Goal: Complete application form: Complete application form

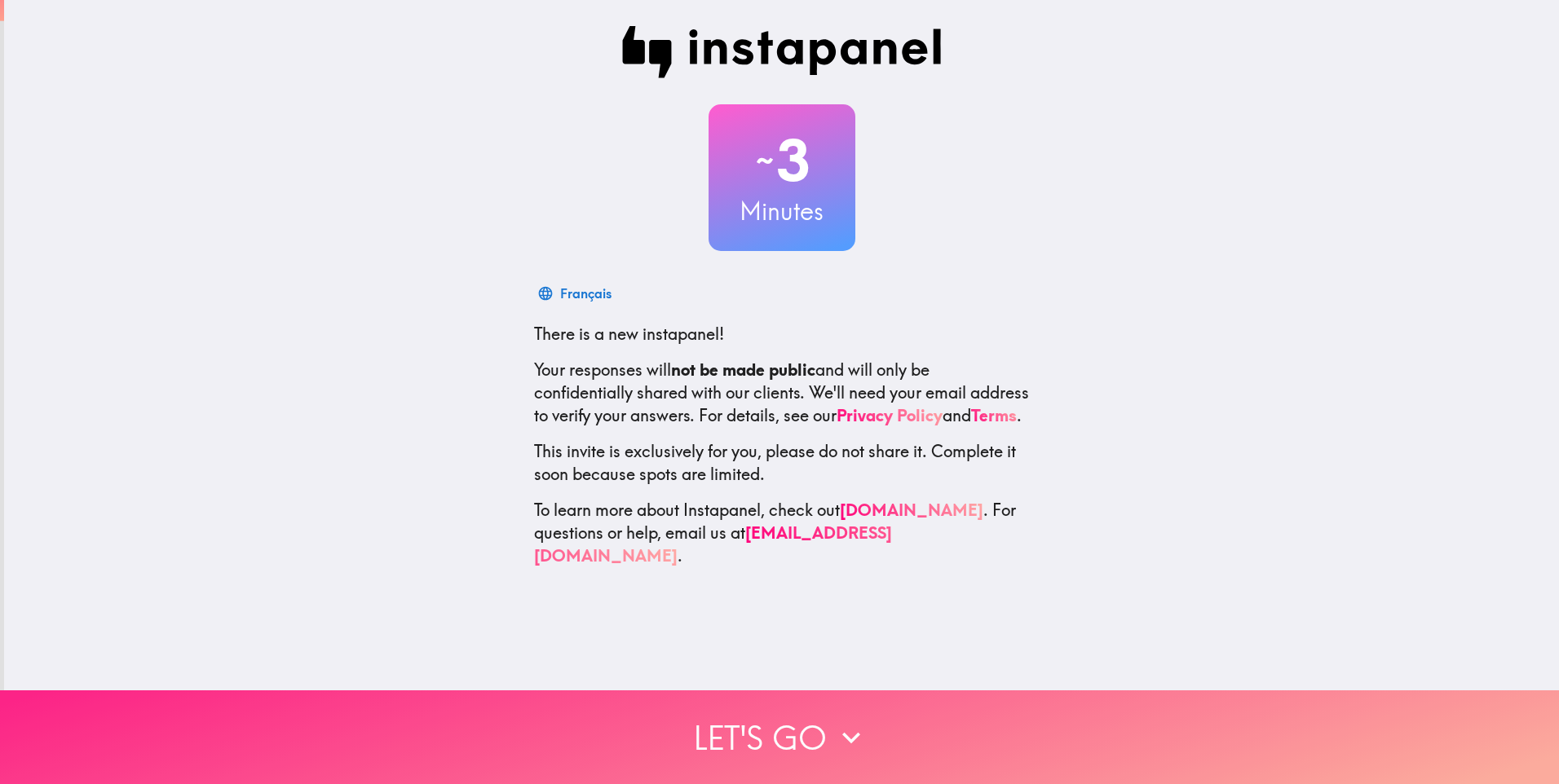
click at [719, 712] on button "Let's go" at bounding box center [779, 737] width 1559 height 94
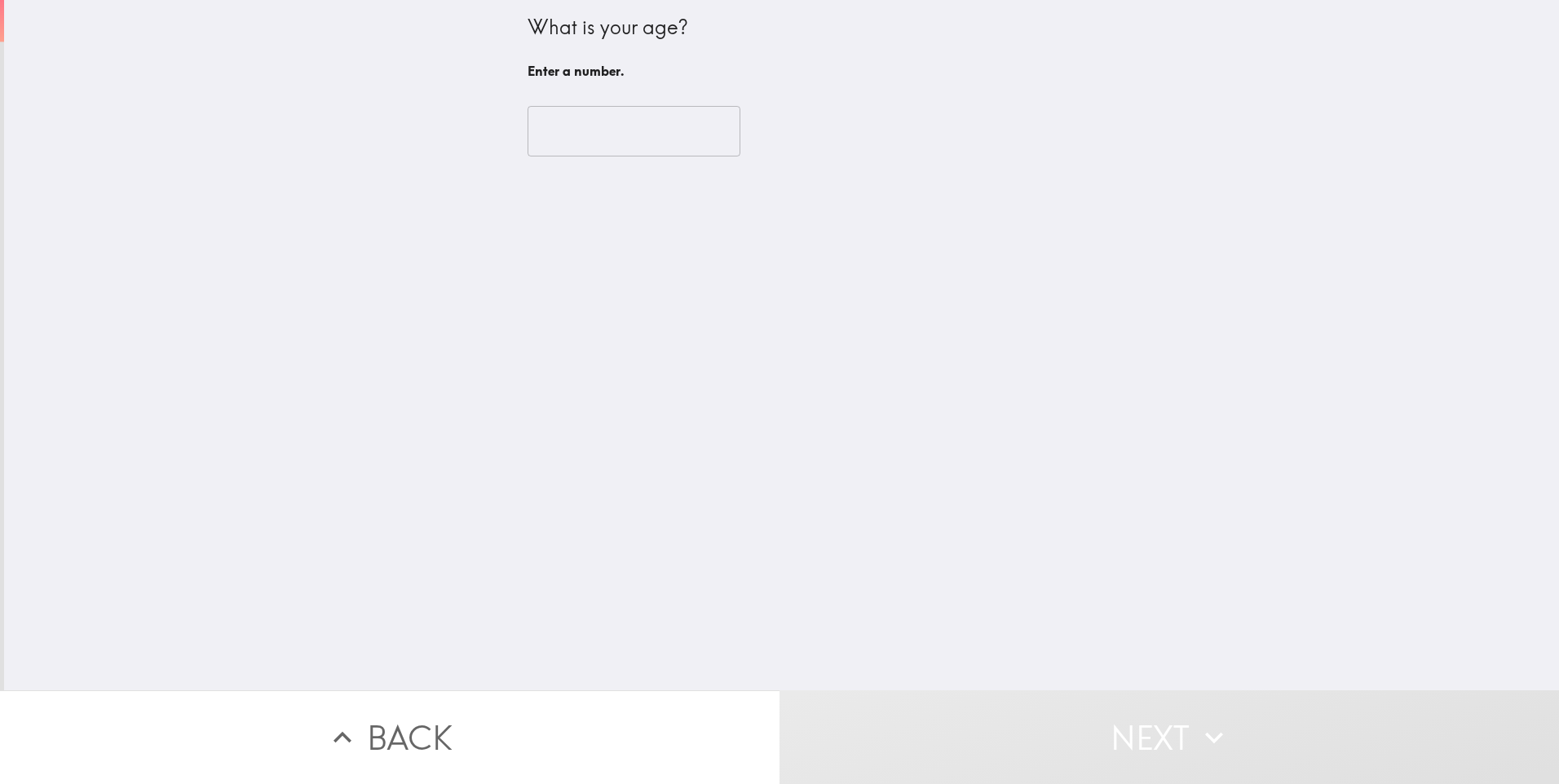
click at [554, 142] on input "number" at bounding box center [633, 131] width 212 height 50
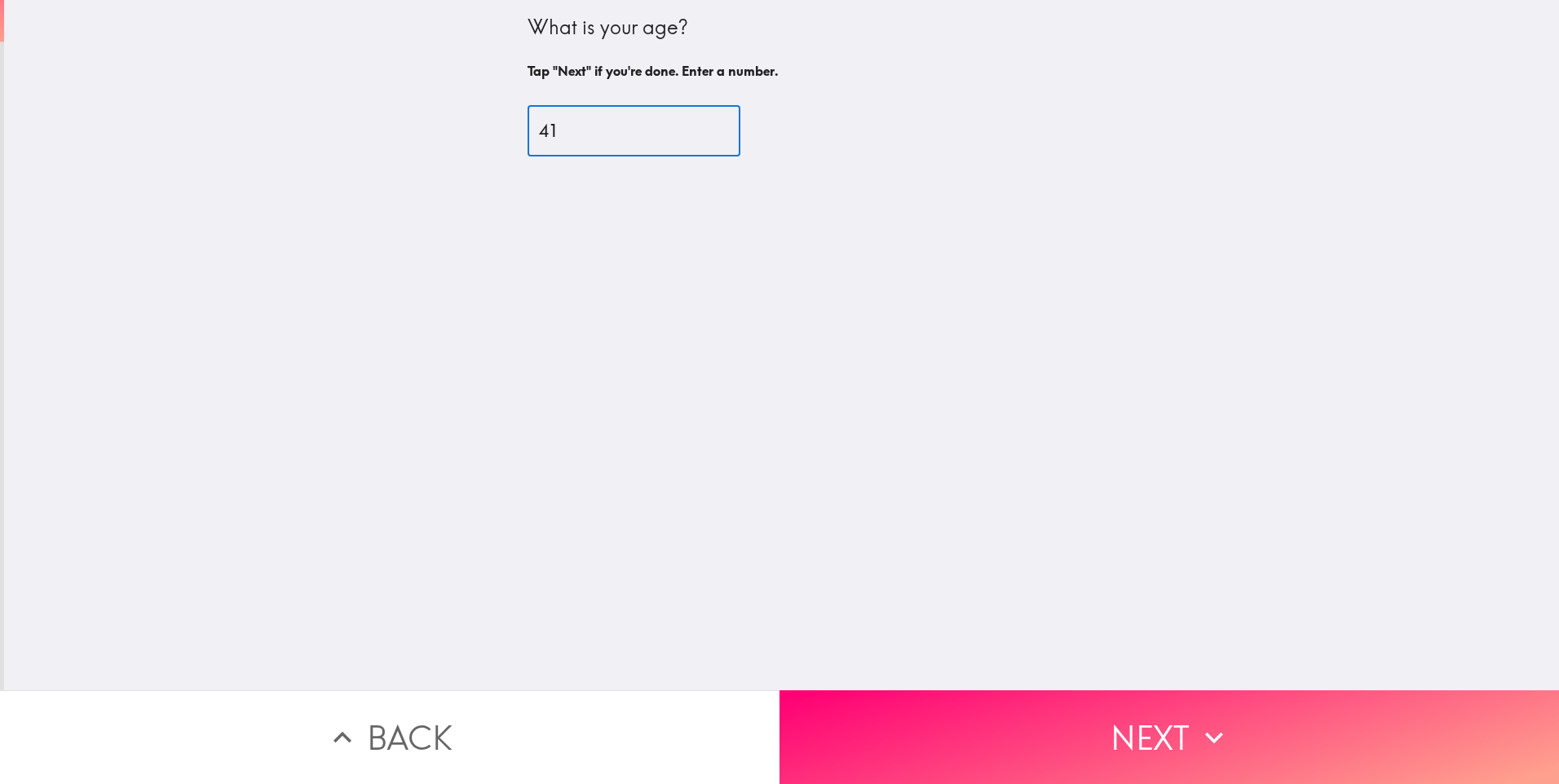
type input "41"
click at [1202, 751] on button "Next" at bounding box center [1169, 737] width 779 height 94
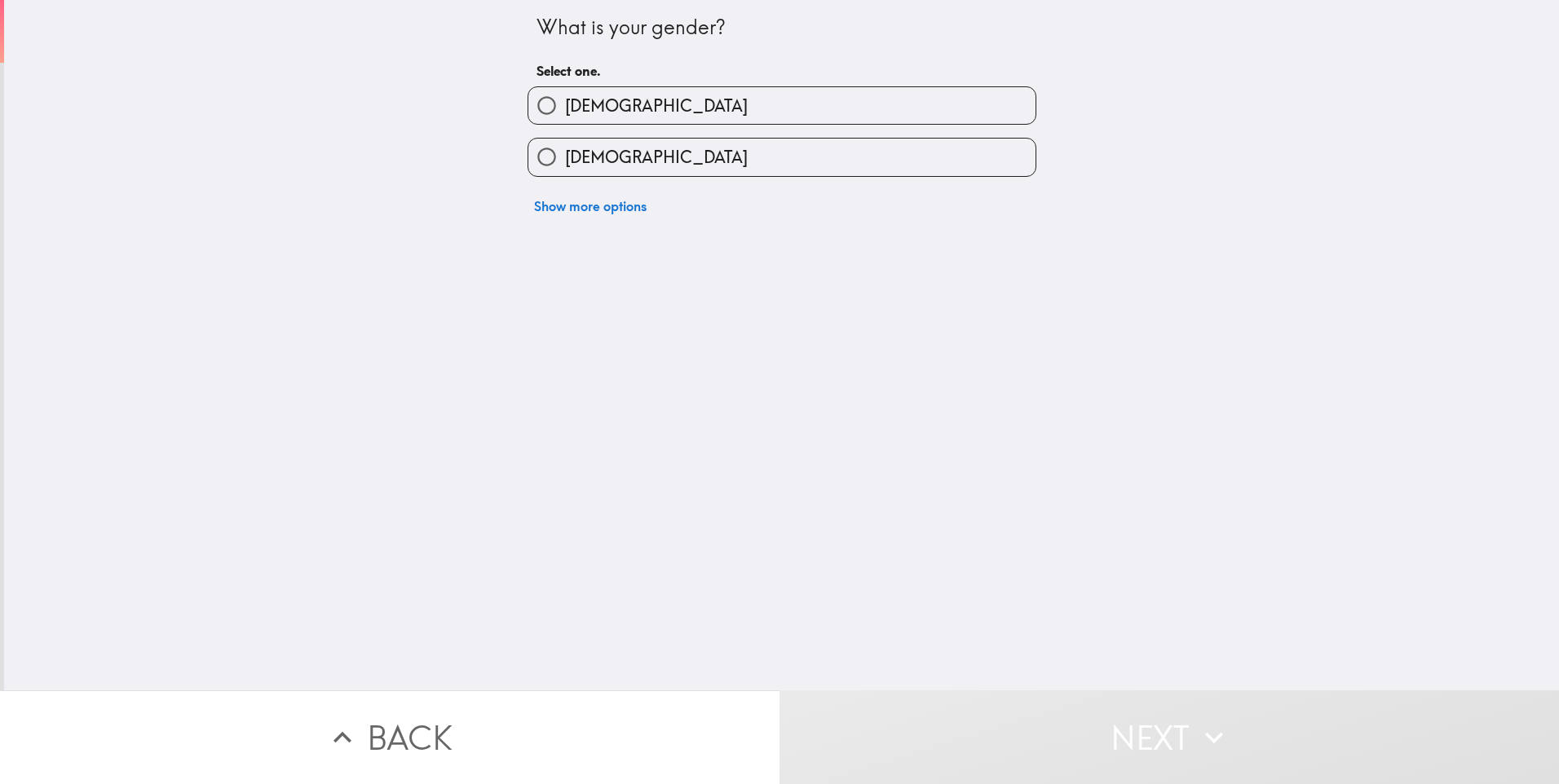
drag, startPoint x: 683, startPoint y: 156, endPoint x: 726, endPoint y: 191, distance: 55.4
click at [686, 160] on label "[DEMOGRAPHIC_DATA]" at bounding box center [782, 156] width 507 height 37
click at [565, 160] on input "[DEMOGRAPHIC_DATA]" at bounding box center [546, 156] width 37 height 37
radio input "true"
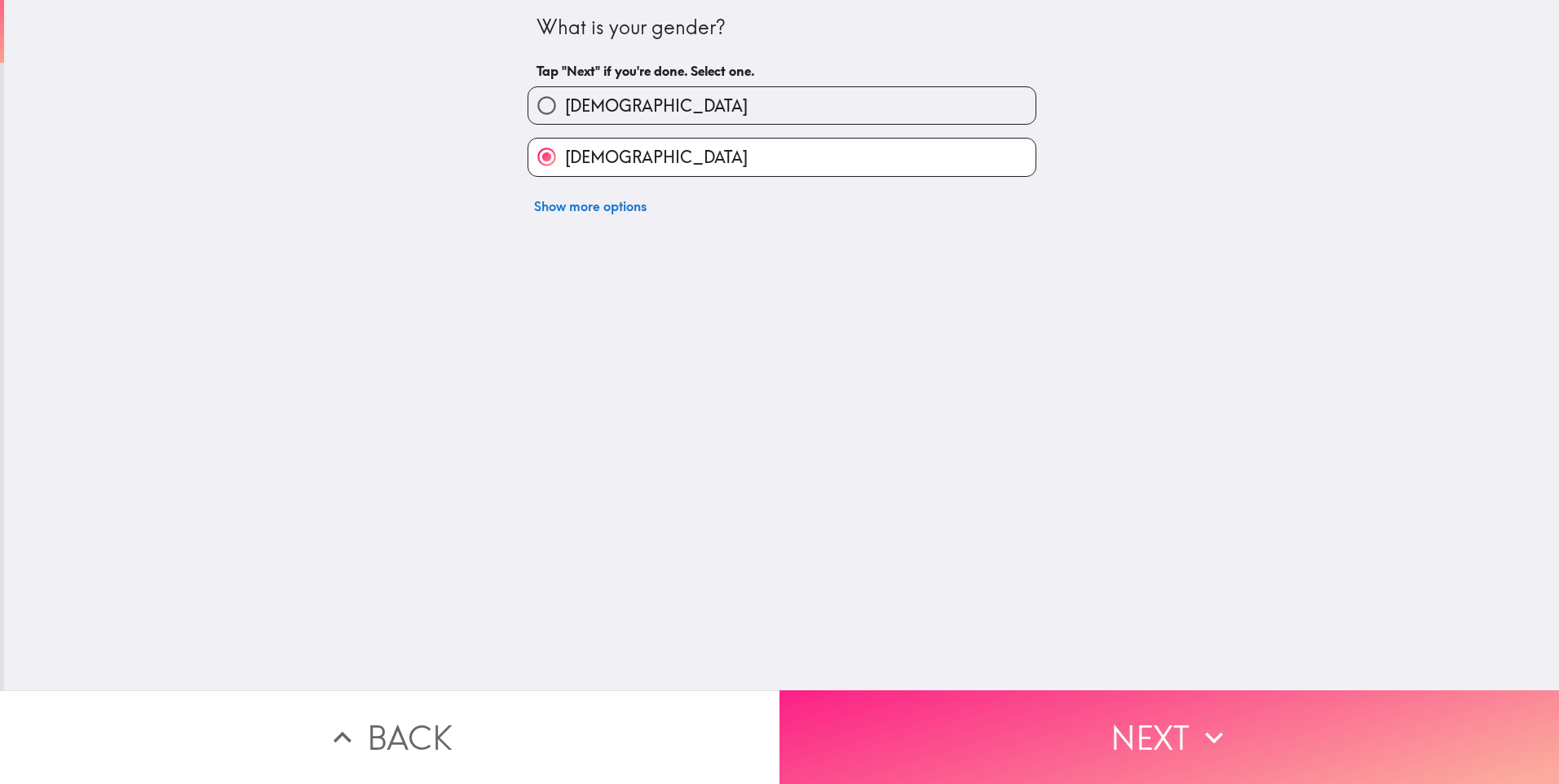
click at [1198, 726] on icon "button" at bounding box center [1214, 738] width 36 height 36
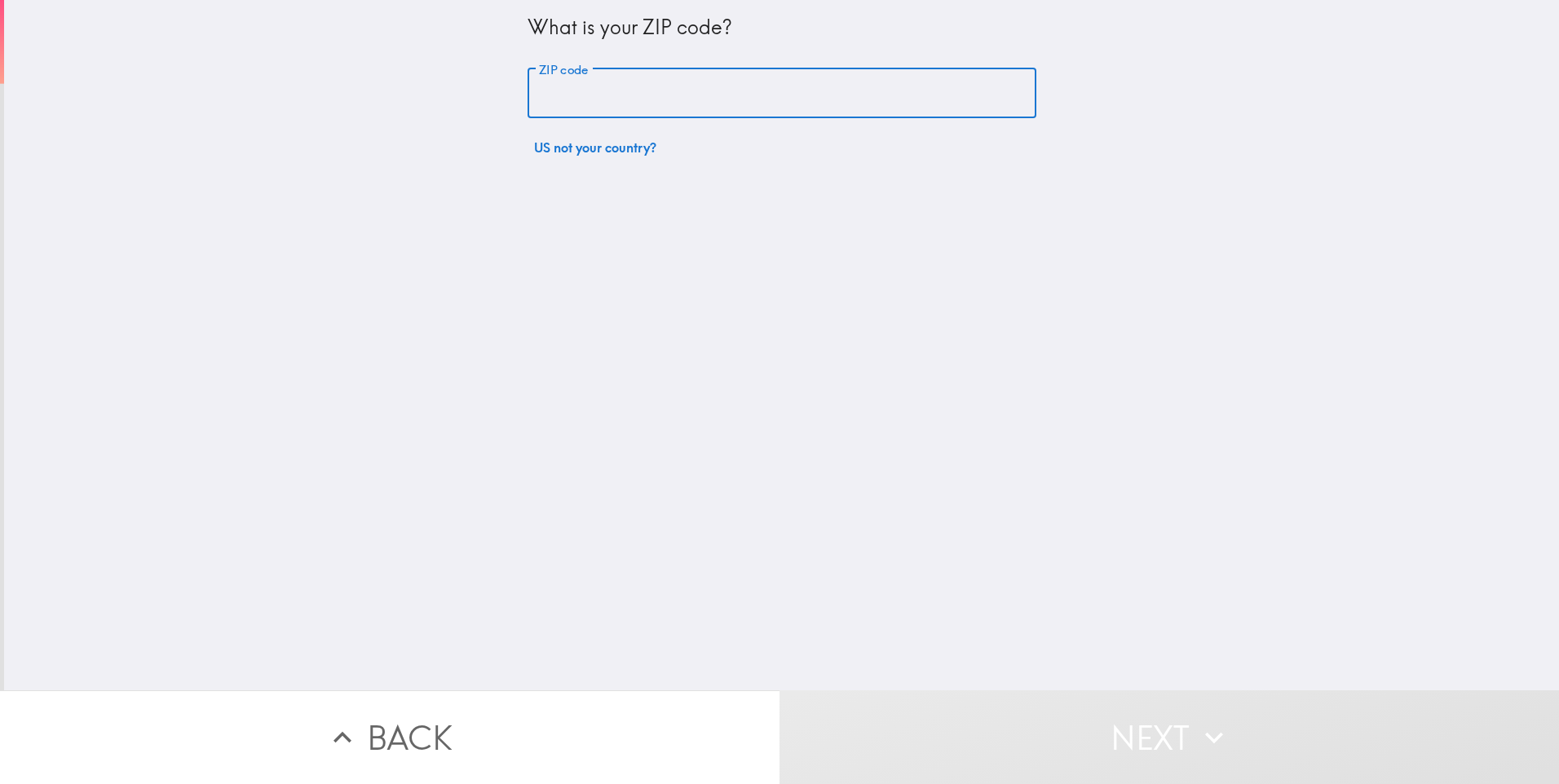
click at [581, 89] on div "ZIP code ZIP code" at bounding box center [782, 93] width 509 height 50
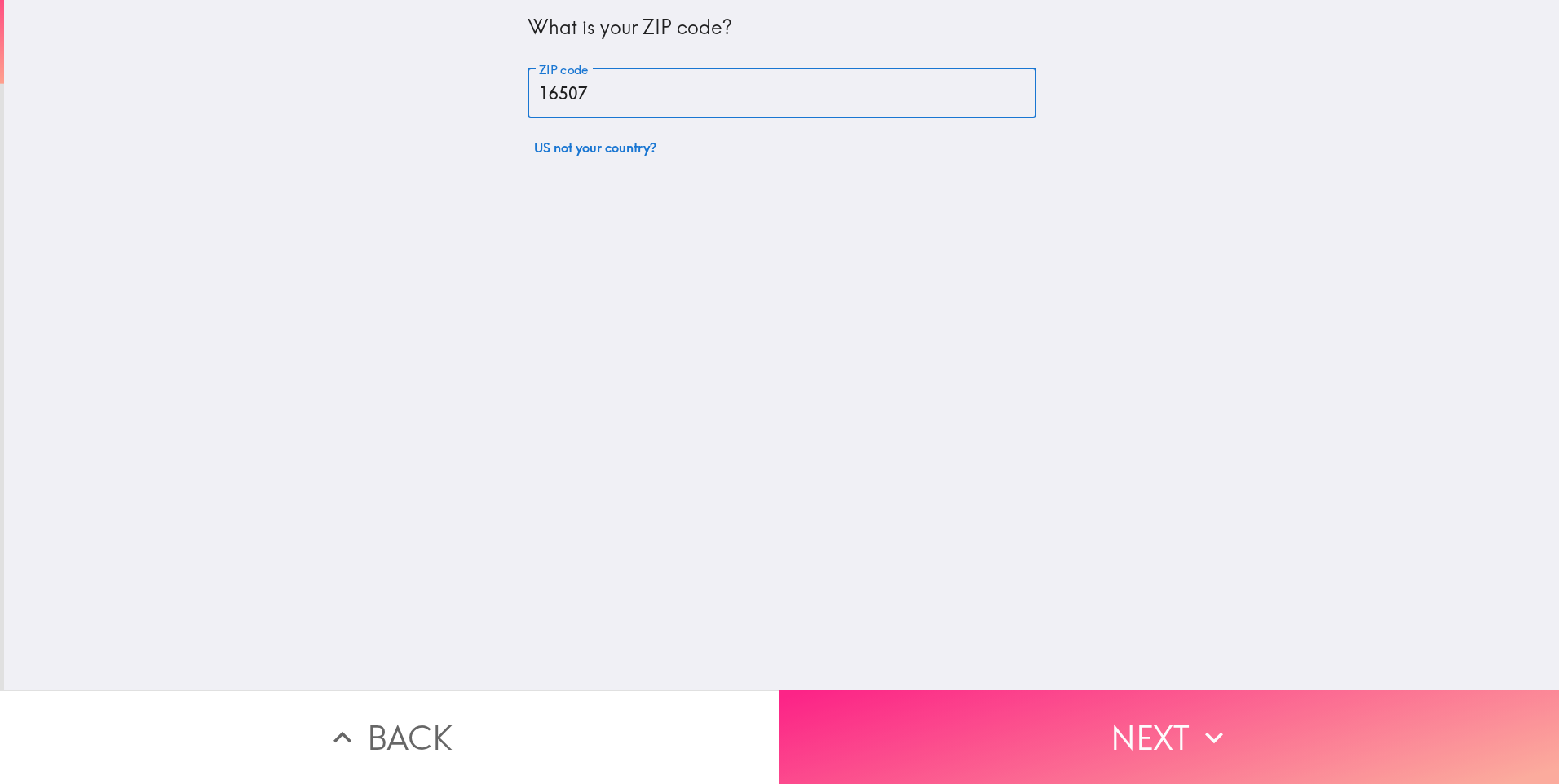
type input "16507"
click at [1131, 697] on button "Next" at bounding box center [1169, 737] width 779 height 94
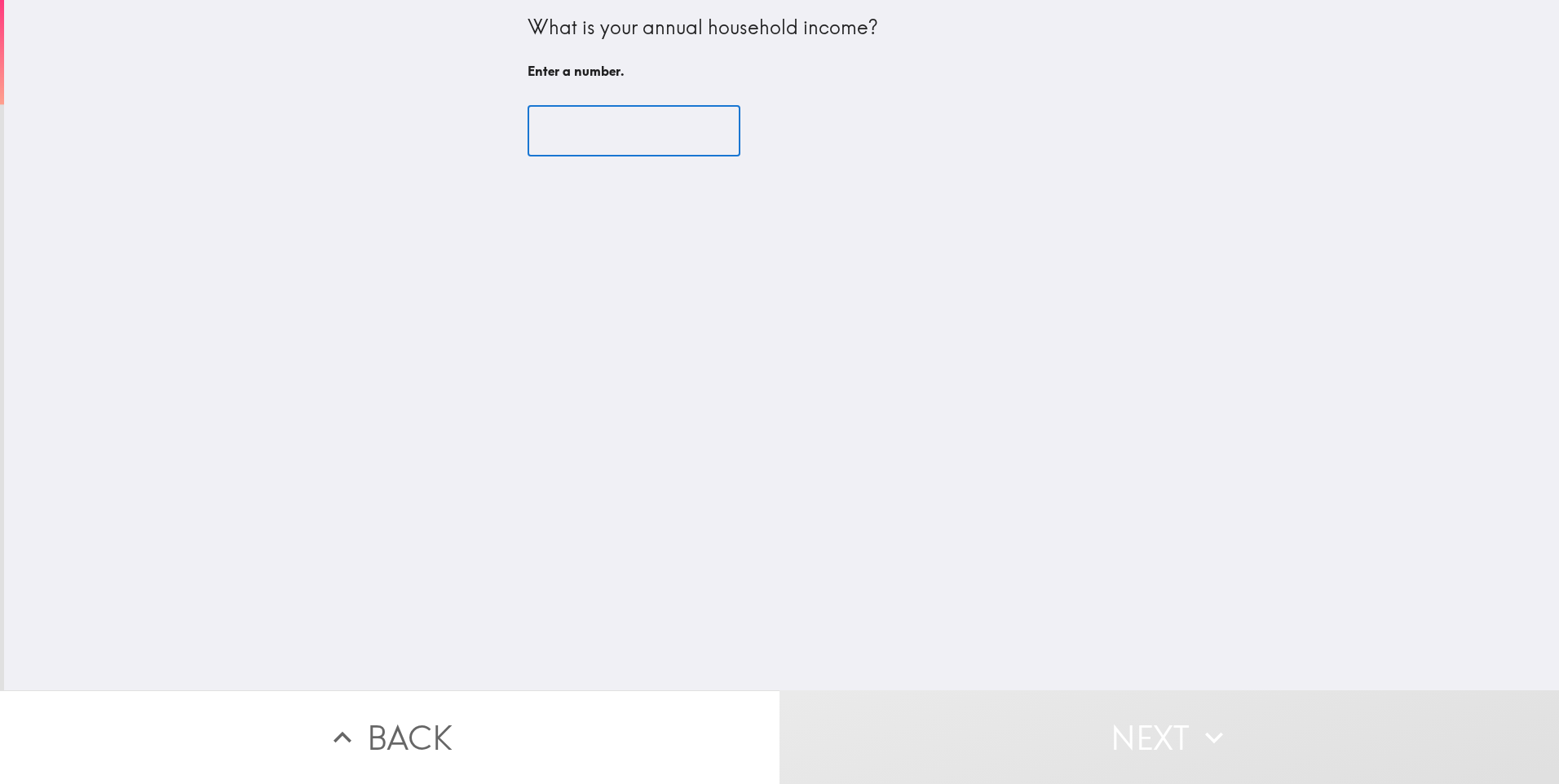
click at [637, 138] on input "number" at bounding box center [633, 131] width 212 height 50
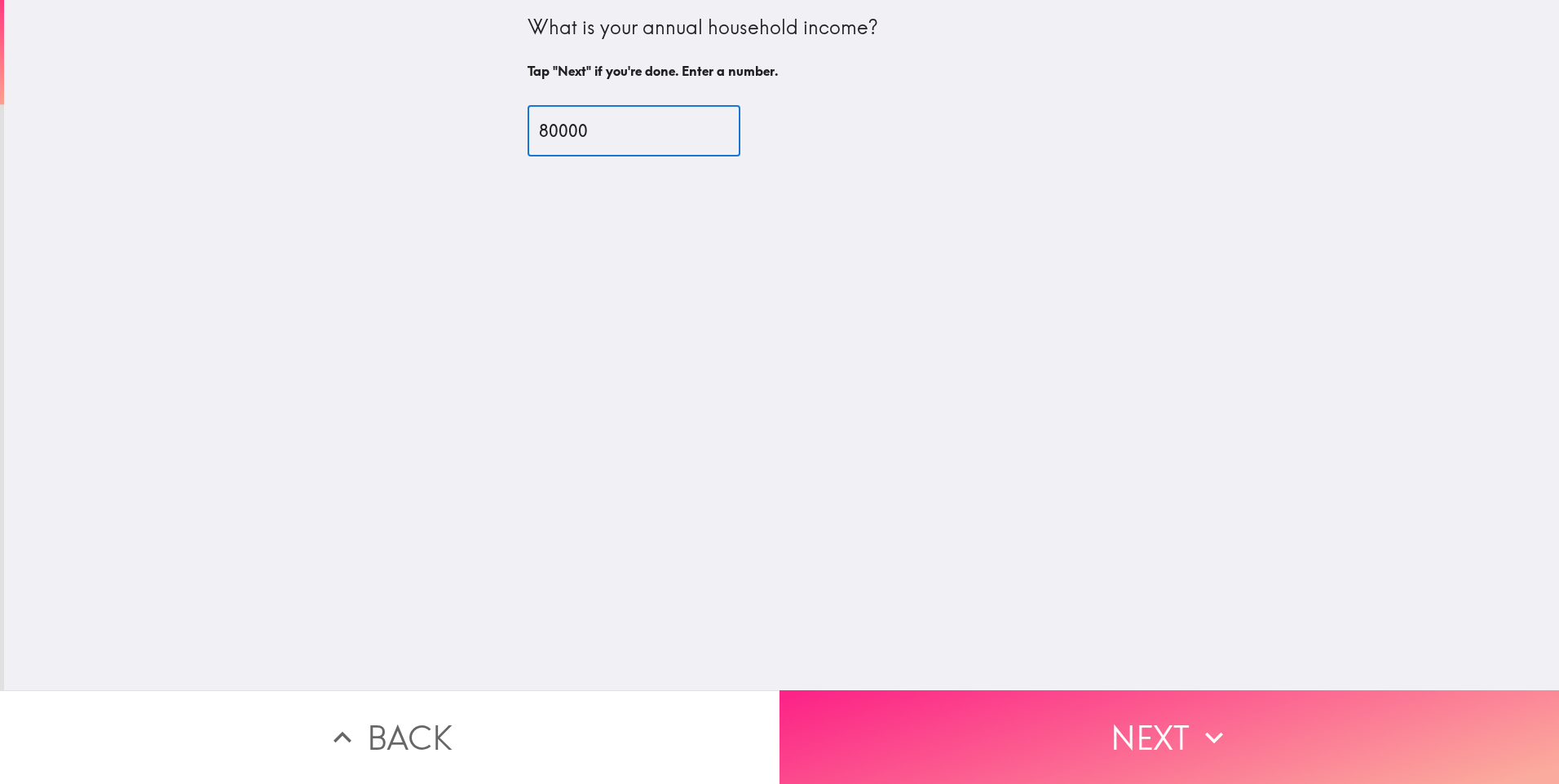
type input "80000"
click at [1188, 743] on button "Next" at bounding box center [1169, 737] width 779 height 94
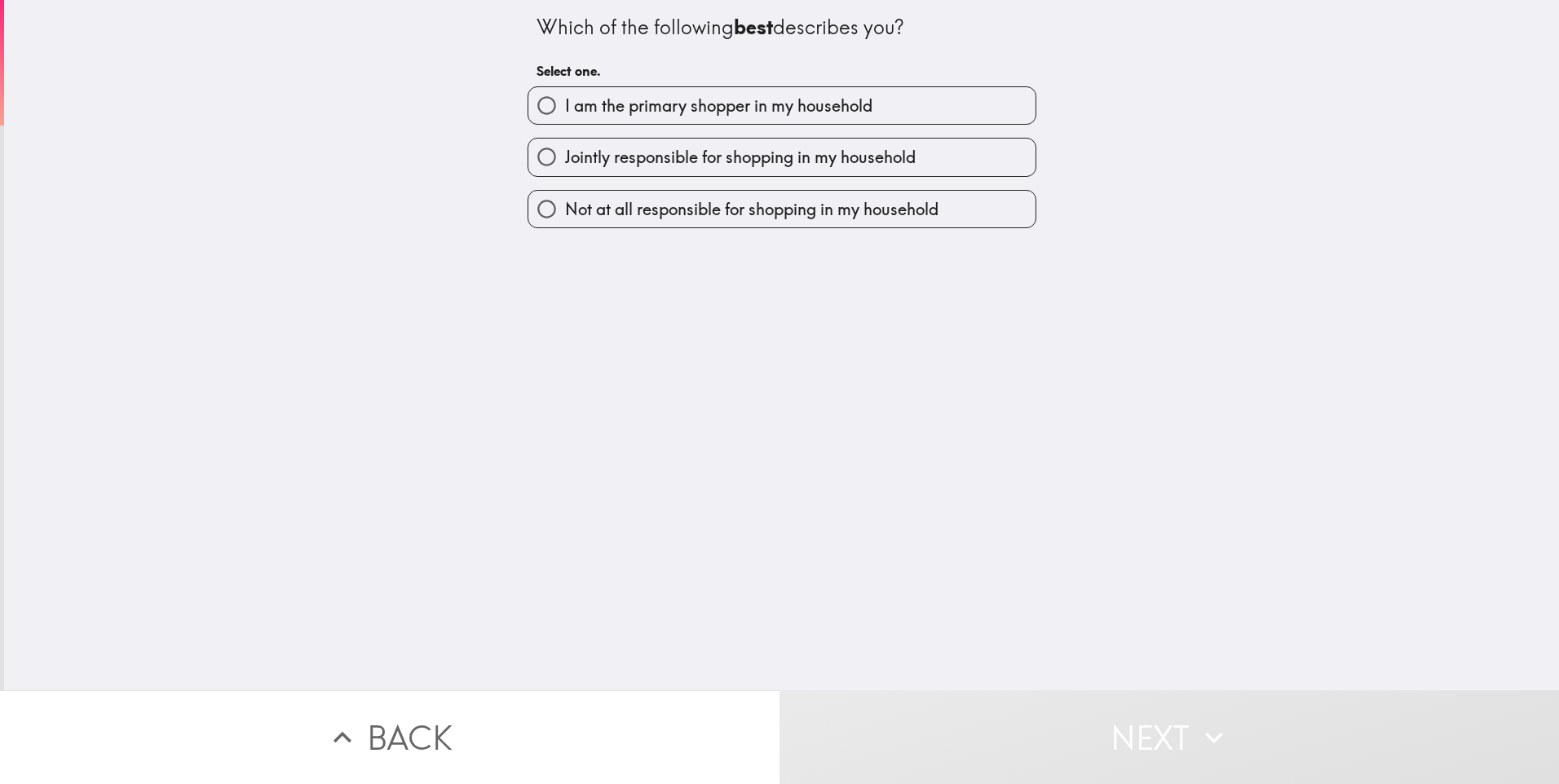
click at [600, 96] on span "I am the primary shopper in my household" at bounding box center [718, 106] width 307 height 23
click at [565, 96] on input "I am the primary shopper in my household" at bounding box center [546, 105] width 37 height 37
radio input "true"
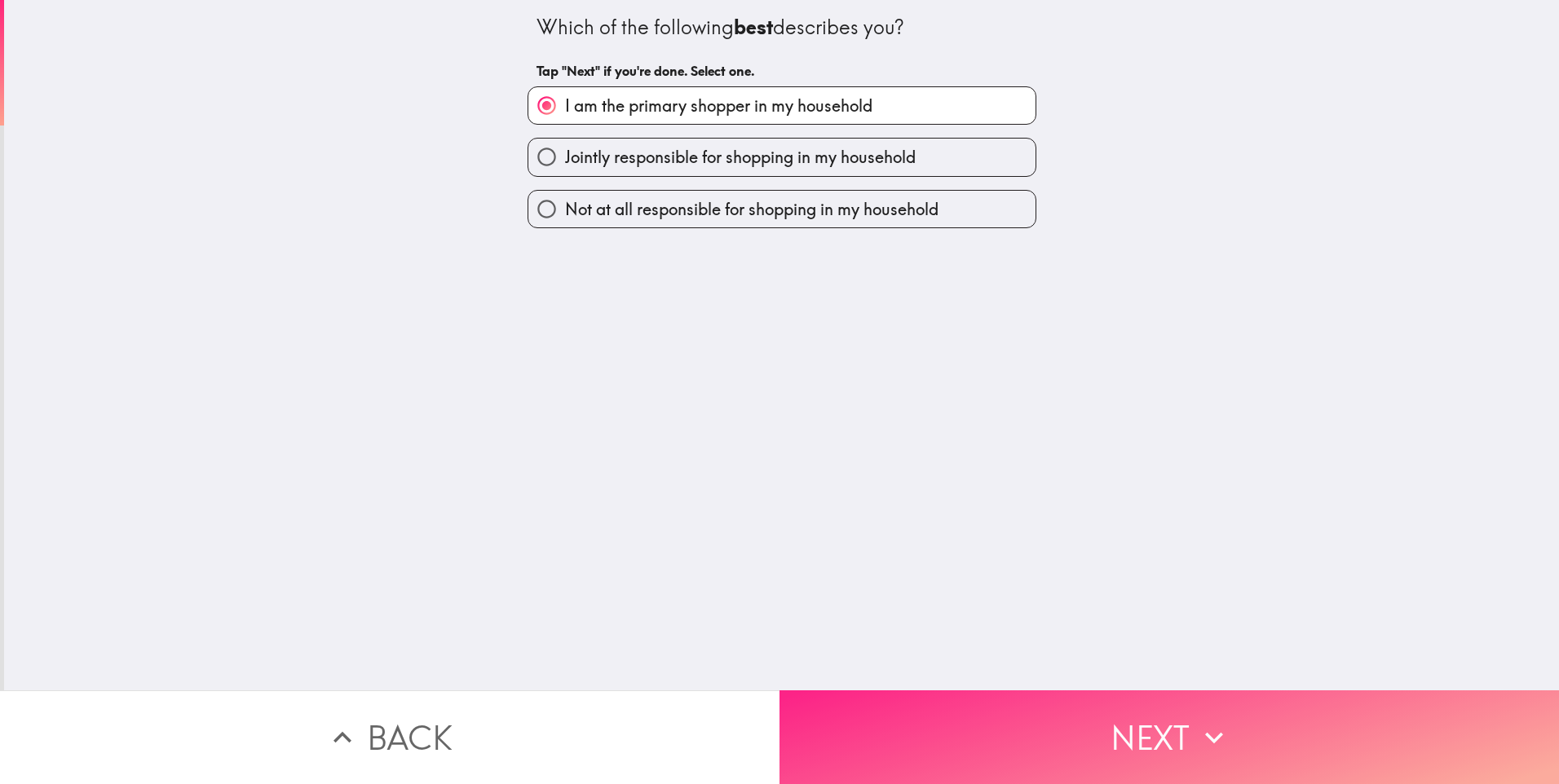
click at [997, 701] on button "Next" at bounding box center [1169, 737] width 779 height 94
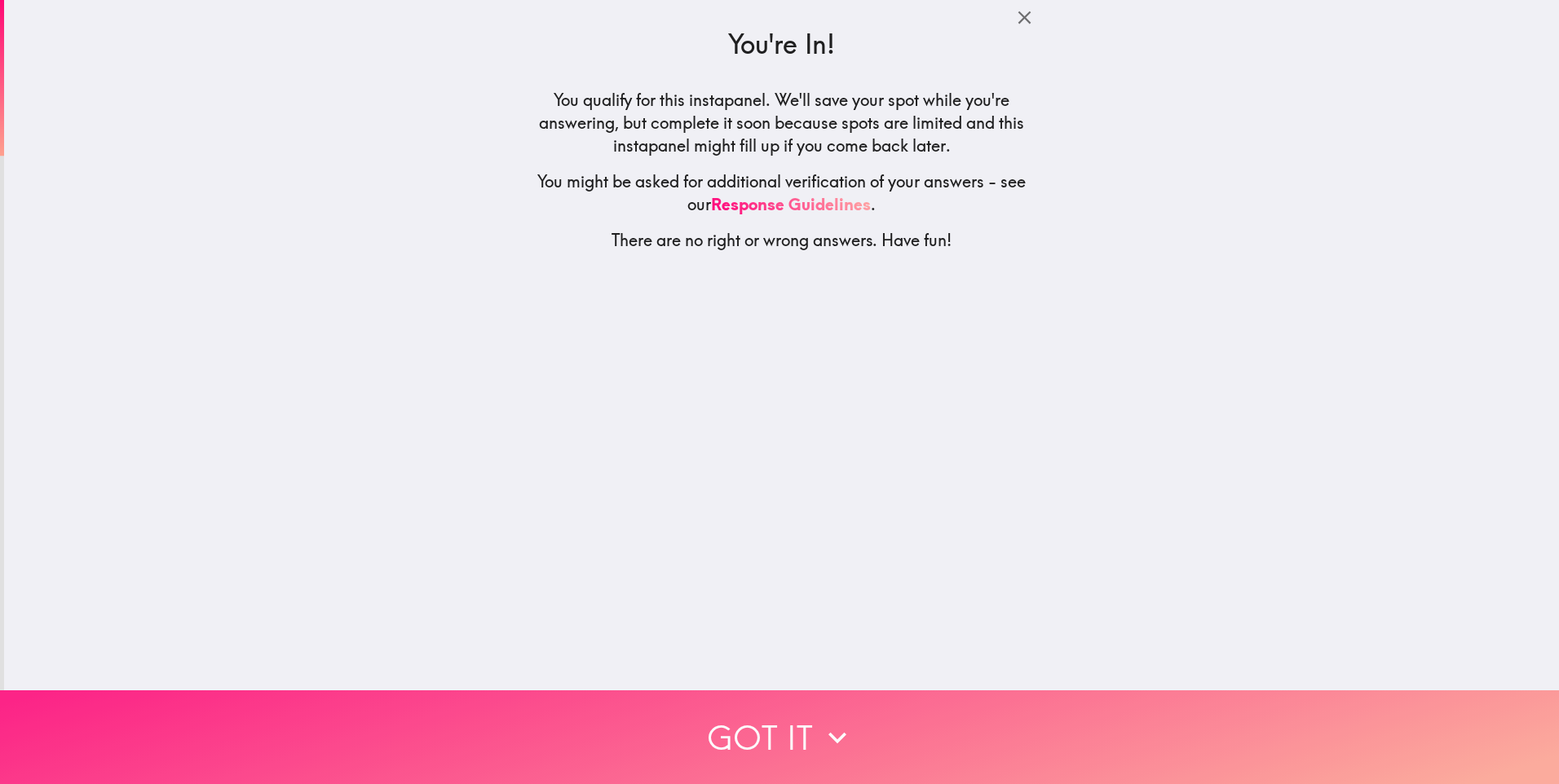
drag, startPoint x: 797, startPoint y: 743, endPoint x: 786, endPoint y: 744, distance: 11.0
click at [797, 743] on button "Got it" at bounding box center [779, 737] width 1559 height 94
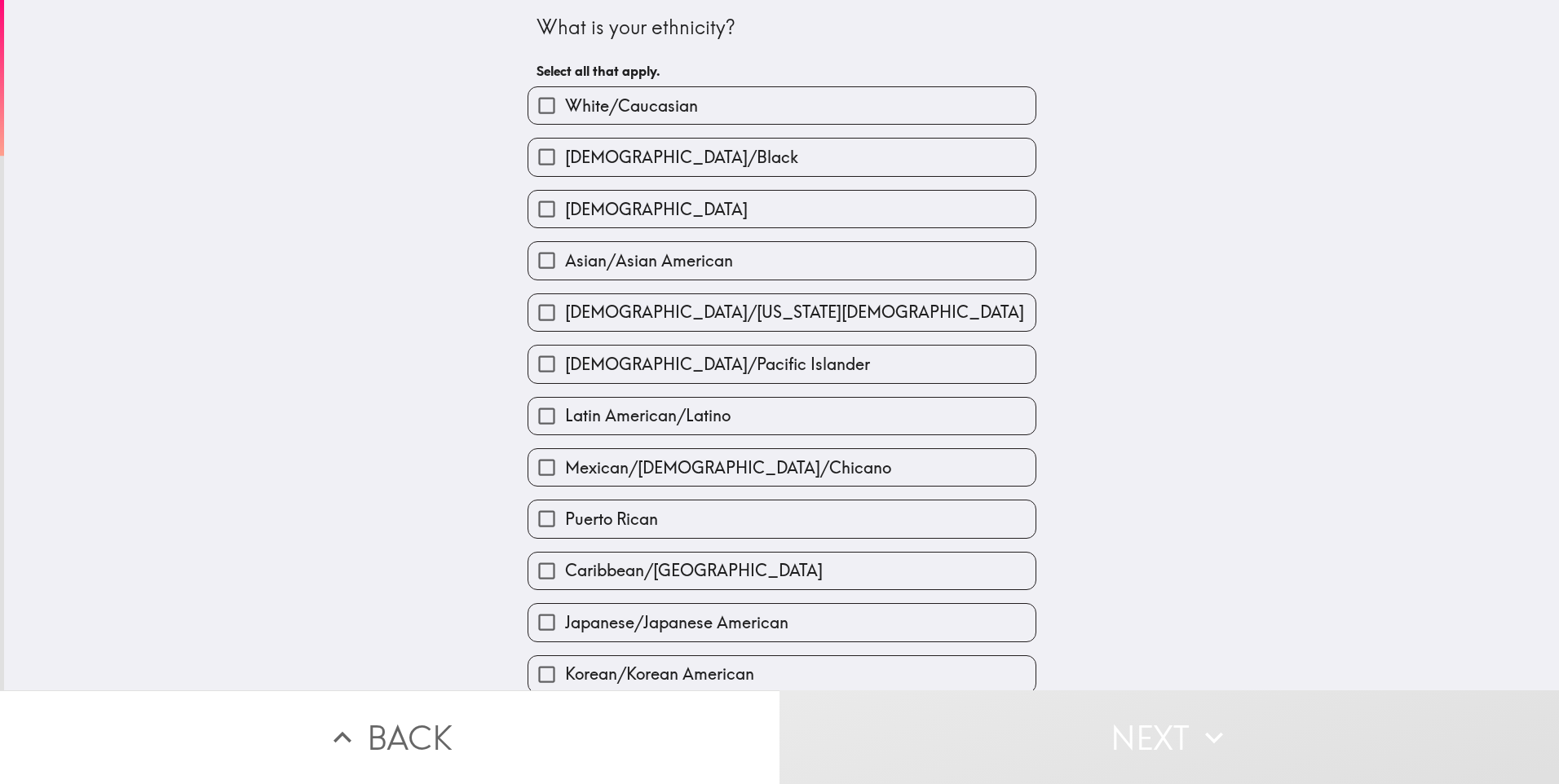
click at [570, 95] on span "White/Caucasian" at bounding box center [631, 106] width 133 height 23
click at [565, 95] on input "White/Caucasian" at bounding box center [546, 105] width 37 height 37
checkbox input "true"
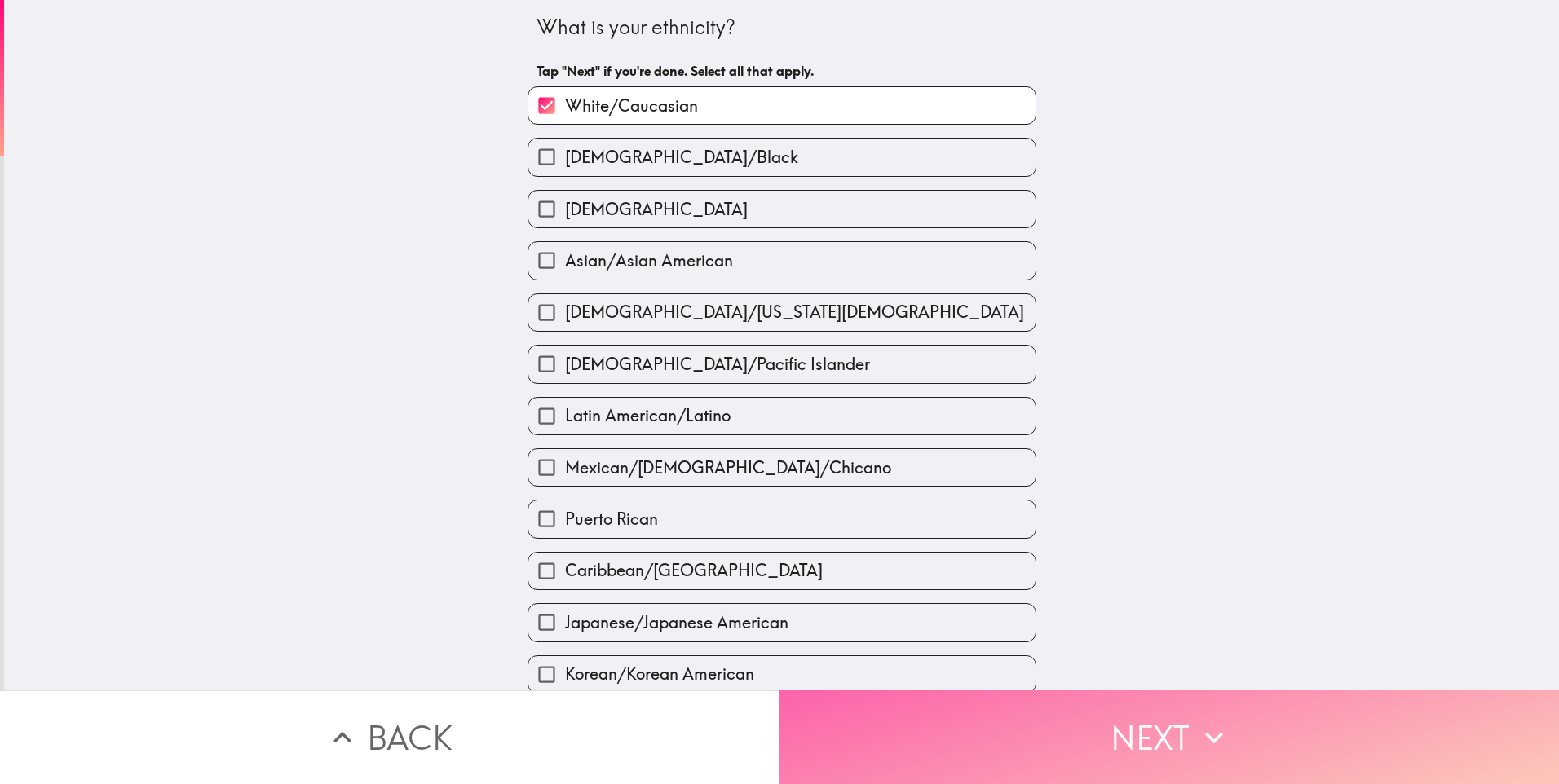
click at [1012, 734] on button "Next" at bounding box center [1169, 737] width 779 height 94
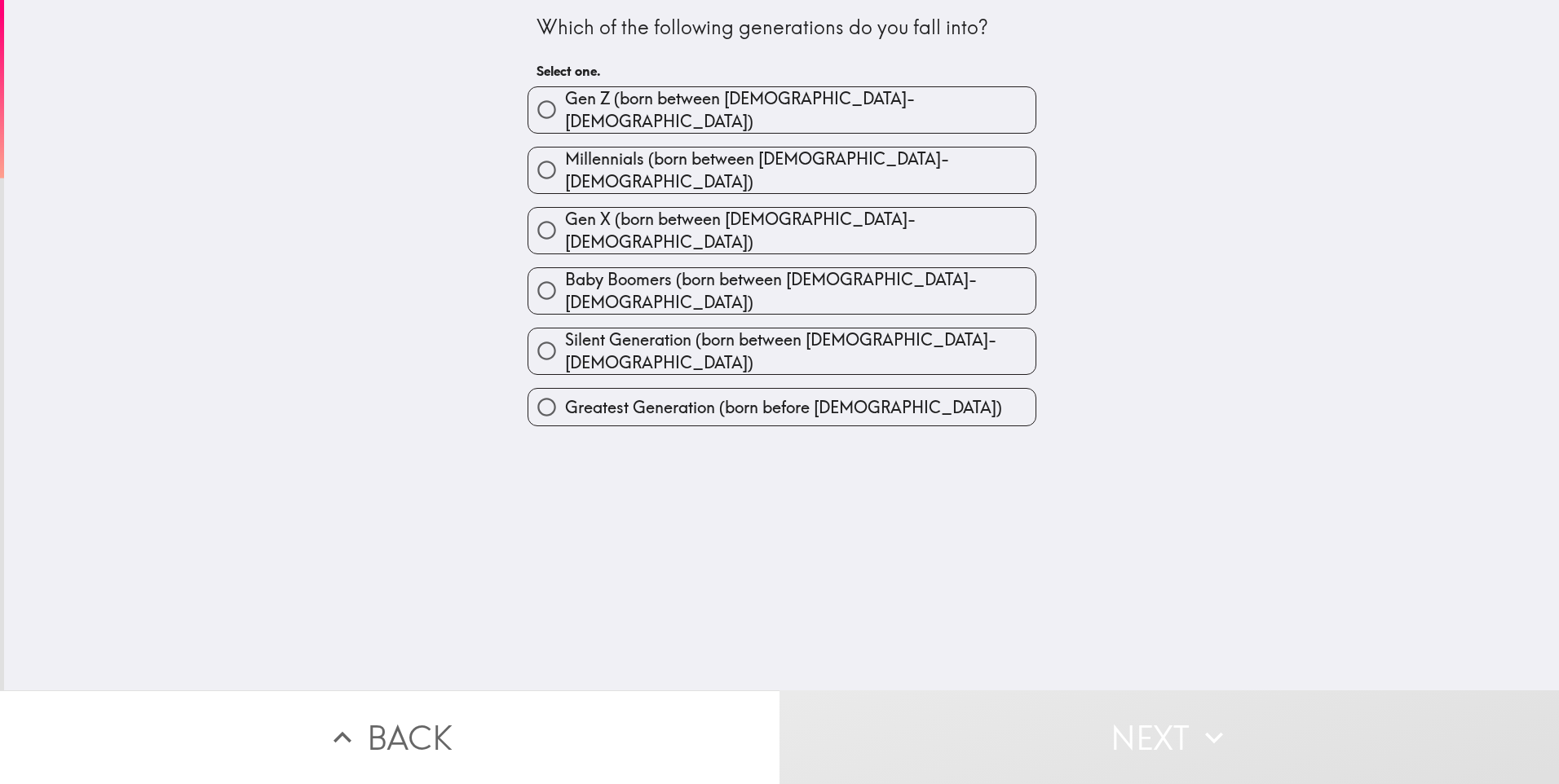
click at [791, 163] on span "Millennials (born between [DEMOGRAPHIC_DATA]-[DEMOGRAPHIC_DATA])" at bounding box center [800, 170] width 470 height 45
click at [565, 163] on input "Millennials (born between [DEMOGRAPHIC_DATA]-[DEMOGRAPHIC_DATA])" at bounding box center [546, 170] width 37 height 37
radio input "true"
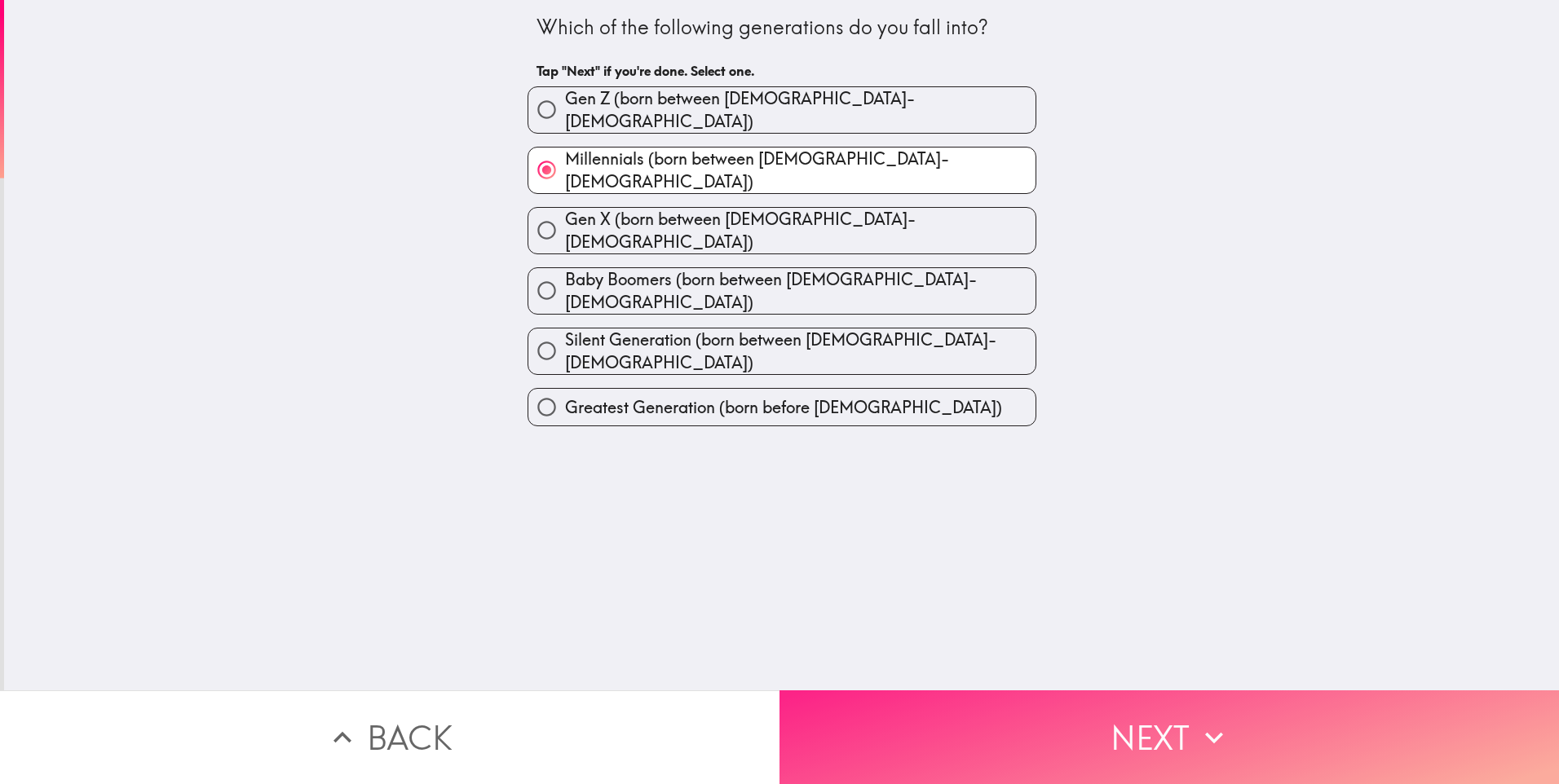
click at [1025, 744] on button "Next" at bounding box center [1169, 737] width 779 height 94
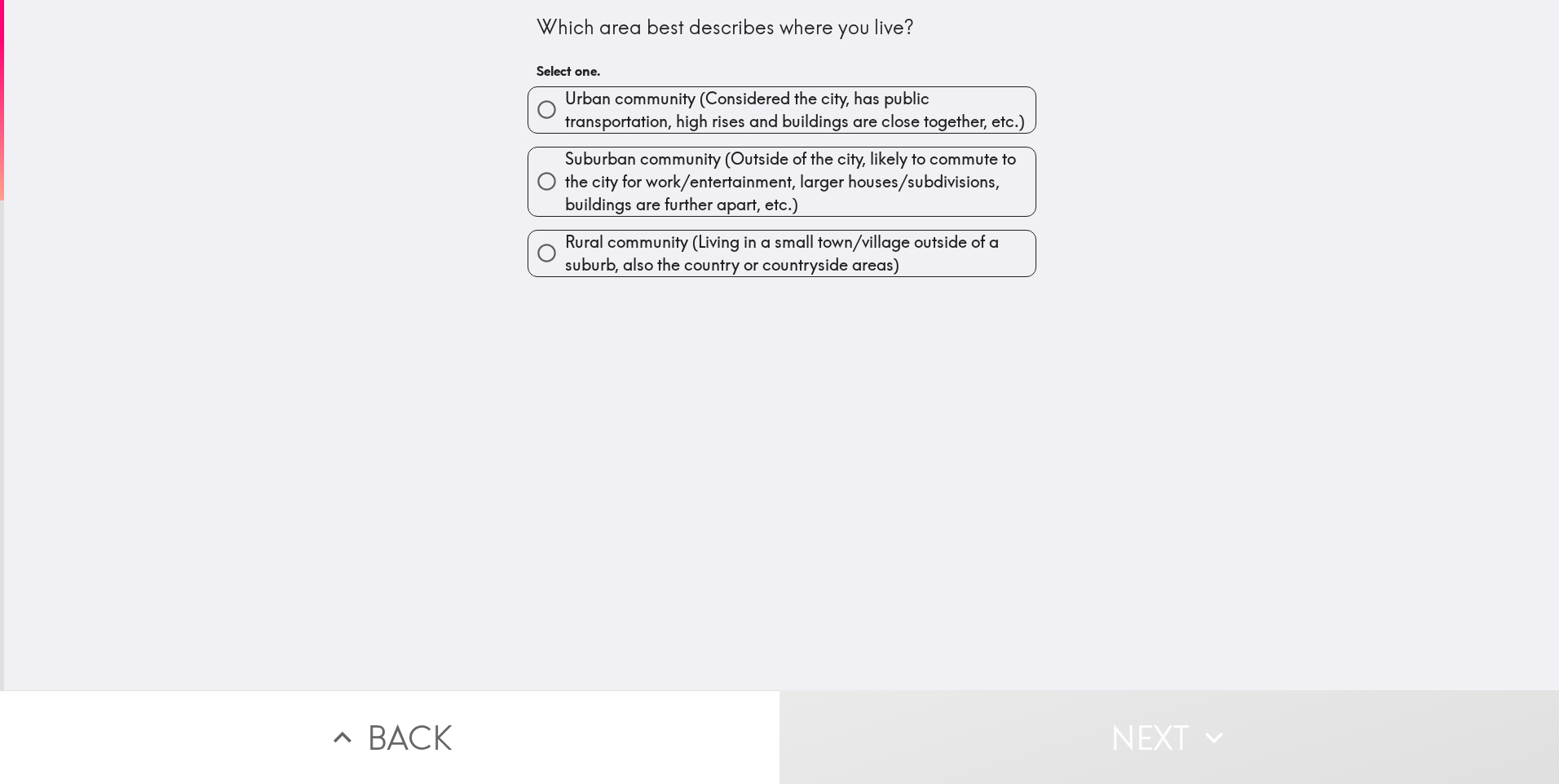
click at [699, 102] on span "Urban community (Considered the city, has public transportation, high rises and…" at bounding box center [800, 110] width 470 height 45
click at [565, 102] on input "Urban community (Considered the city, has public transportation, high rises and…" at bounding box center [546, 110] width 37 height 37
radio input "true"
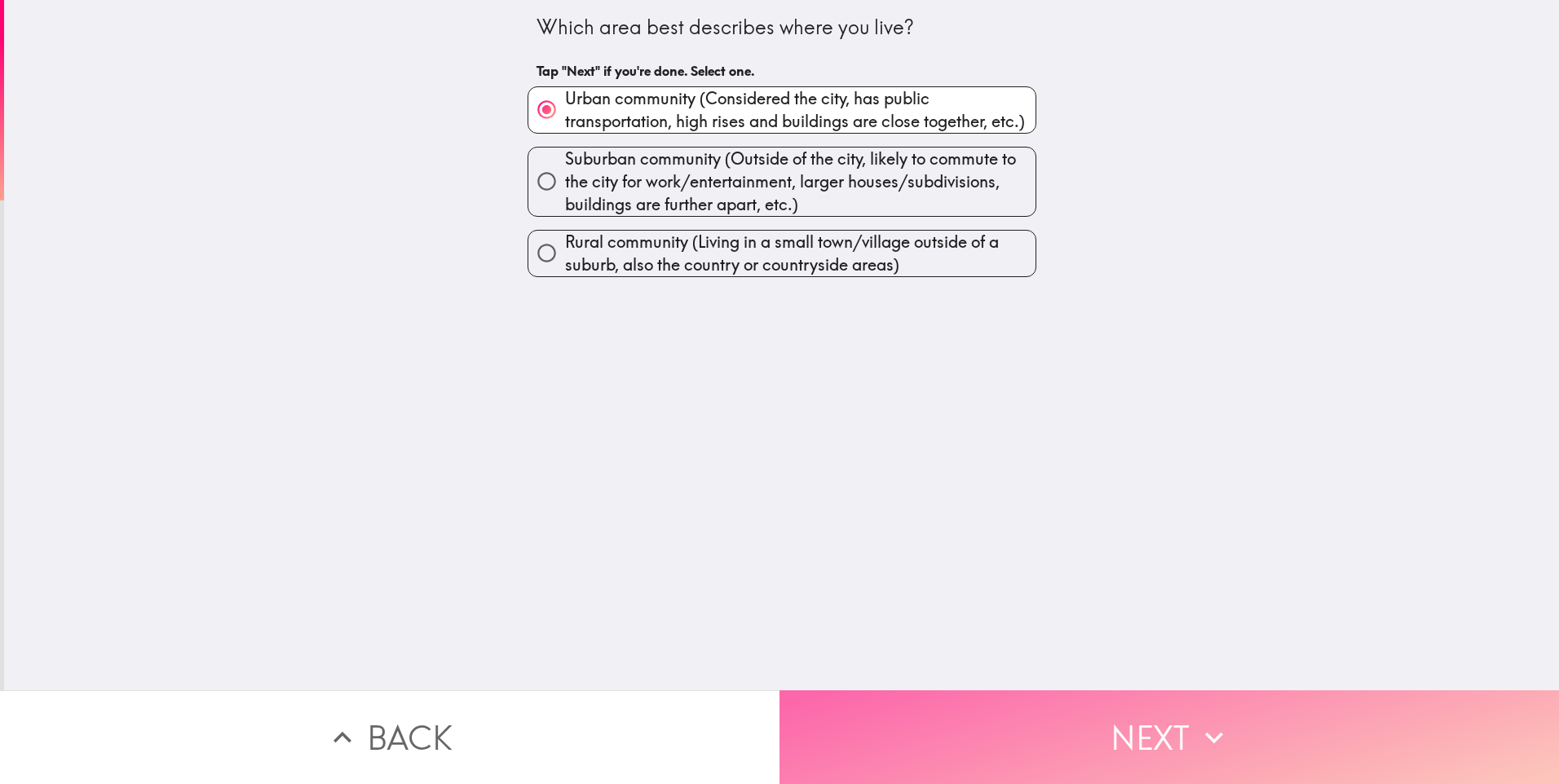
click at [1235, 739] on button "Next" at bounding box center [1169, 737] width 779 height 94
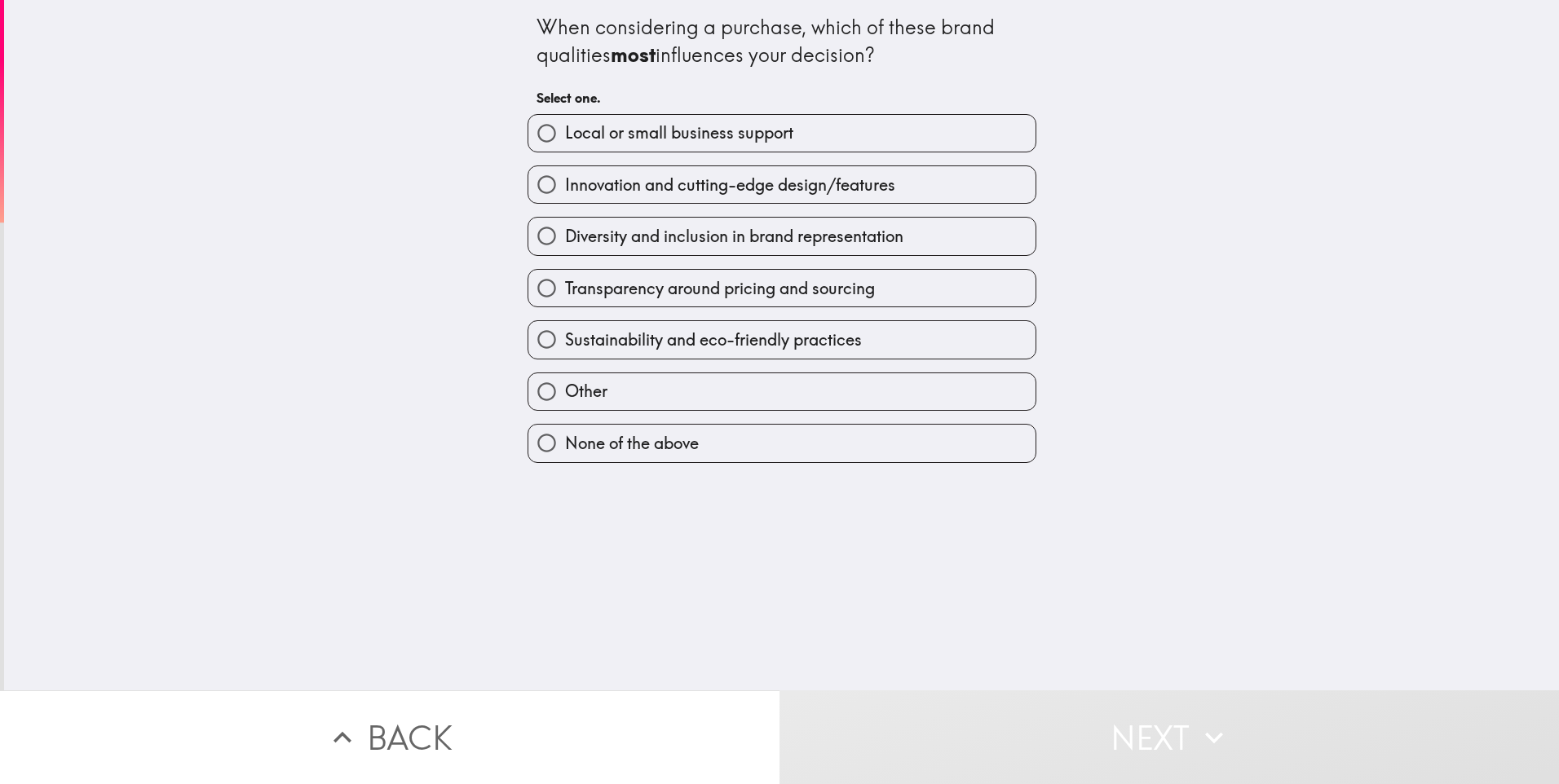
click at [616, 149] on label "Local or small business support" at bounding box center [782, 133] width 507 height 37
click at [565, 149] on input "Local or small business support" at bounding box center [546, 133] width 37 height 37
radio input "true"
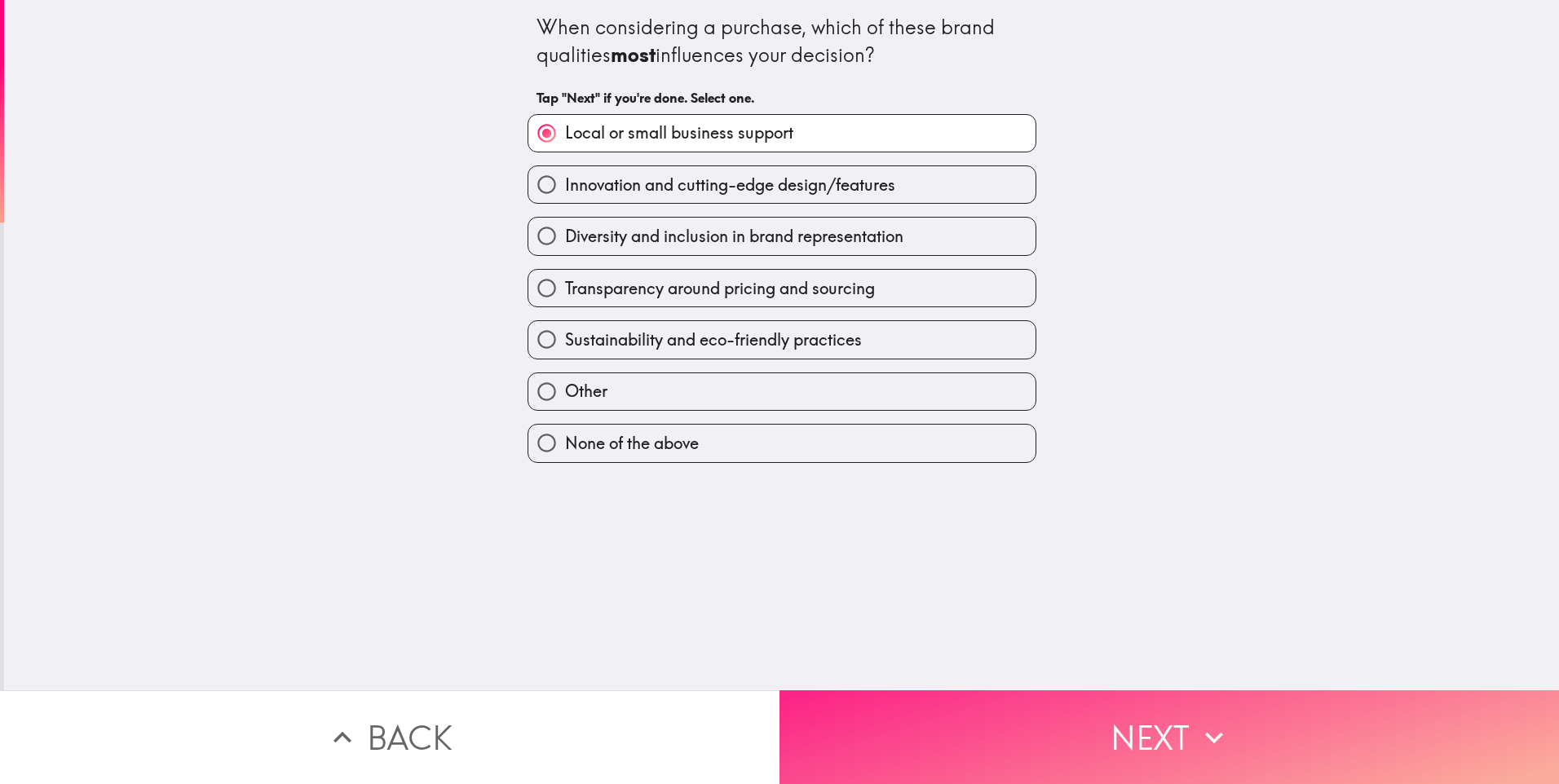
click at [1055, 742] on button "Next" at bounding box center [1169, 737] width 779 height 94
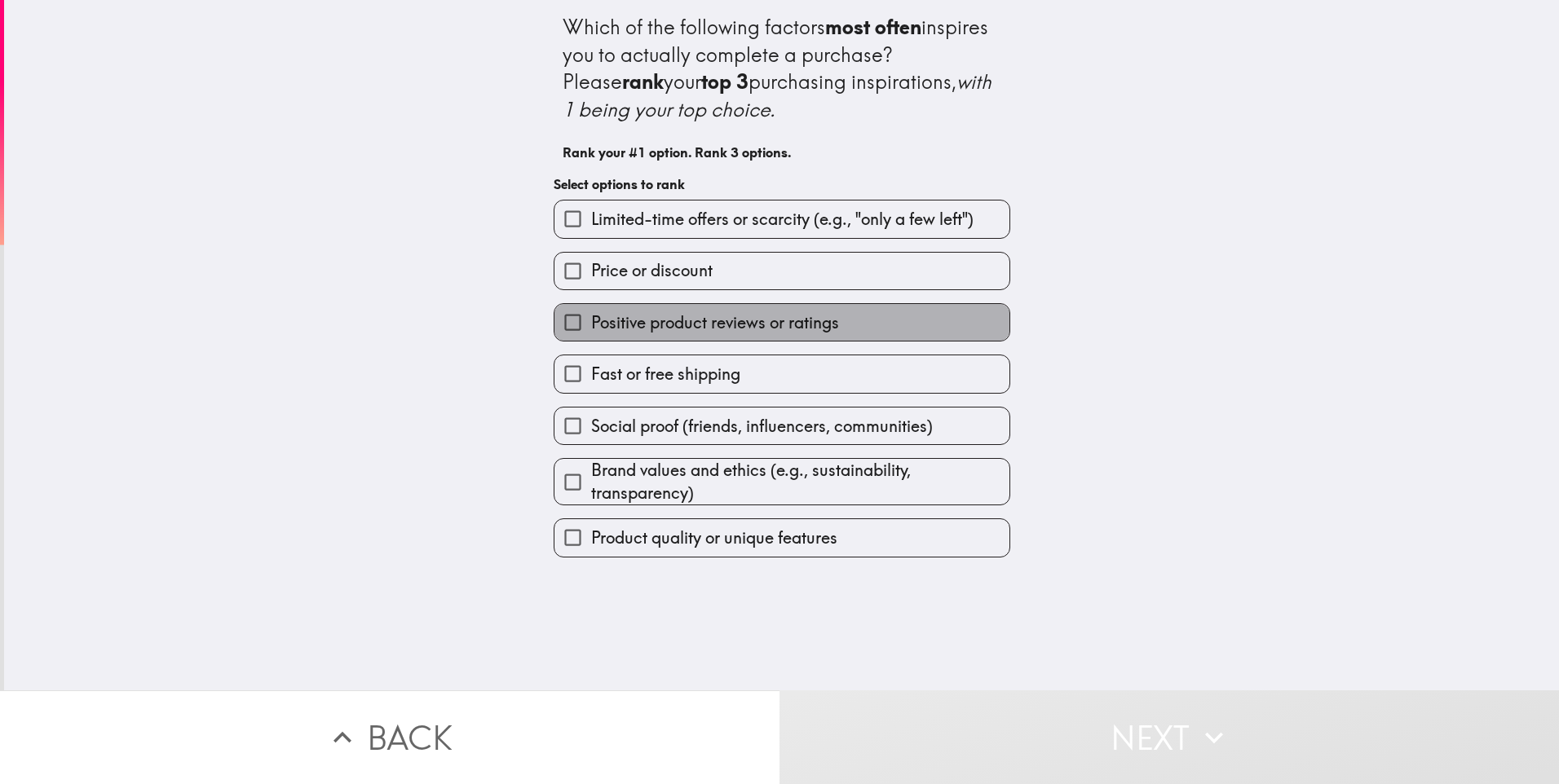
click at [679, 320] on span "Positive product reviews or ratings" at bounding box center [715, 323] width 248 height 23
click at [591, 320] on input "Positive product reviews or ratings" at bounding box center [572, 322] width 37 height 37
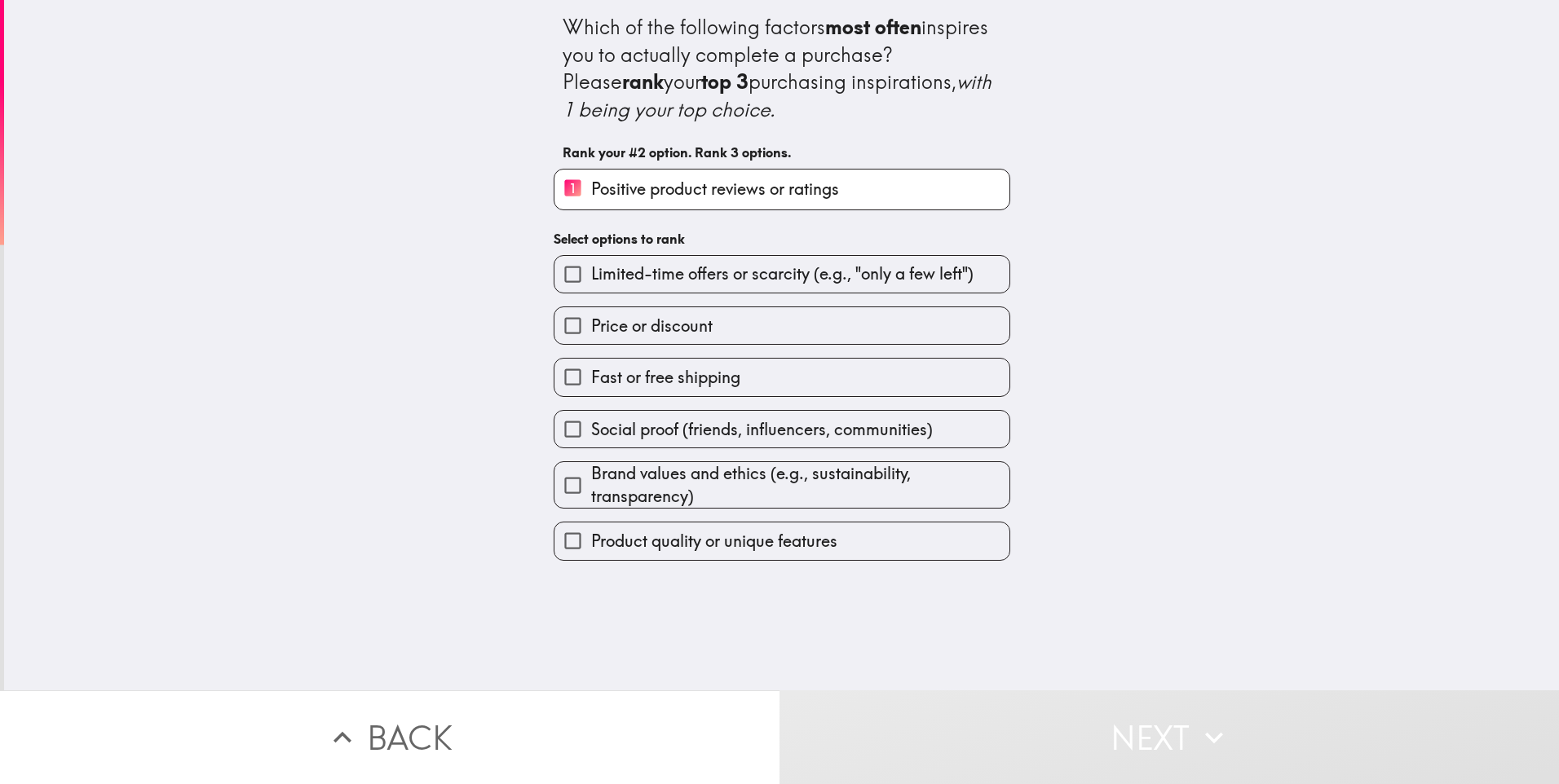
click at [720, 453] on div "Brand values and ethics (e.g., sustainability, transparency)" at bounding box center [775, 478] width 469 height 60
click at [670, 406] on div "Social proof (friends, influencers, communities)" at bounding box center [775, 422] width 469 height 51
click at [654, 369] on span "Fast or free shipping" at bounding box center [665, 377] width 149 height 23
click at [591, 369] on input "Fast or free shipping" at bounding box center [572, 377] width 37 height 37
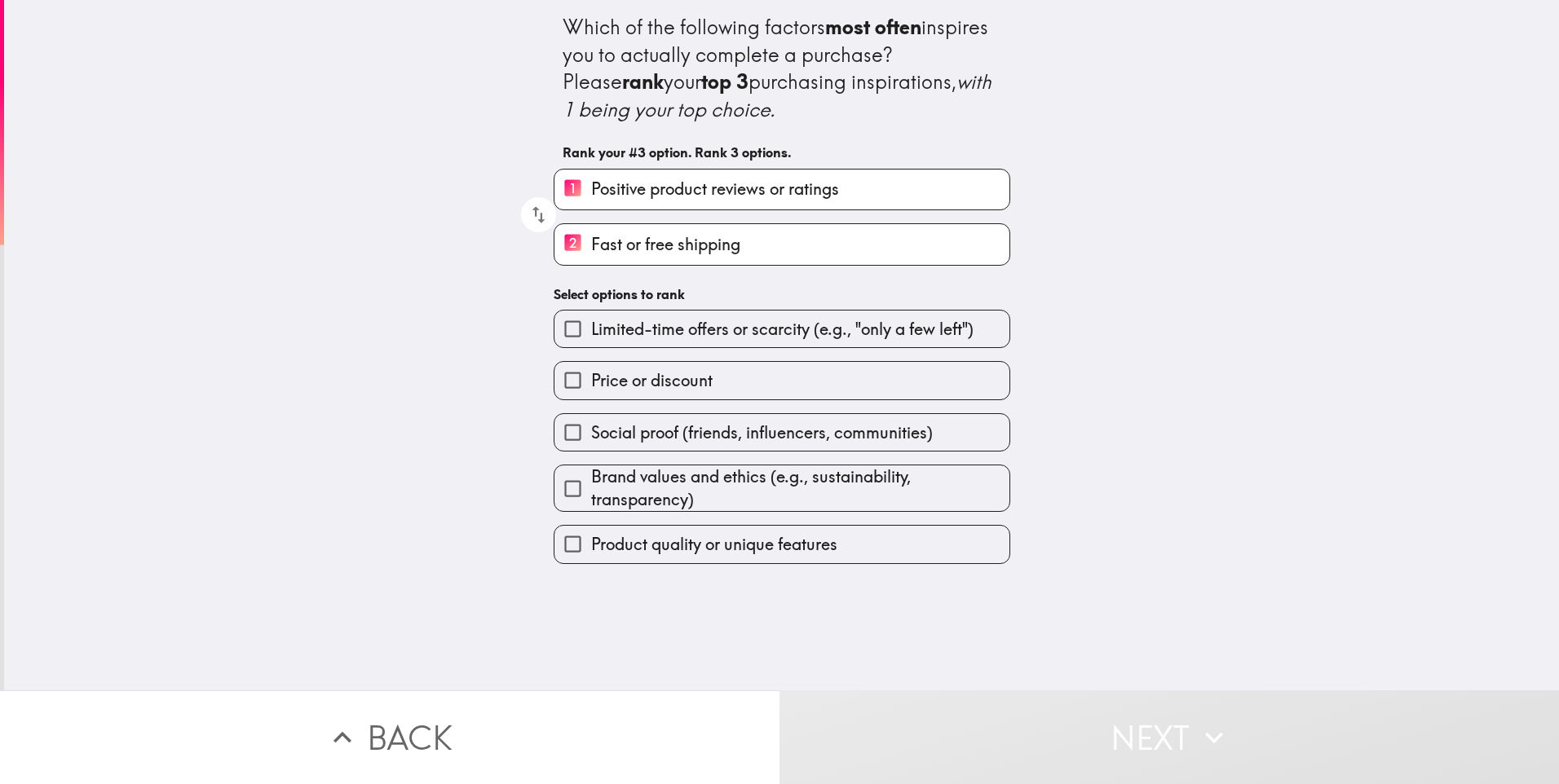
click at [651, 335] on span "Limited-time offers or scarcity (e.g., "only a few left")" at bounding box center [782, 329] width 382 height 23
click at [591, 335] on input "Limited-time offers or scarcity (e.g., "only a few left")" at bounding box center [572, 329] width 37 height 37
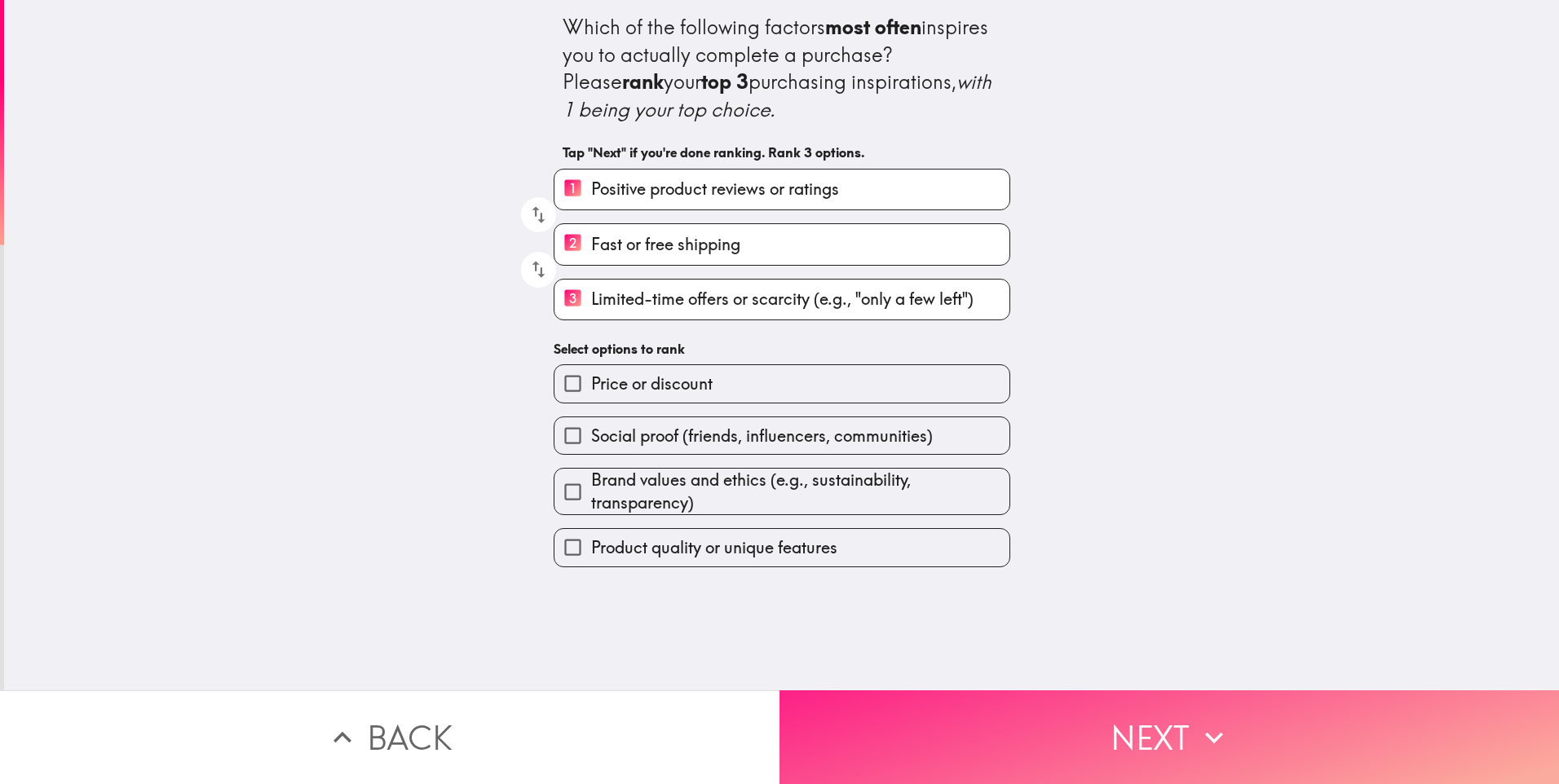
click at [1118, 722] on button "Next" at bounding box center [1169, 737] width 779 height 94
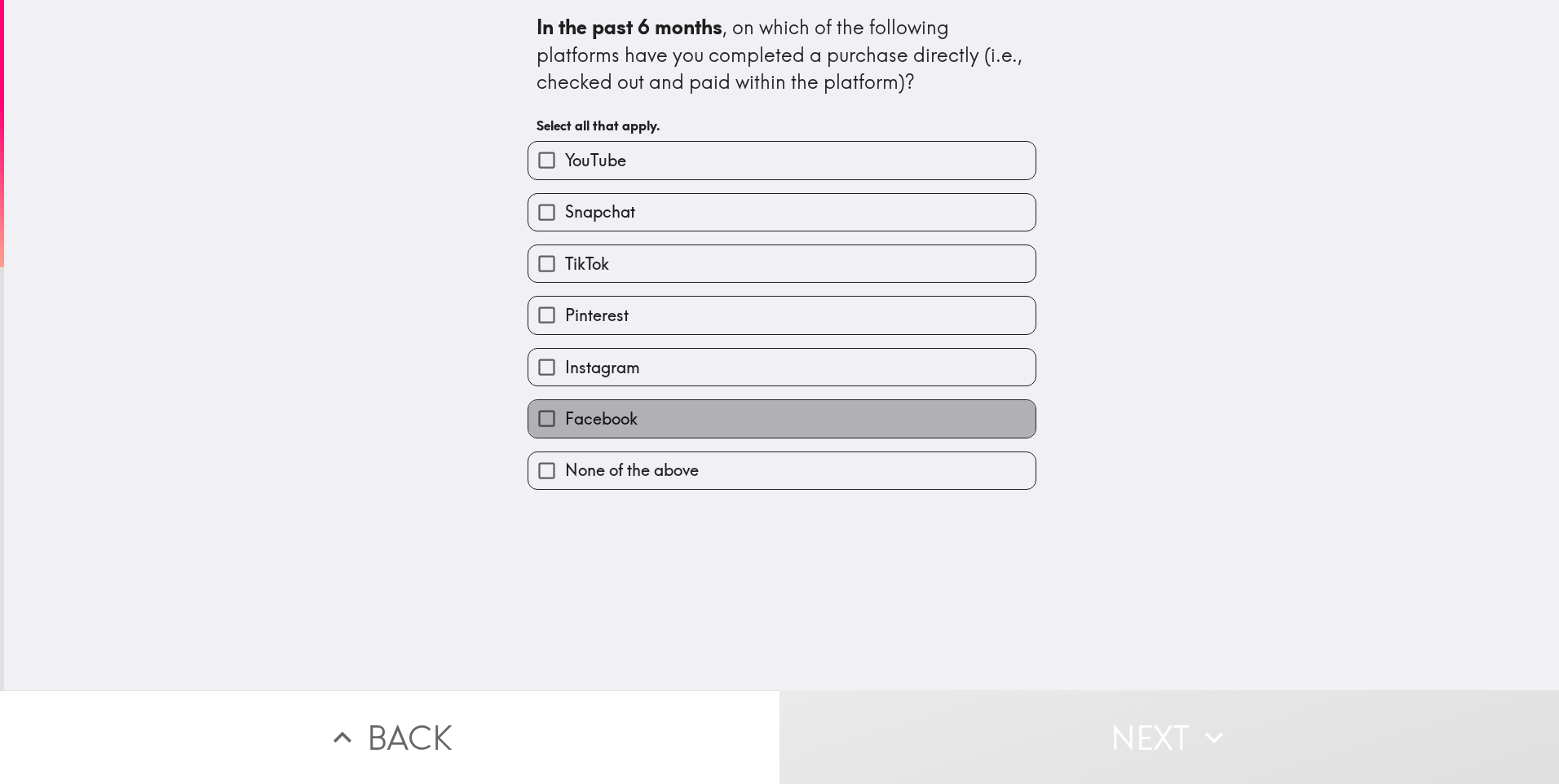
click at [642, 413] on label "Facebook" at bounding box center [782, 418] width 507 height 37
click at [565, 413] on input "Facebook" at bounding box center [546, 418] width 37 height 37
checkbox input "true"
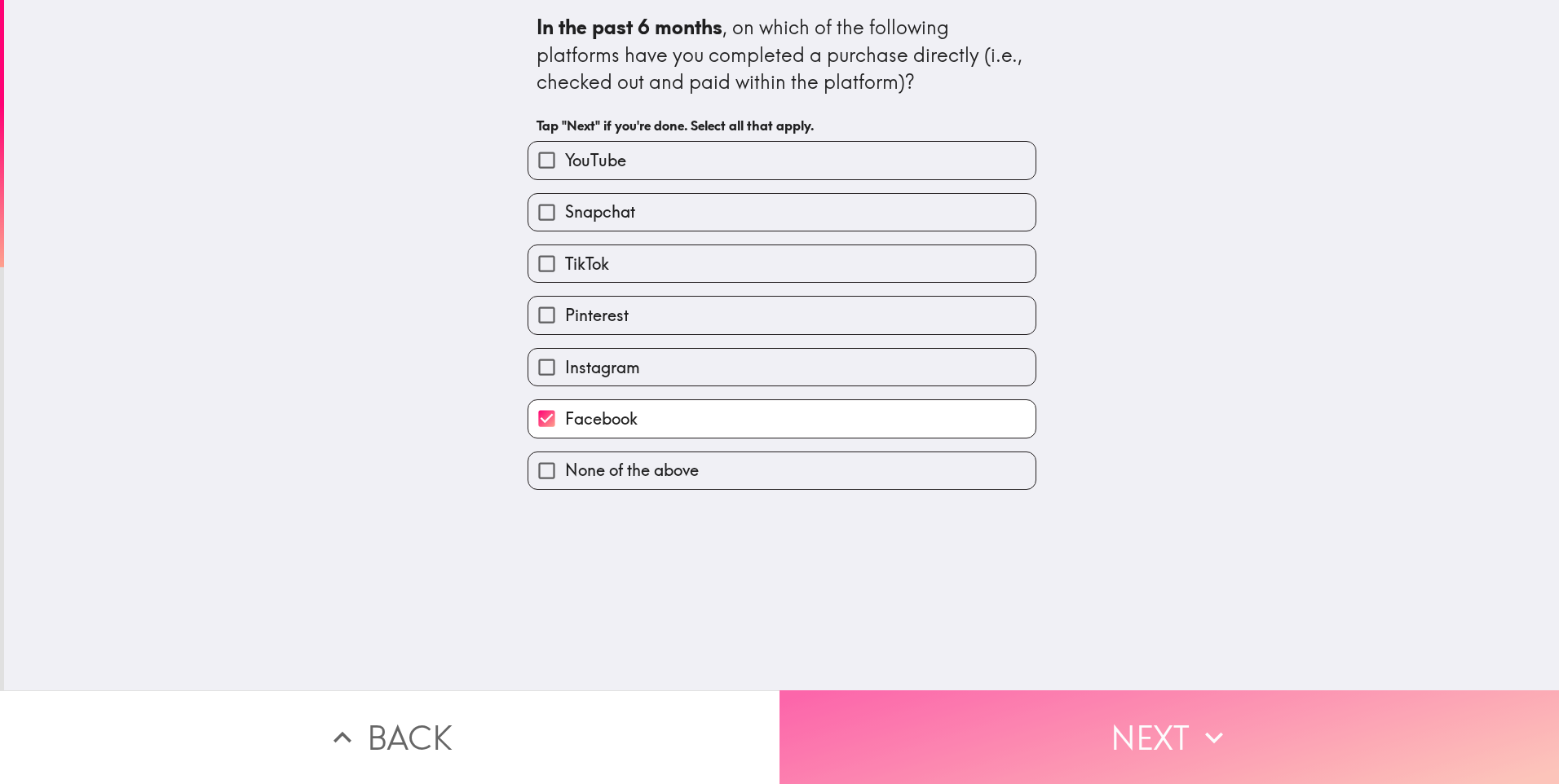
click at [1155, 747] on button "Next" at bounding box center [1169, 737] width 779 height 94
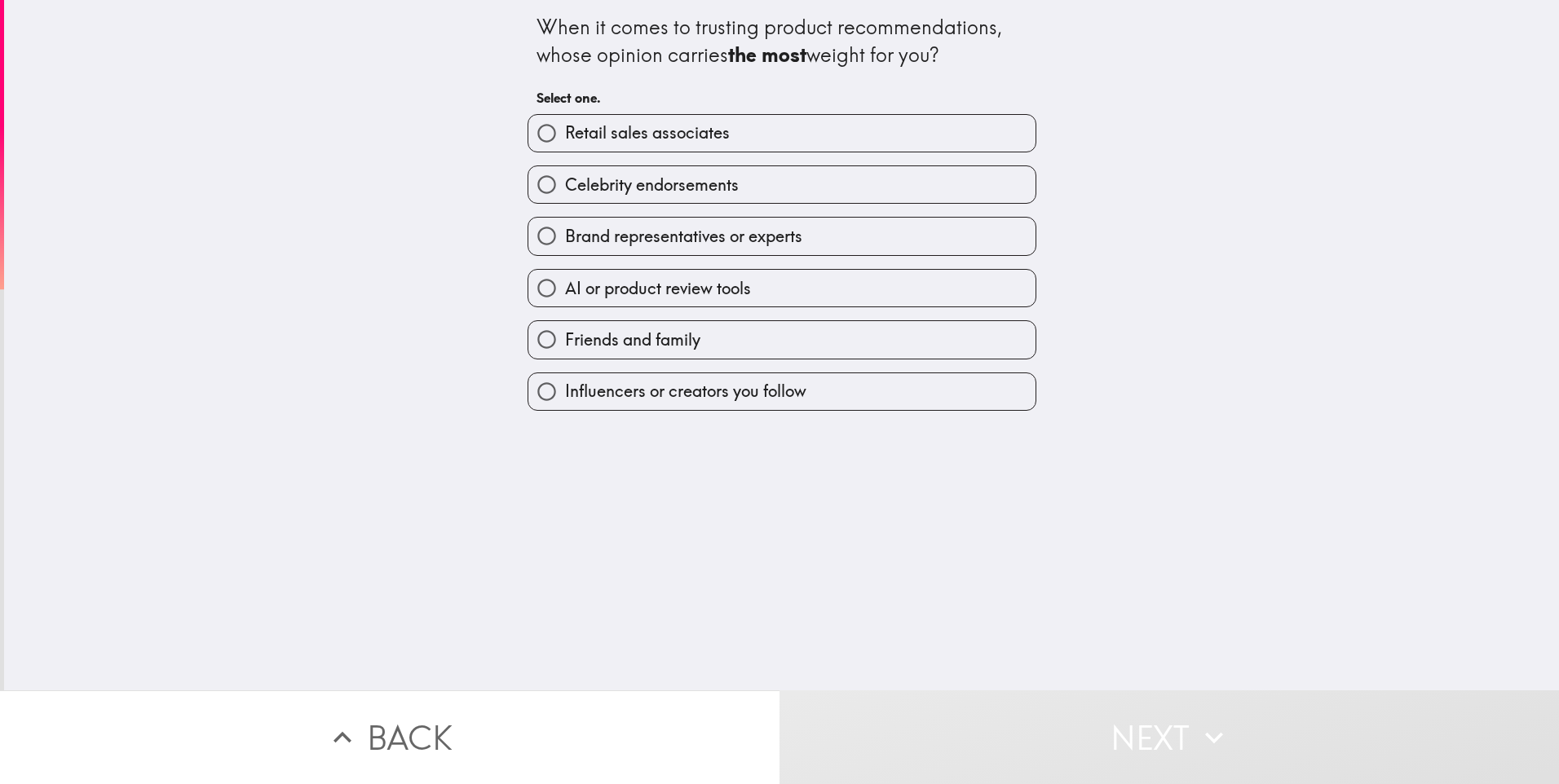
drag, startPoint x: 585, startPoint y: 188, endPoint x: 656, endPoint y: 264, distance: 104.0
click at [585, 188] on span "Celebrity endorsements" at bounding box center [651, 185] width 174 height 23
click at [565, 188] on input "Celebrity endorsements" at bounding box center [546, 184] width 37 height 37
radio input "true"
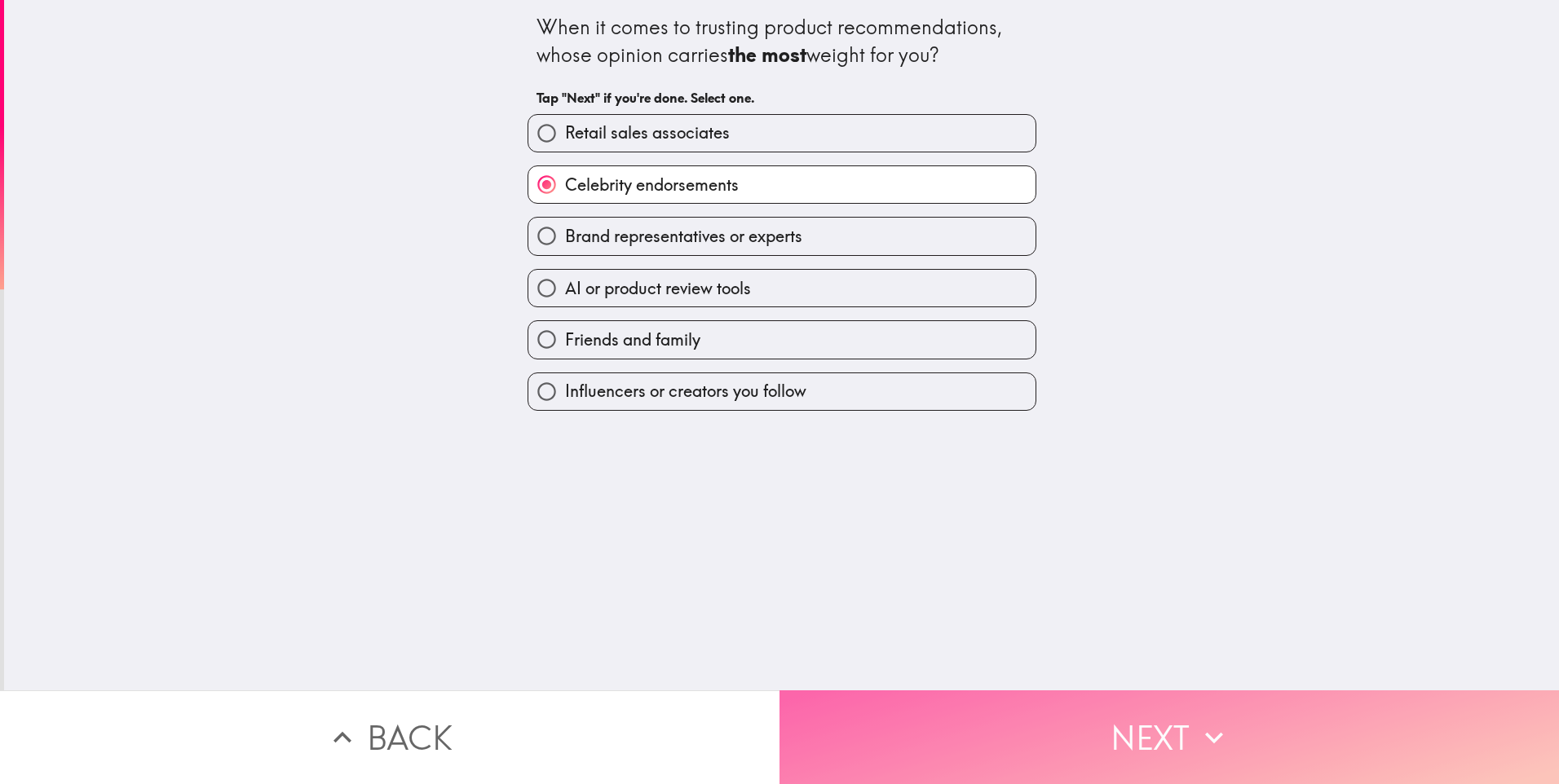
click at [1051, 750] on button "Next" at bounding box center [1169, 737] width 779 height 94
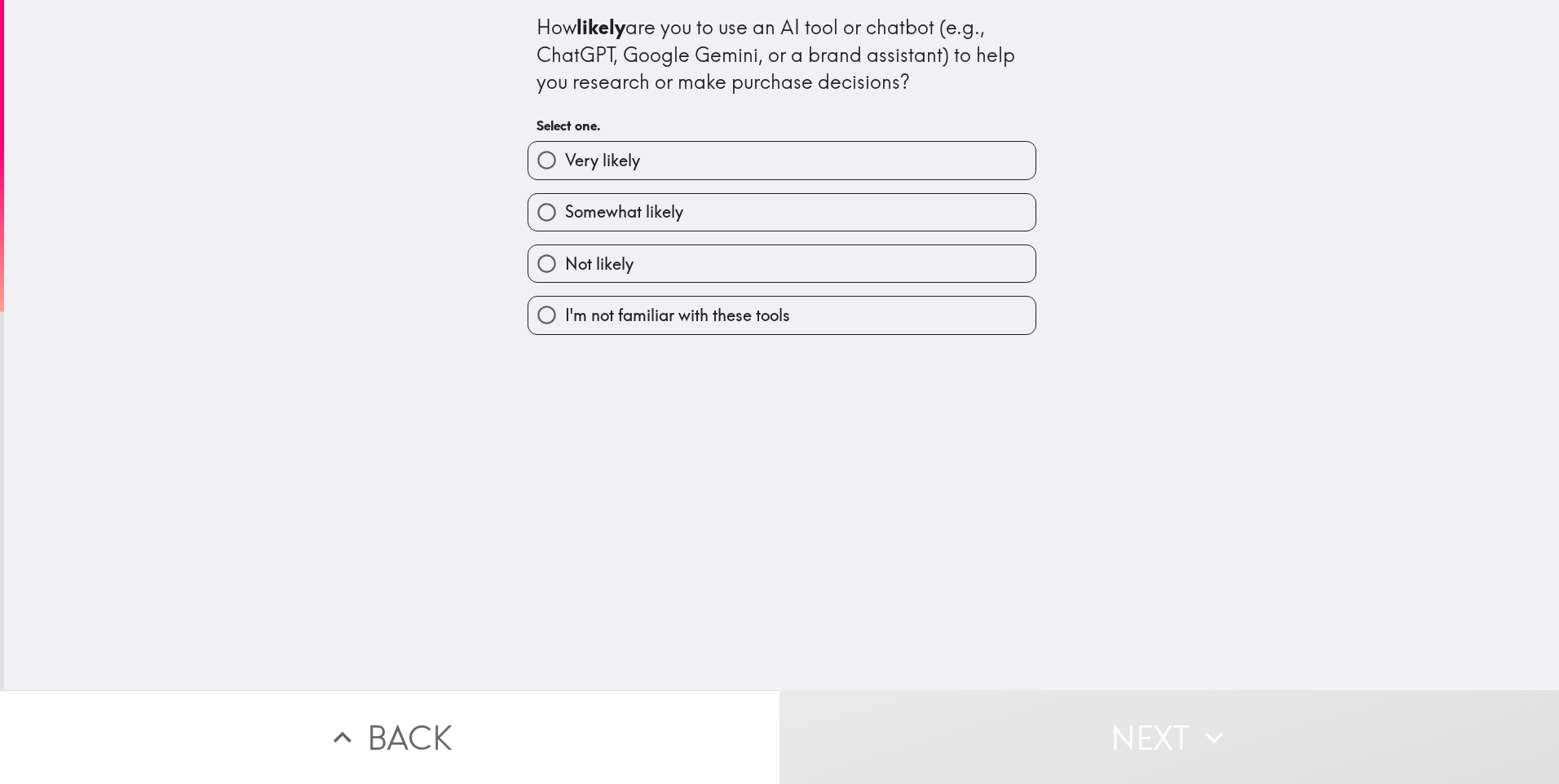
click at [685, 206] on label "Somewhat likely" at bounding box center [782, 212] width 507 height 37
click at [565, 206] on input "Somewhat likely" at bounding box center [546, 212] width 37 height 37
radio input "true"
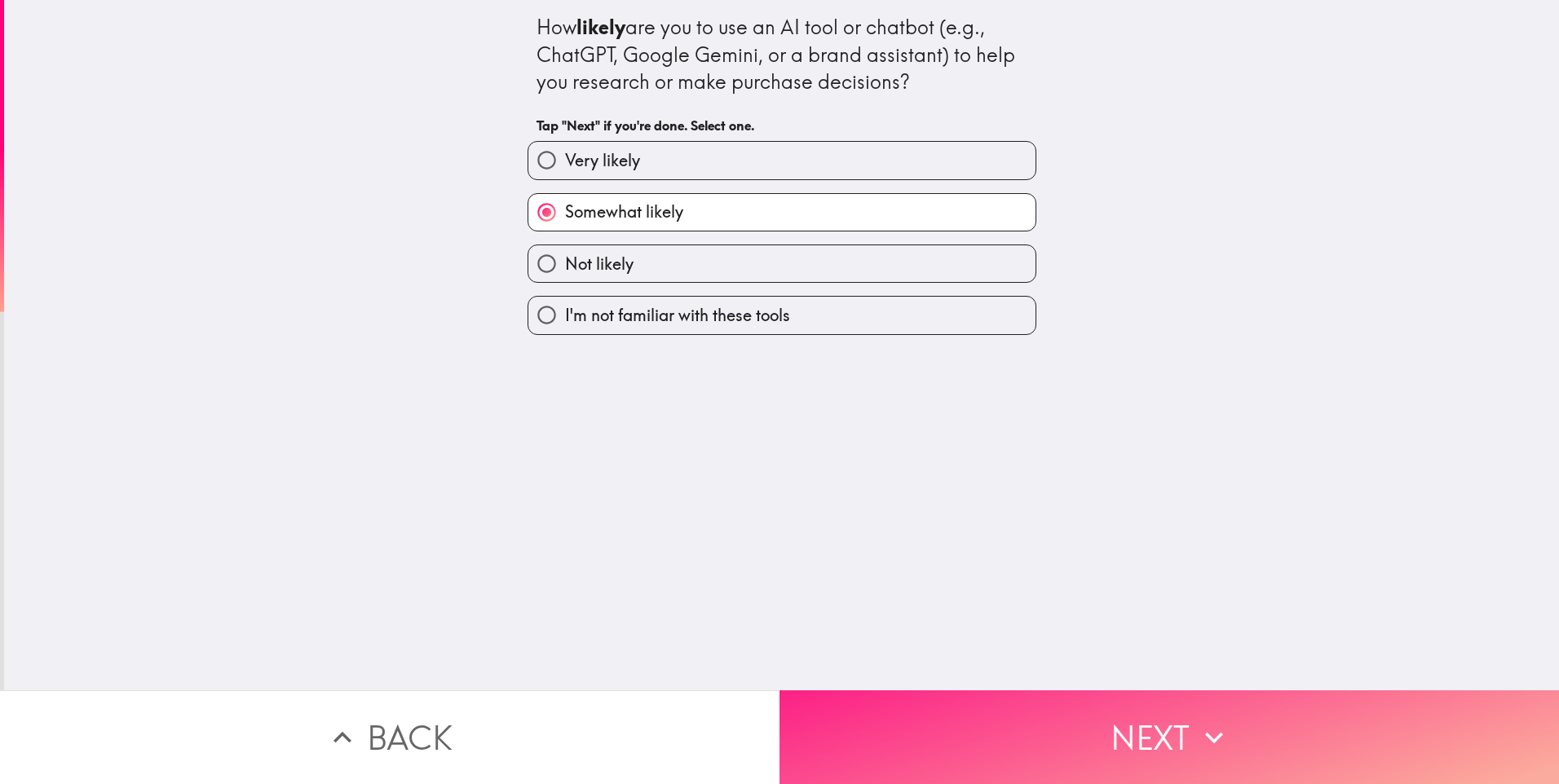
click at [925, 702] on button "Next" at bounding box center [1169, 737] width 779 height 94
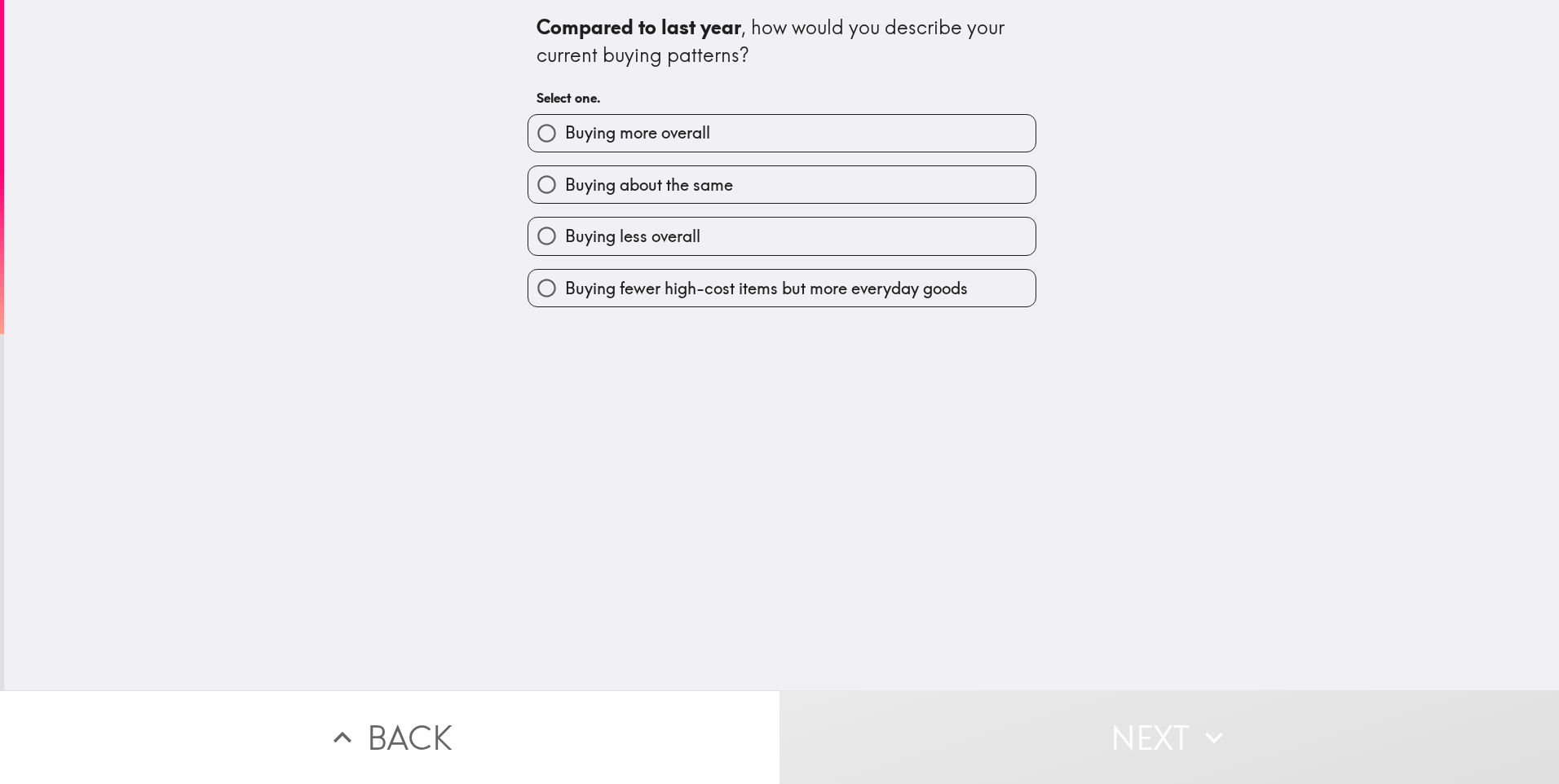
click at [533, 180] on input "Buying about the same" at bounding box center [546, 184] width 37 height 37
radio input "true"
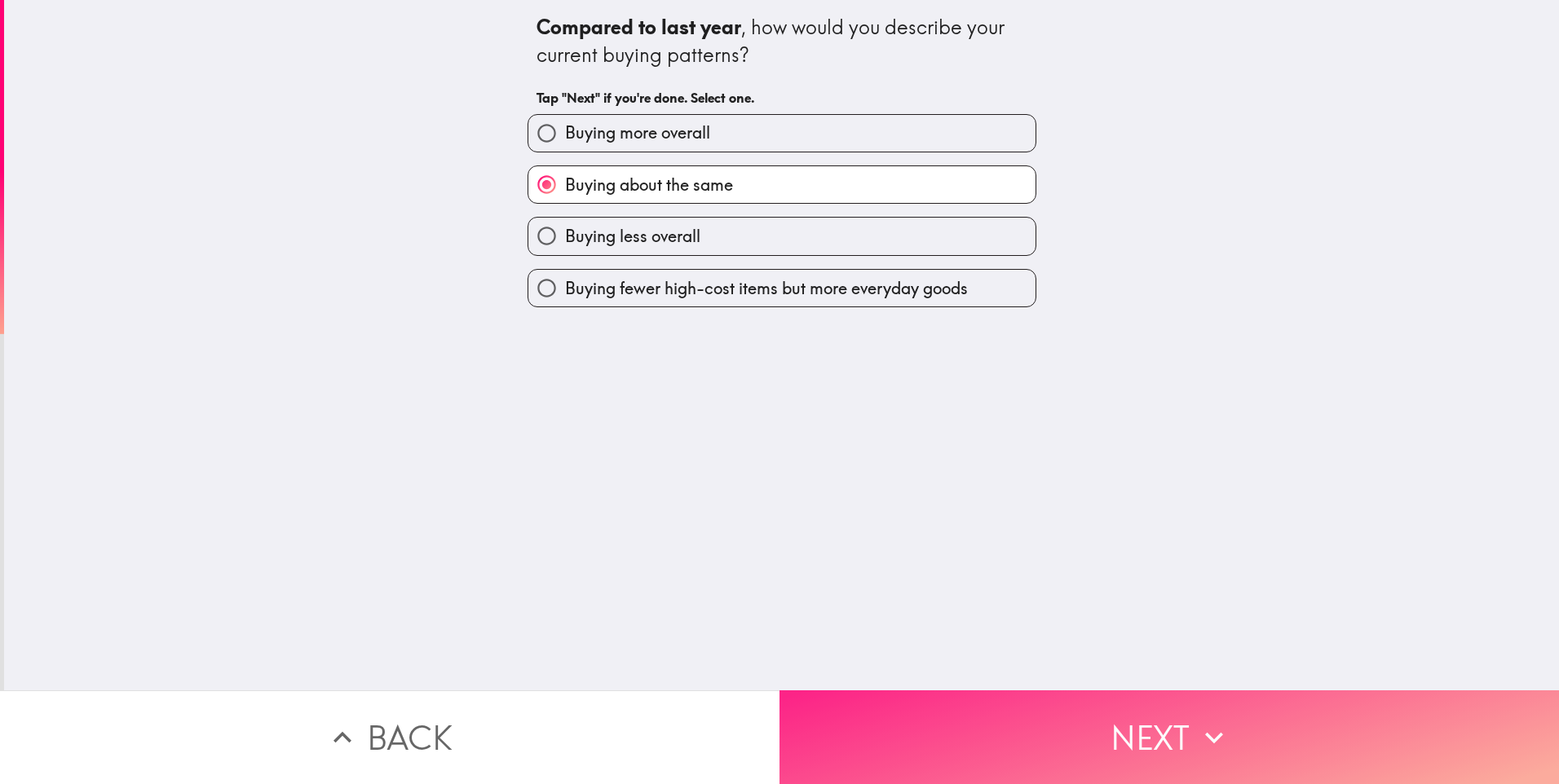
click at [962, 690] on button "Next" at bounding box center [1169, 737] width 779 height 94
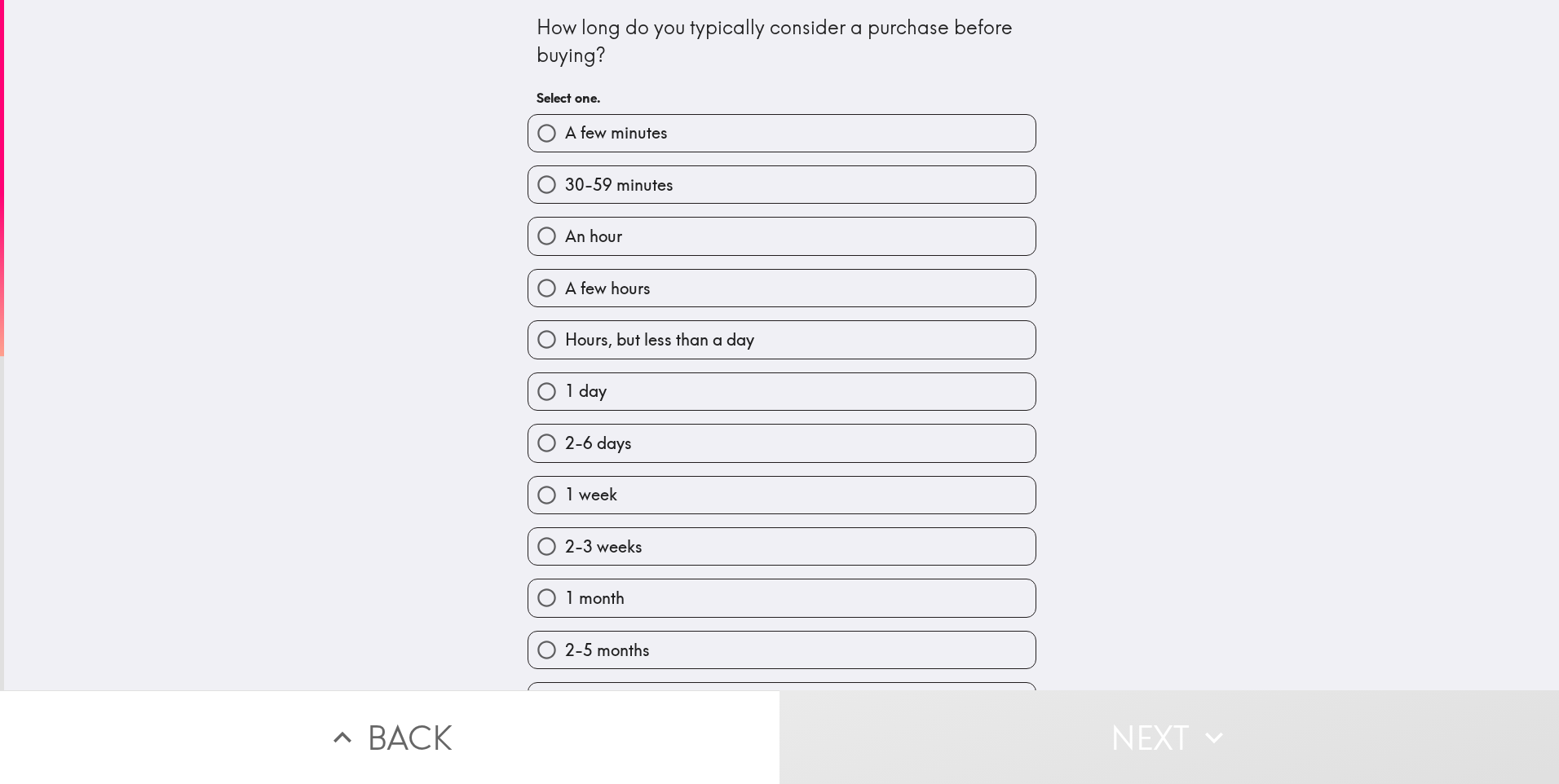
click at [584, 172] on label "30-59 minutes" at bounding box center [782, 184] width 507 height 37
click at [565, 172] on input "30-59 minutes" at bounding box center [546, 184] width 37 height 37
radio input "true"
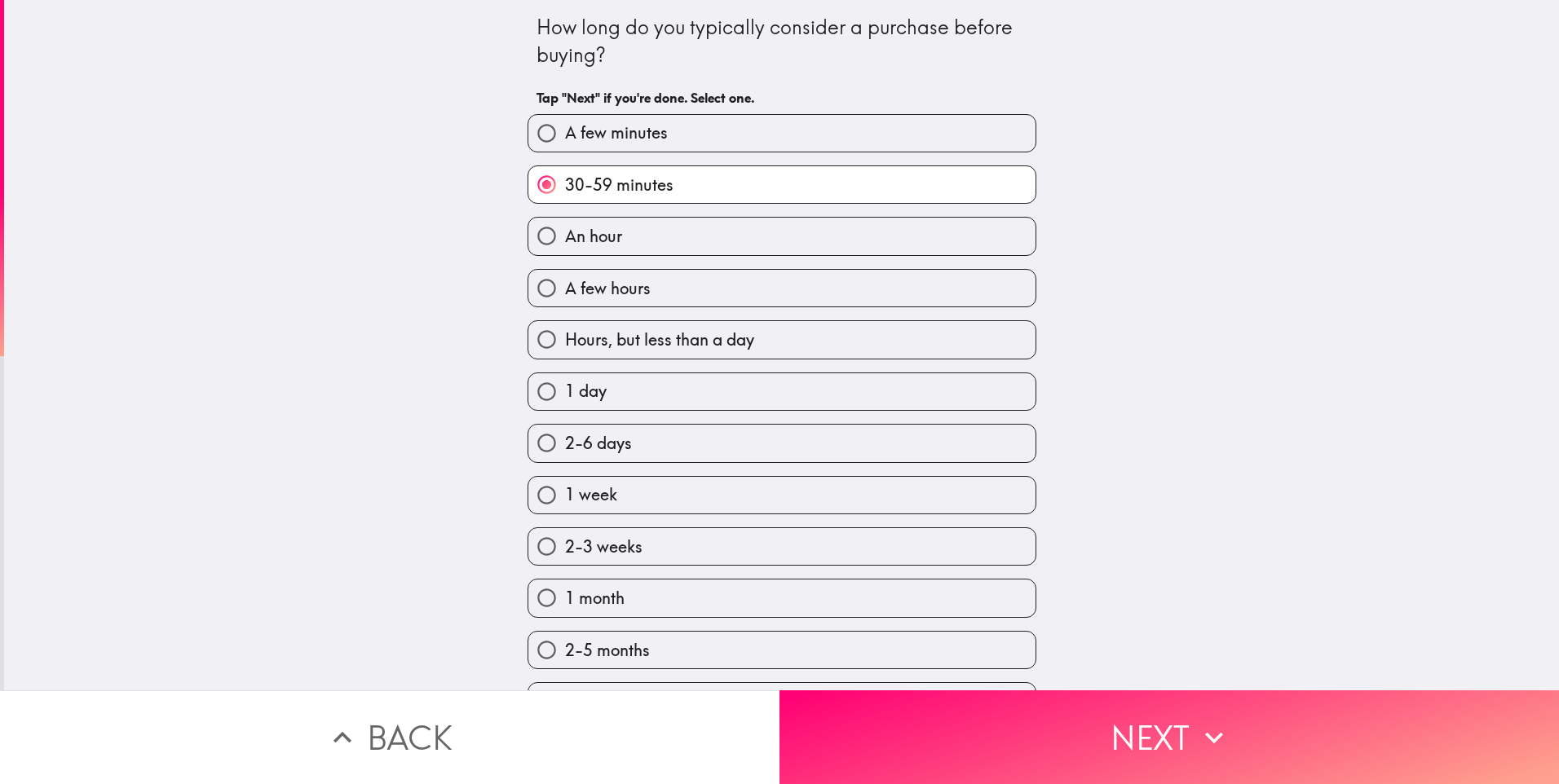
click at [599, 293] on span "A few hours" at bounding box center [608, 289] width 86 height 23
click at [565, 293] on input "A few hours" at bounding box center [546, 288] width 37 height 37
radio input "true"
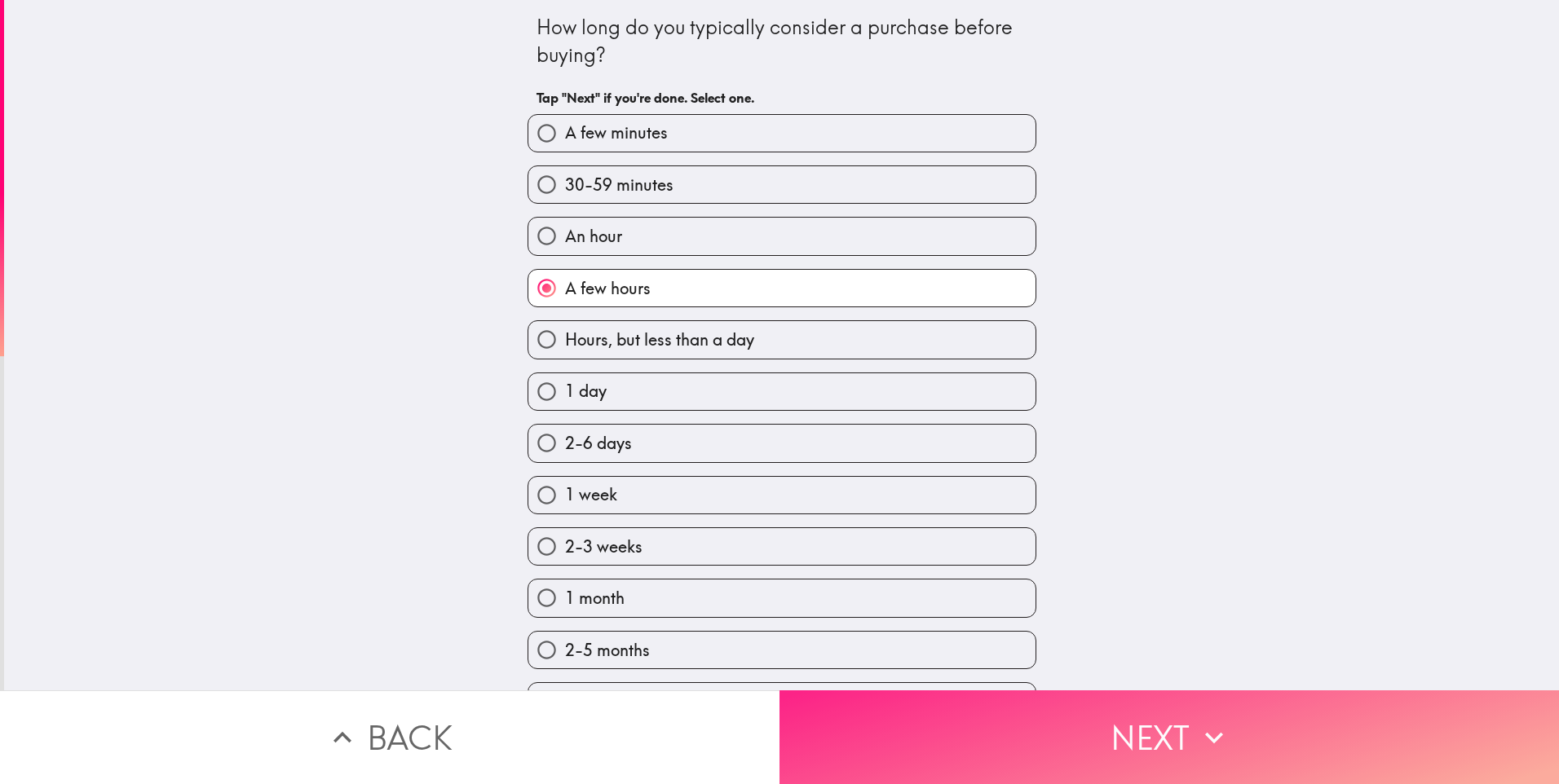
click at [949, 752] on button "Next" at bounding box center [1169, 737] width 779 height 94
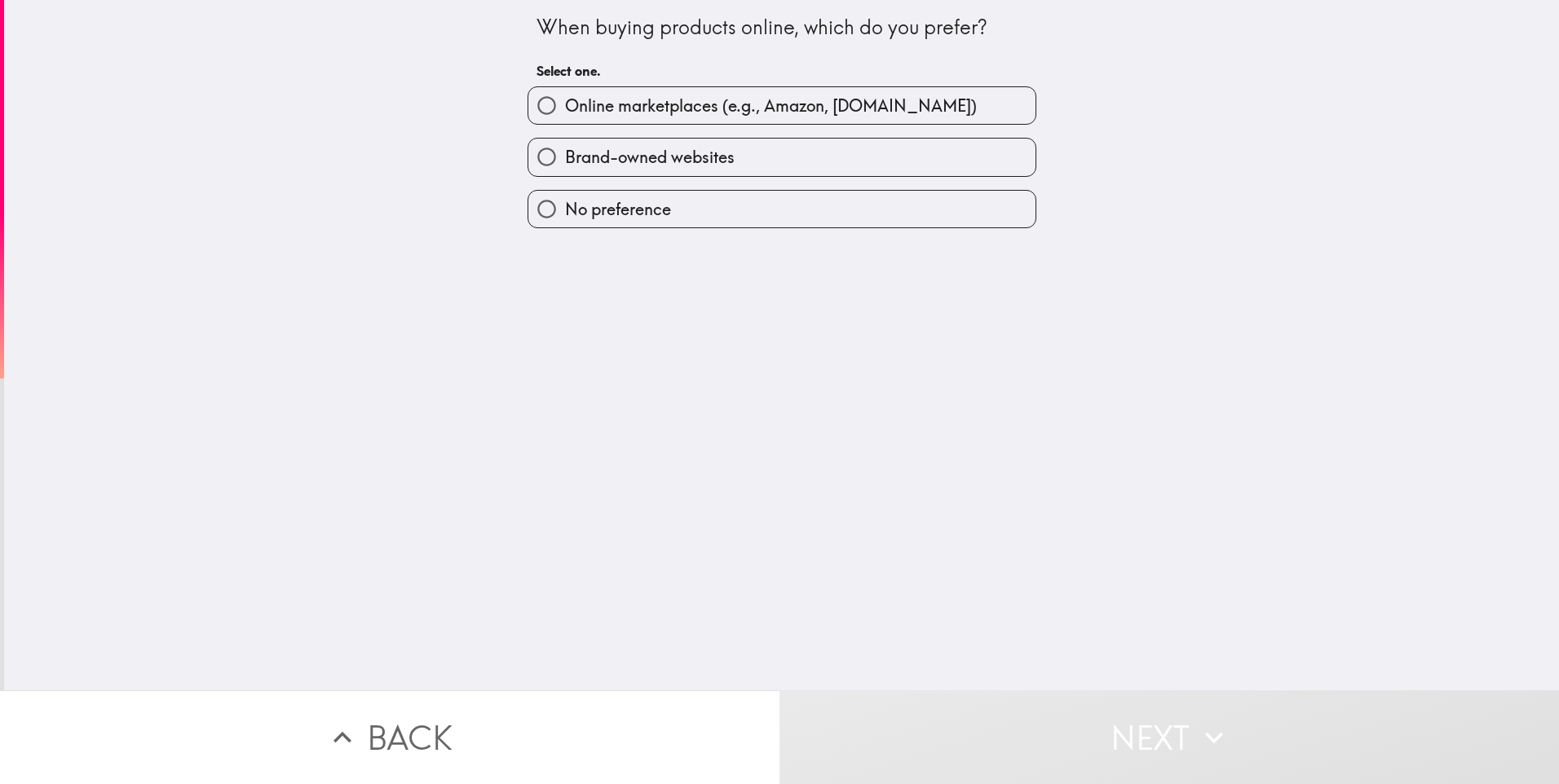
drag, startPoint x: 681, startPoint y: 213, endPoint x: 703, endPoint y: 231, distance: 28.4
click at [681, 213] on label "No preference" at bounding box center [782, 209] width 507 height 37
click at [565, 213] on input "No preference" at bounding box center [546, 209] width 37 height 37
radio input "true"
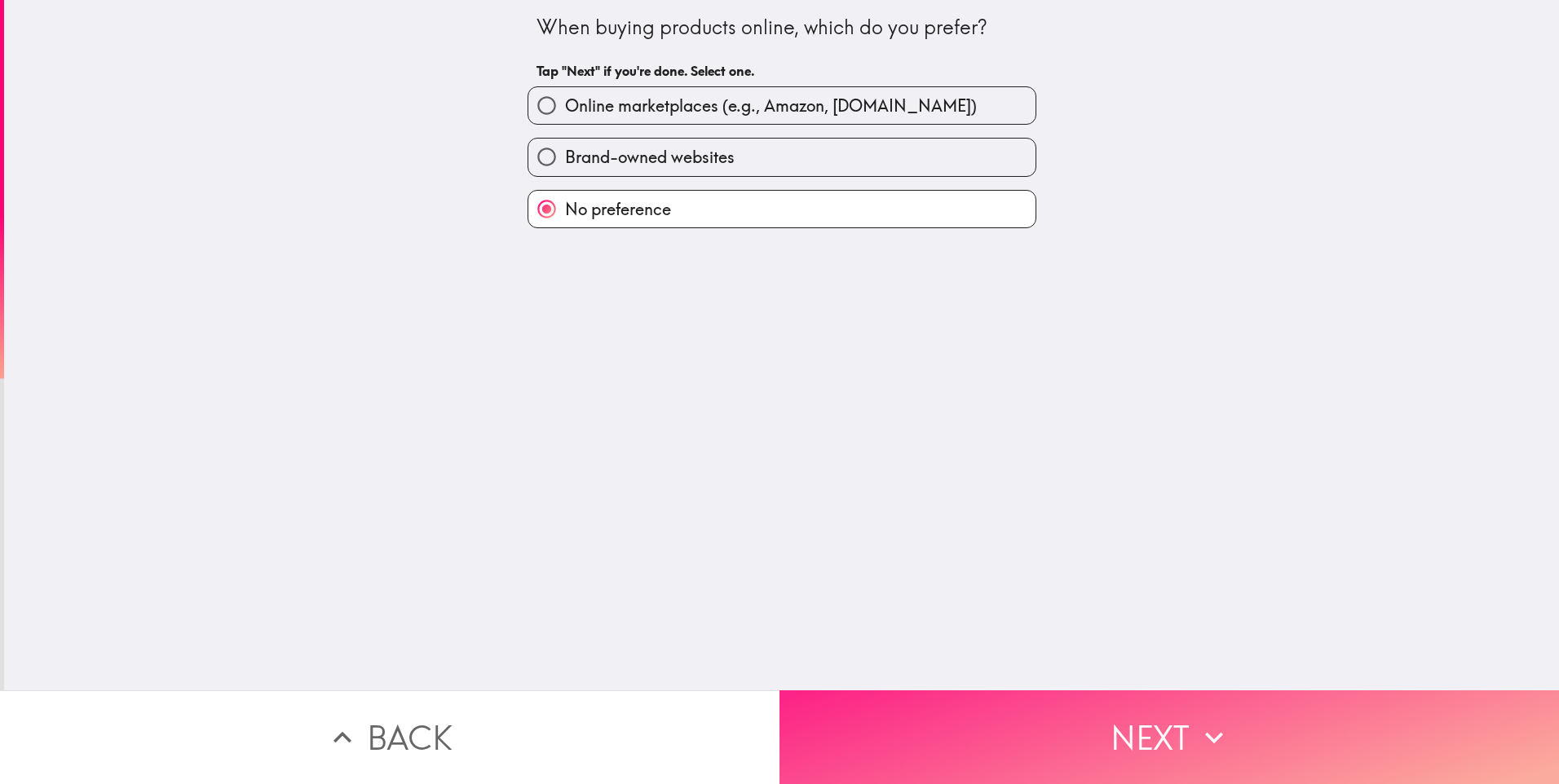
click at [1217, 725] on icon "button" at bounding box center [1214, 738] width 36 height 36
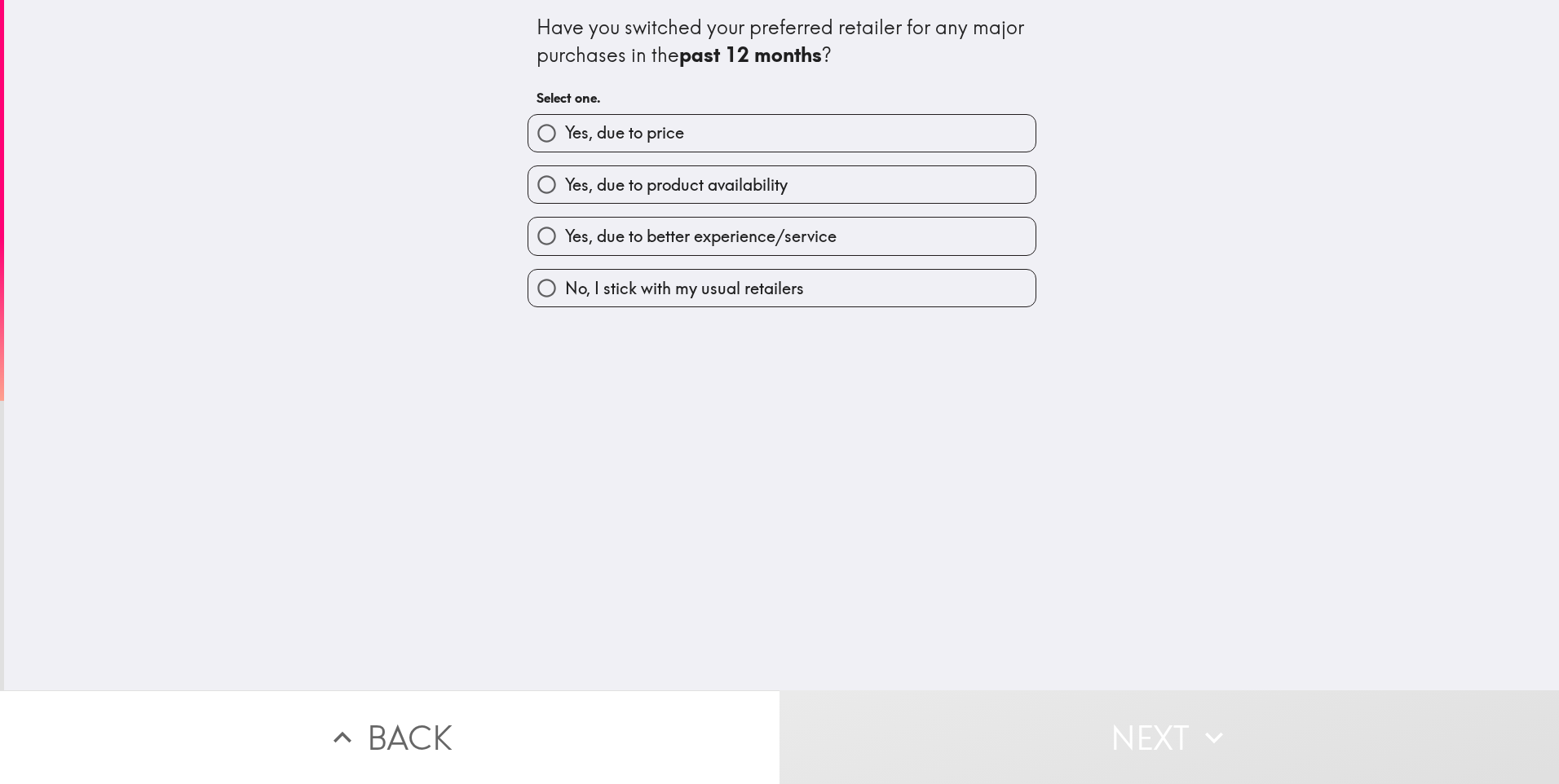
click at [706, 131] on label "Yes, due to price" at bounding box center [782, 133] width 507 height 37
click at [565, 131] on input "Yes, due to price" at bounding box center [546, 133] width 37 height 37
radio input "true"
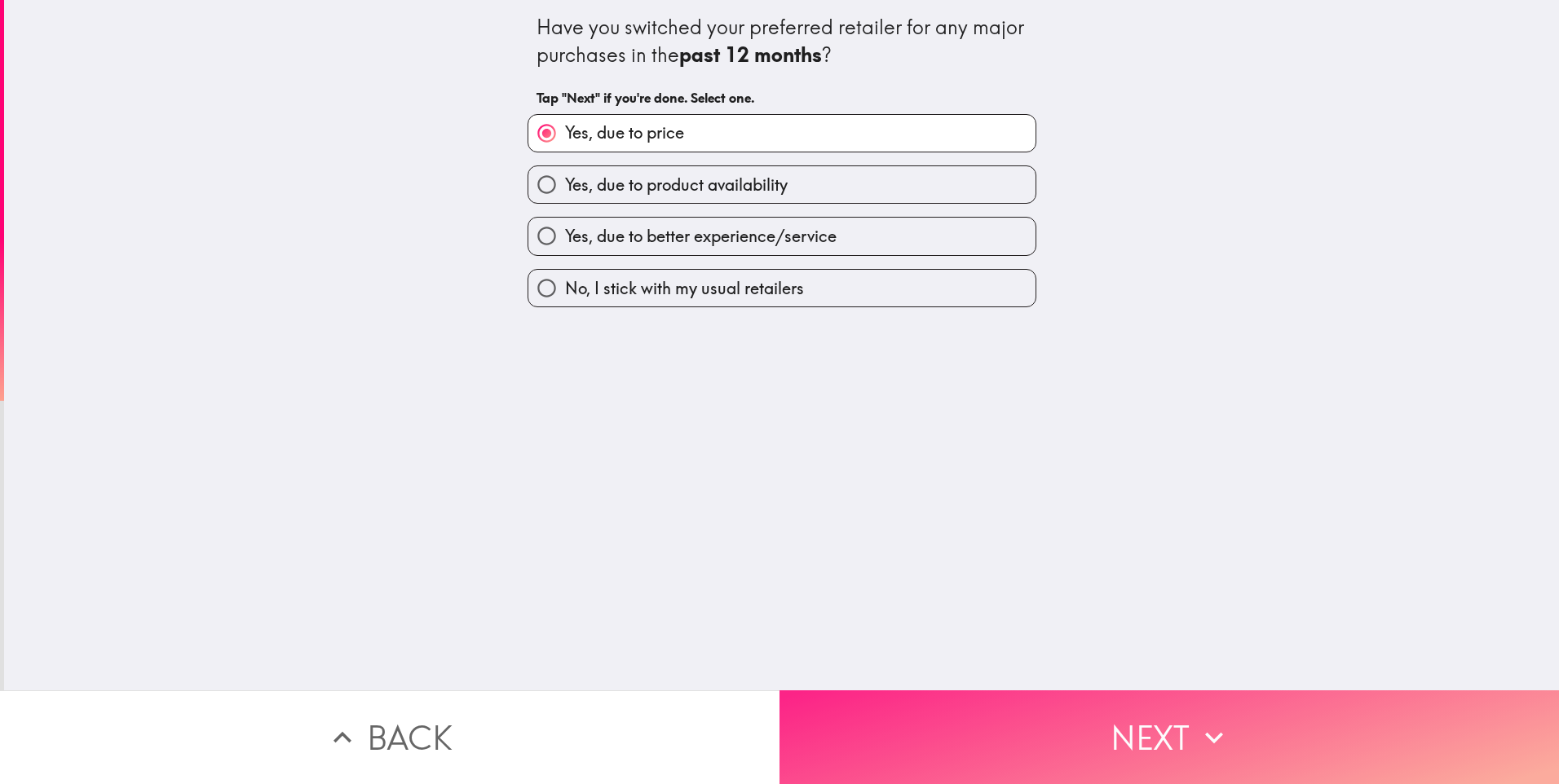
click at [1055, 708] on button "Next" at bounding box center [1169, 737] width 779 height 94
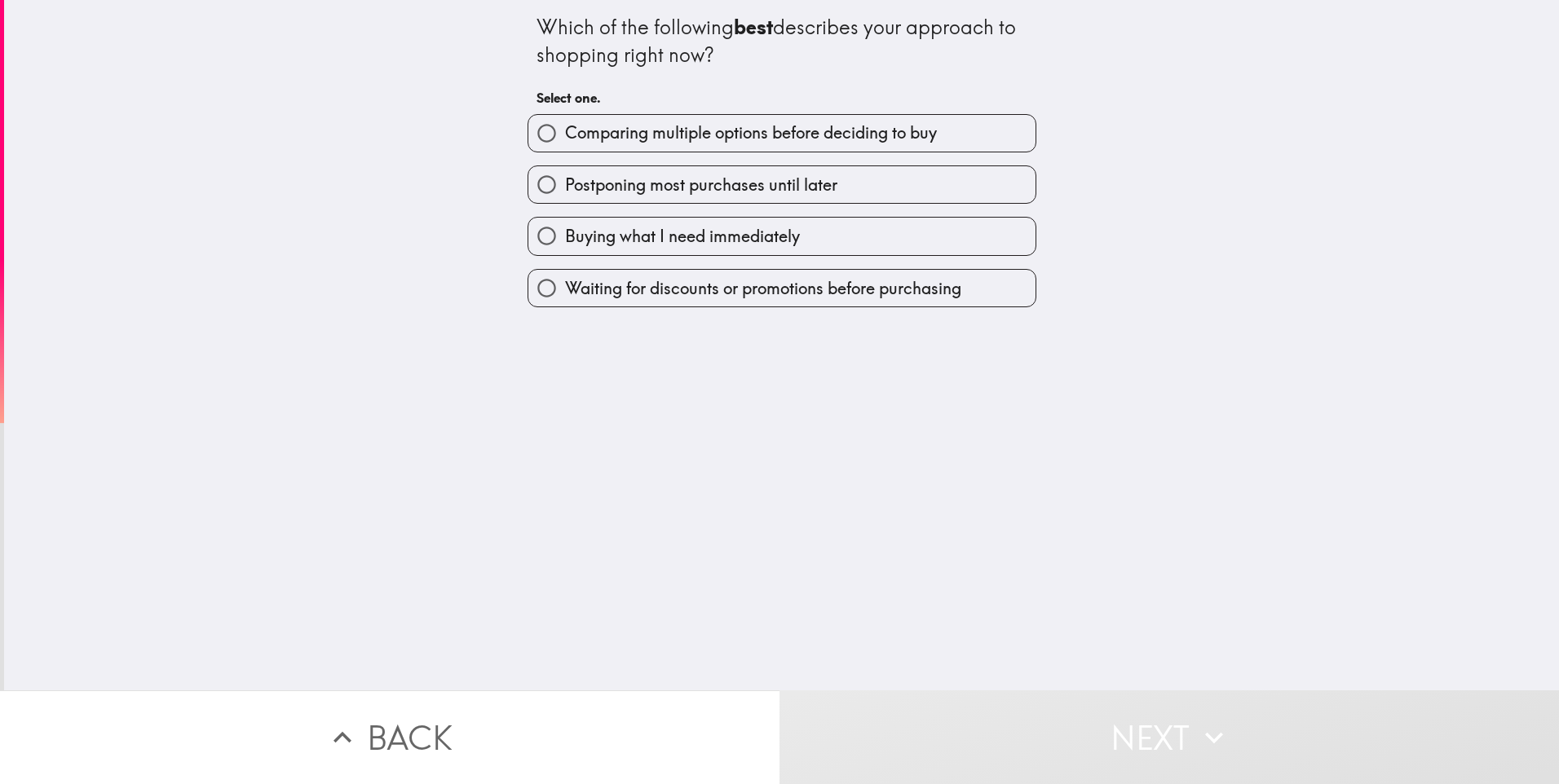
click at [684, 129] on span "Comparing multiple options before deciding to buy" at bounding box center [750, 133] width 371 height 23
click at [565, 129] on input "Comparing multiple options before deciding to buy" at bounding box center [546, 133] width 37 height 37
radio input "true"
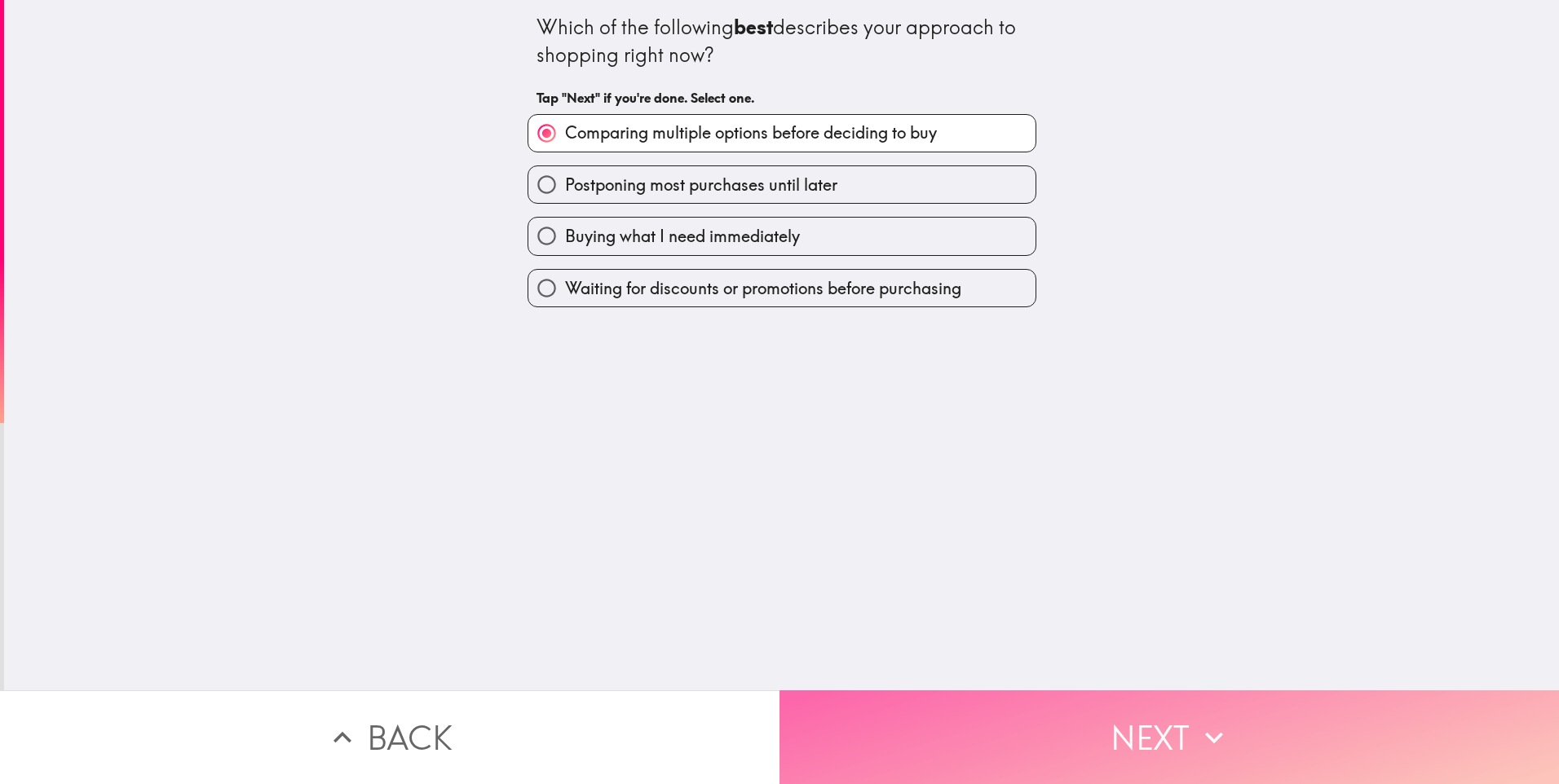
drag, startPoint x: 1019, startPoint y: 737, endPoint x: 986, endPoint y: 730, distance: 33.7
click at [1018, 736] on button "Next" at bounding box center [1169, 737] width 779 height 94
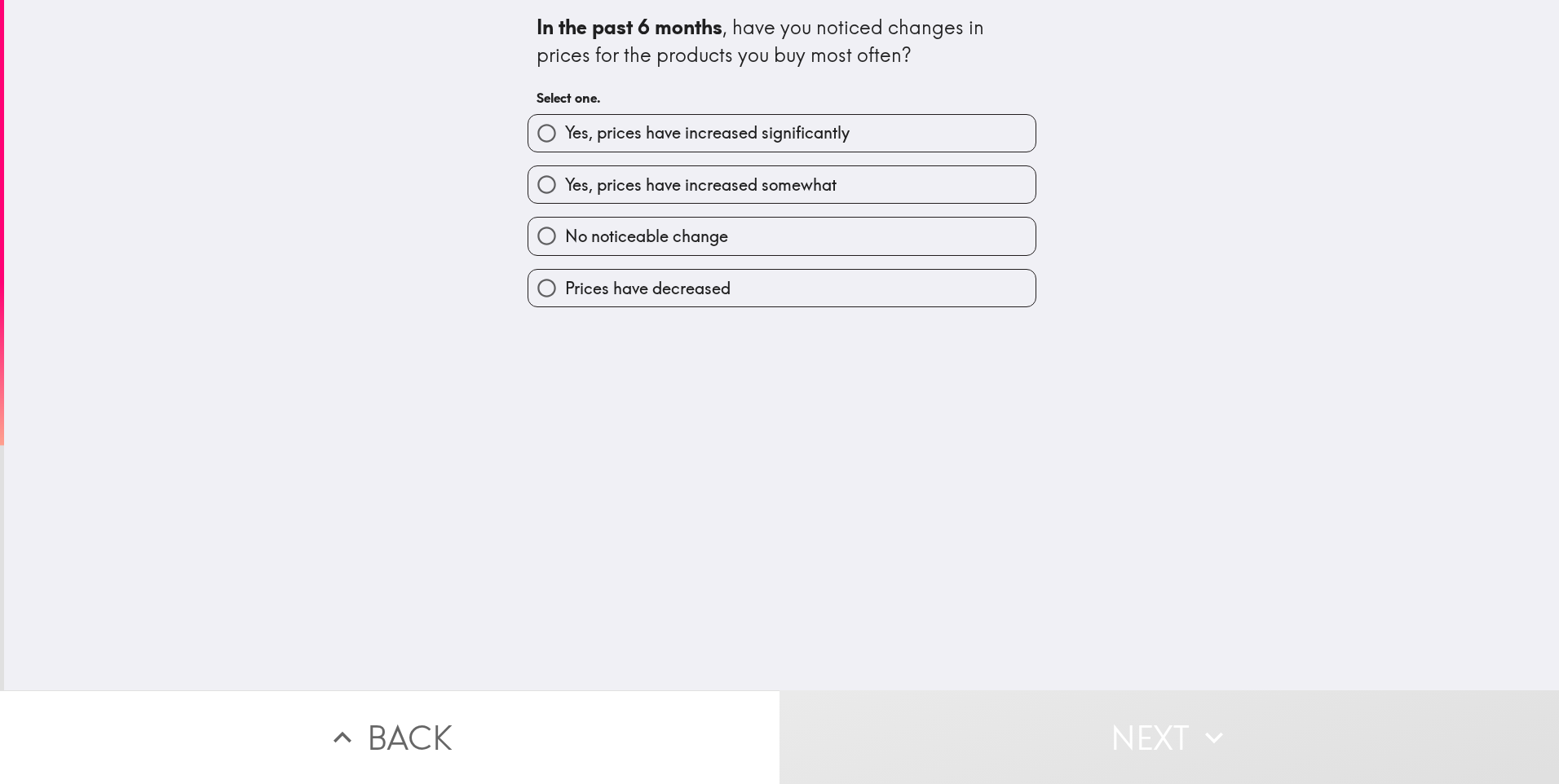
drag, startPoint x: 661, startPoint y: 139, endPoint x: 927, endPoint y: 443, distance: 403.9
click at [661, 139] on span "Yes, prices have increased significantly" at bounding box center [707, 133] width 284 height 23
click at [565, 139] on input "Yes, prices have increased significantly" at bounding box center [546, 133] width 37 height 37
radio input "true"
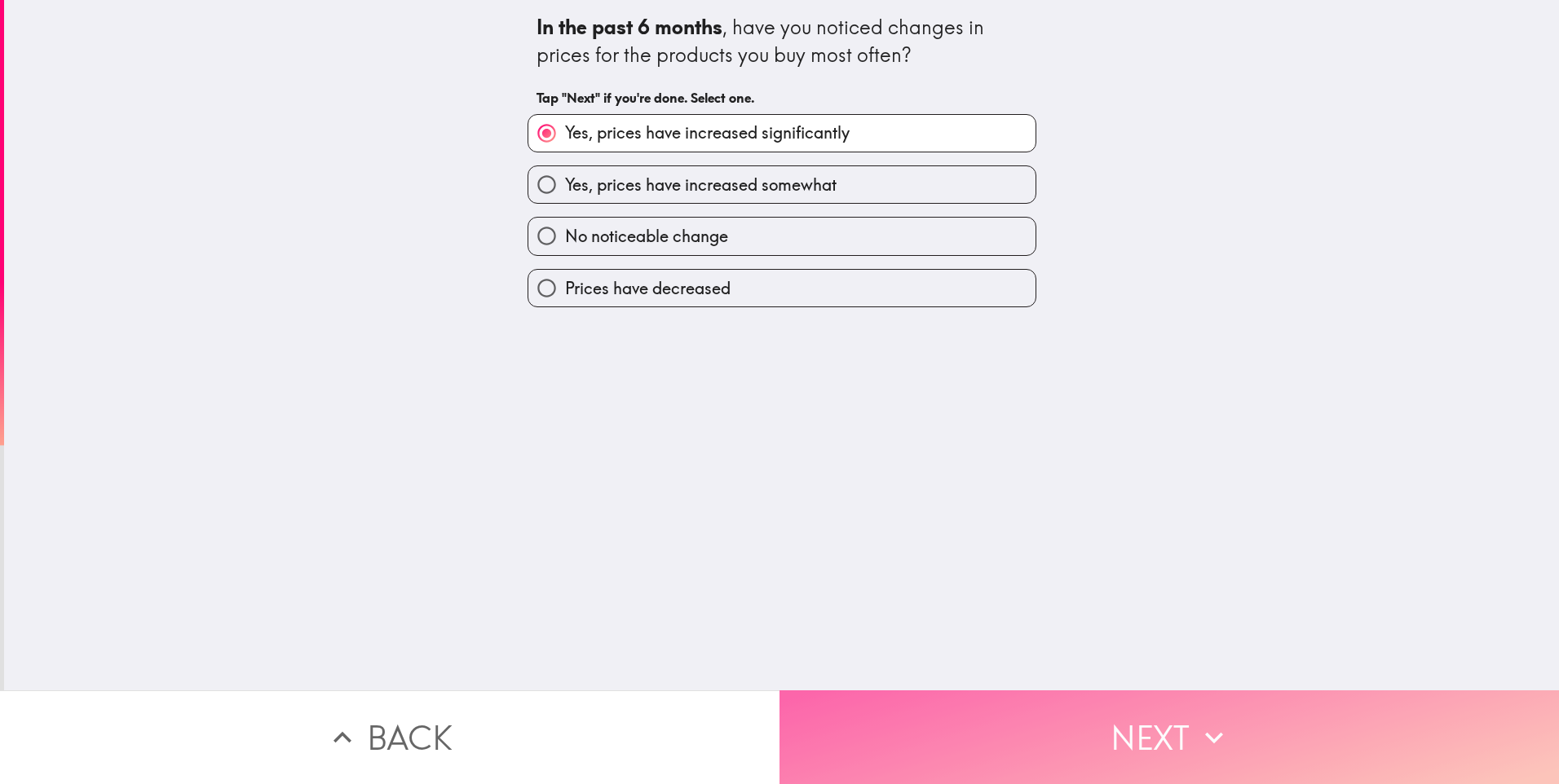
click at [1062, 702] on button "Next" at bounding box center [1169, 737] width 779 height 94
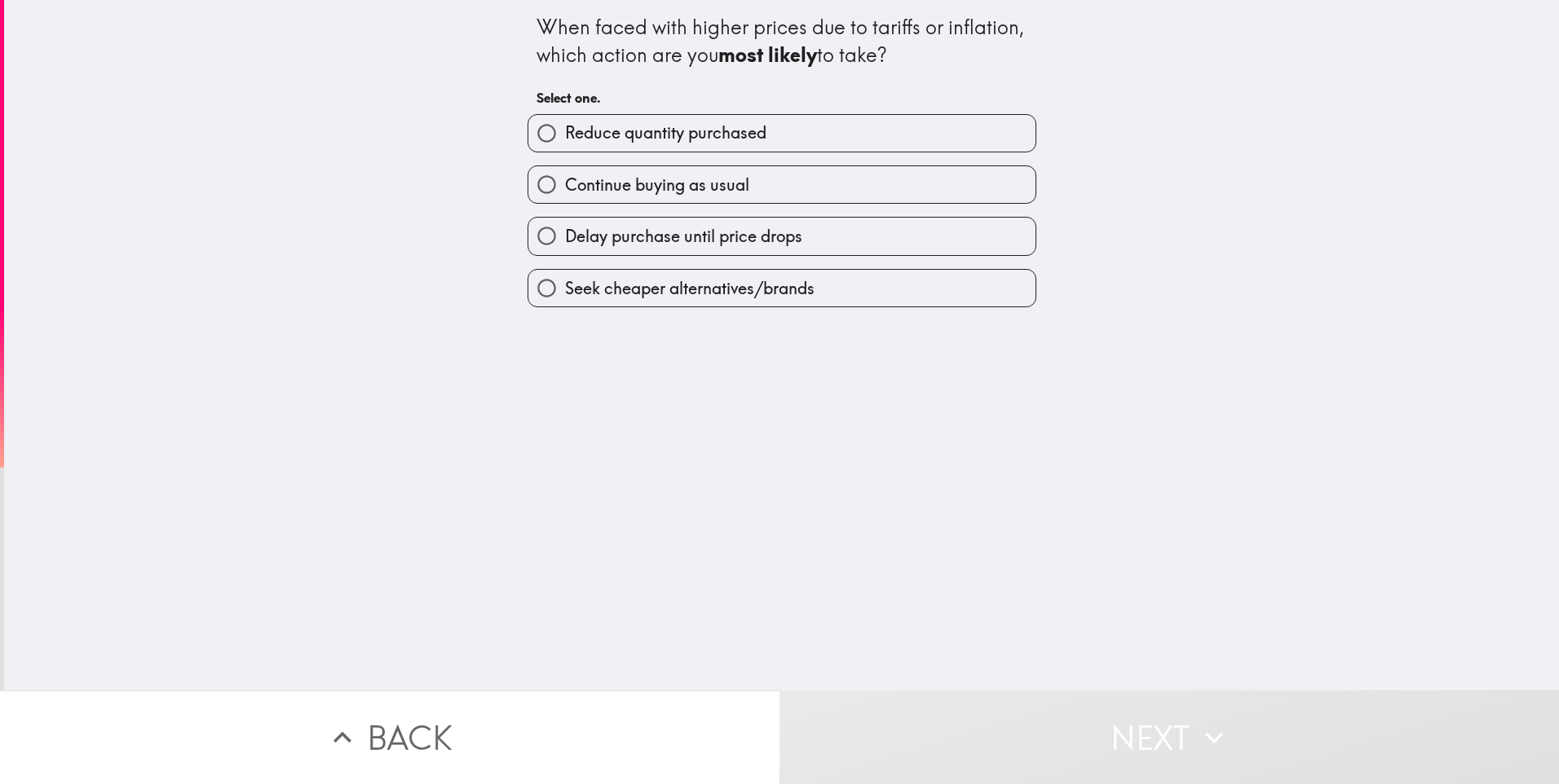
drag, startPoint x: 590, startPoint y: 226, endPoint x: 955, endPoint y: 483, distance: 446.4
click at [590, 226] on span "Delay purchase until price drops" at bounding box center [684, 236] width 237 height 23
click at [565, 226] on input "Delay purchase until price drops" at bounding box center [546, 236] width 37 height 37
radio input "true"
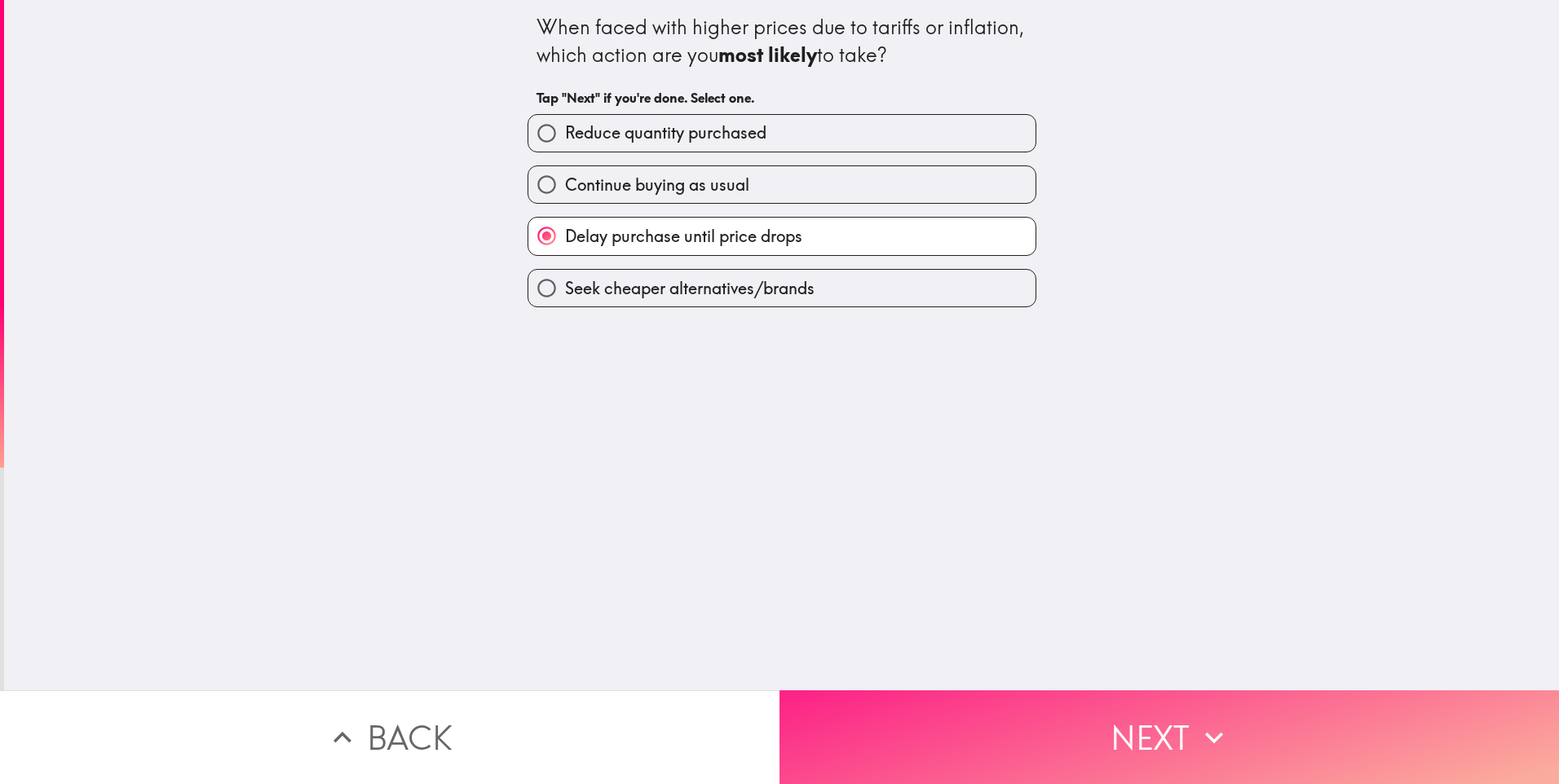
click at [988, 737] on button "Next" at bounding box center [1169, 737] width 779 height 94
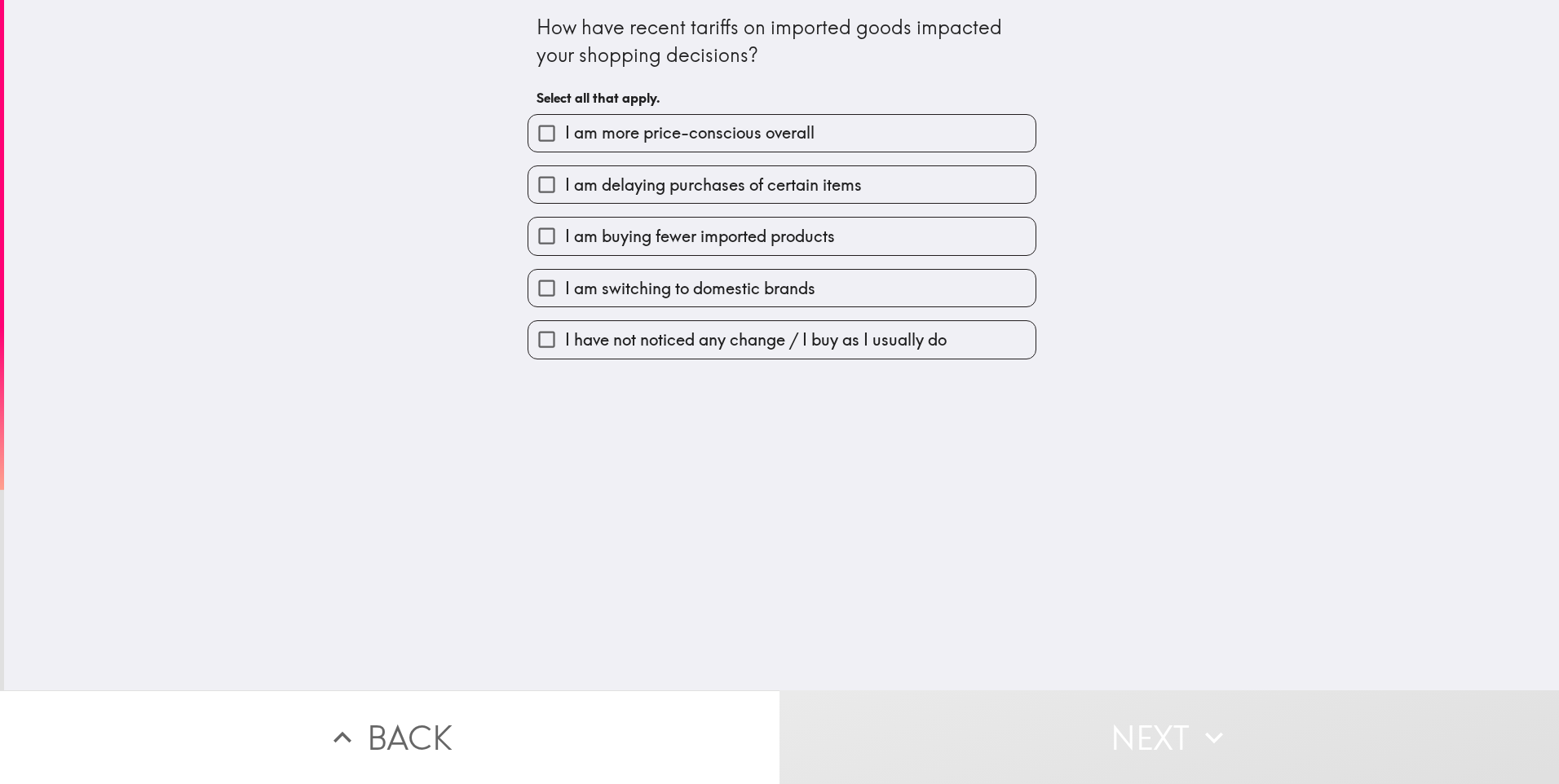
click at [678, 233] on span "I am buying fewer imported products" at bounding box center [700, 236] width 270 height 23
click at [565, 233] on input "I am buying fewer imported products" at bounding box center [546, 236] width 37 height 37
checkbox input "true"
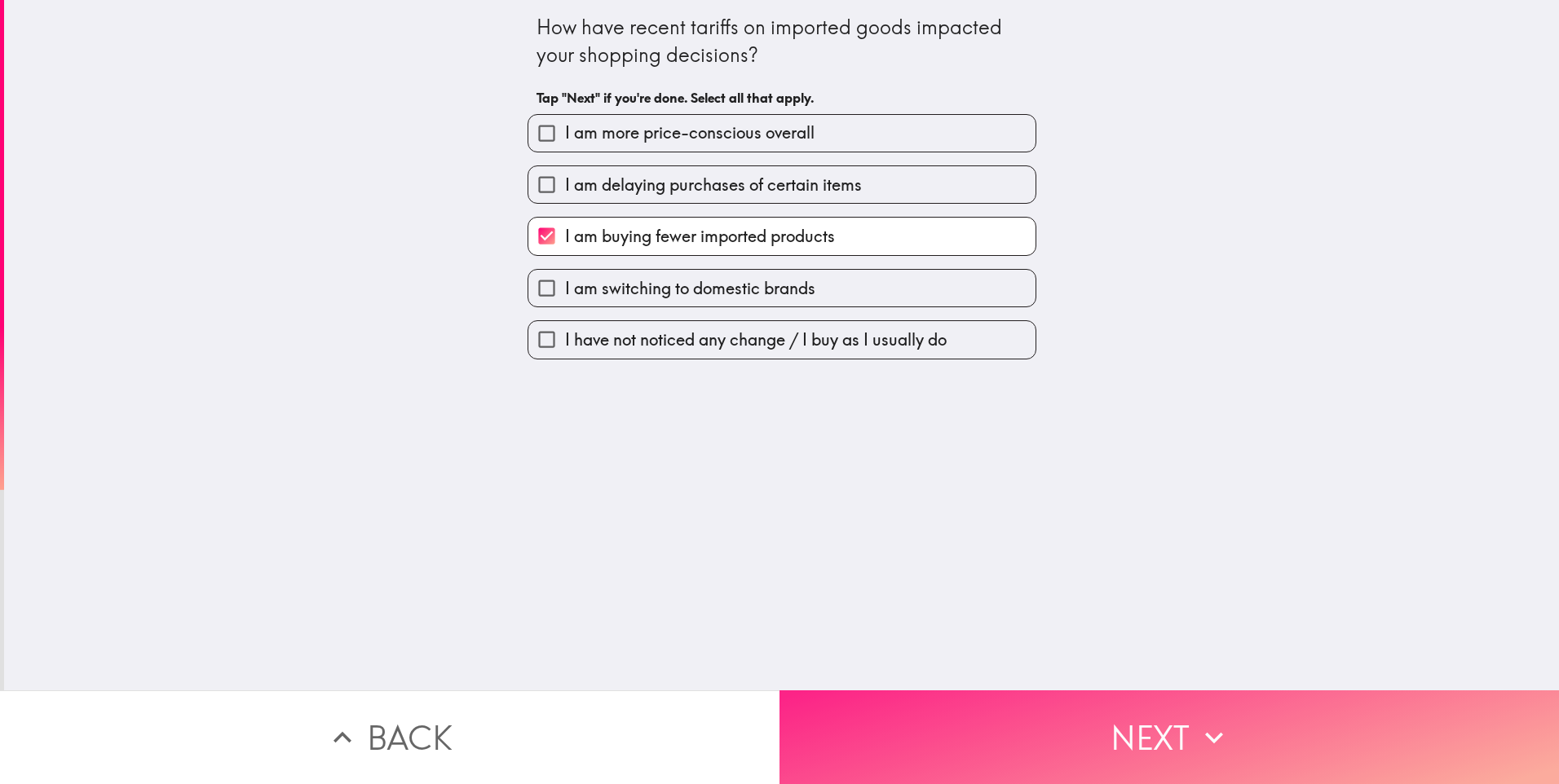
click at [1032, 724] on button "Next" at bounding box center [1169, 737] width 779 height 94
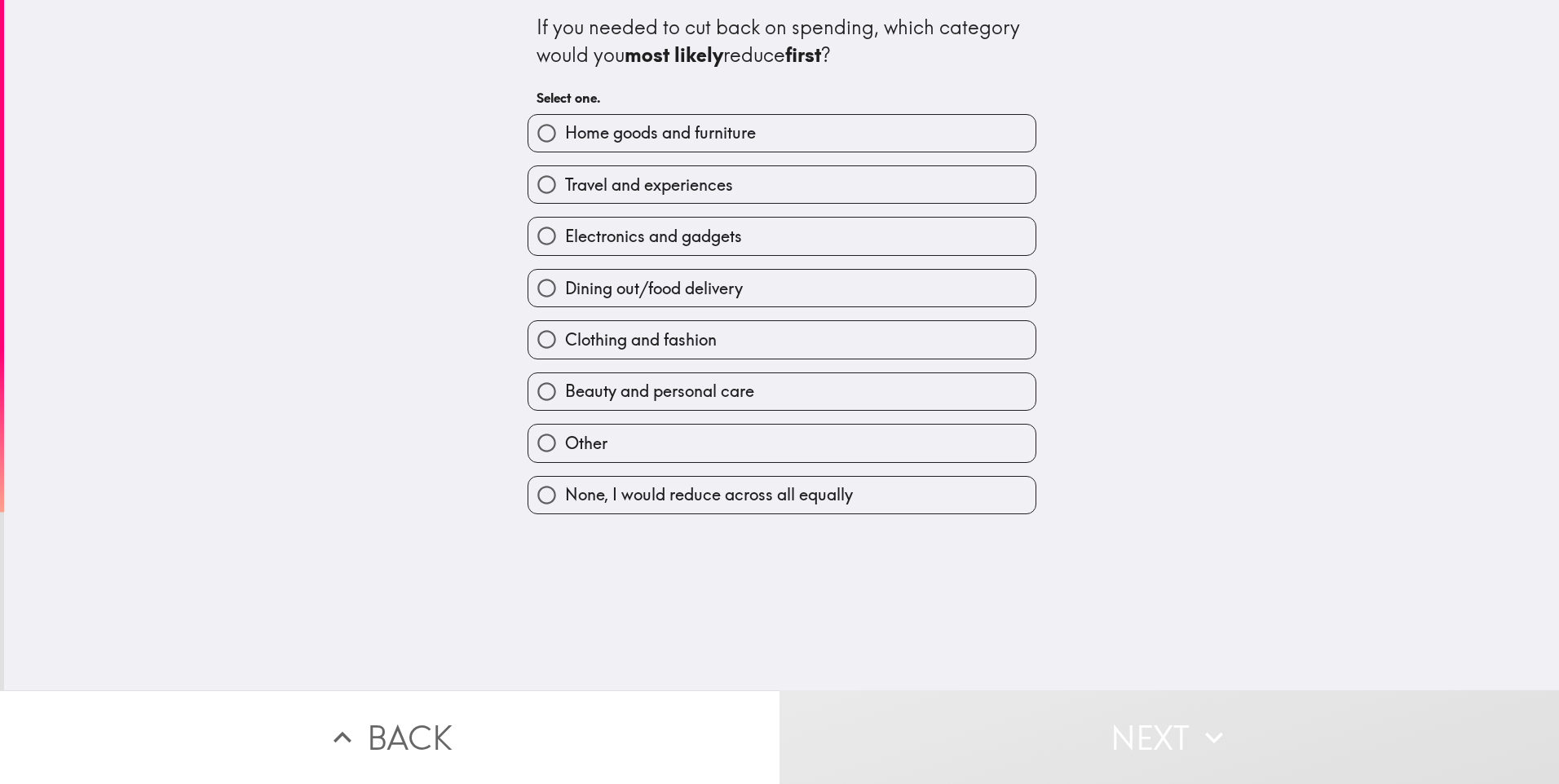
click at [628, 400] on span "Beauty and personal care" at bounding box center [660, 391] width 189 height 23
click at [565, 400] on input "Beauty and personal care" at bounding box center [546, 391] width 37 height 37
radio input "true"
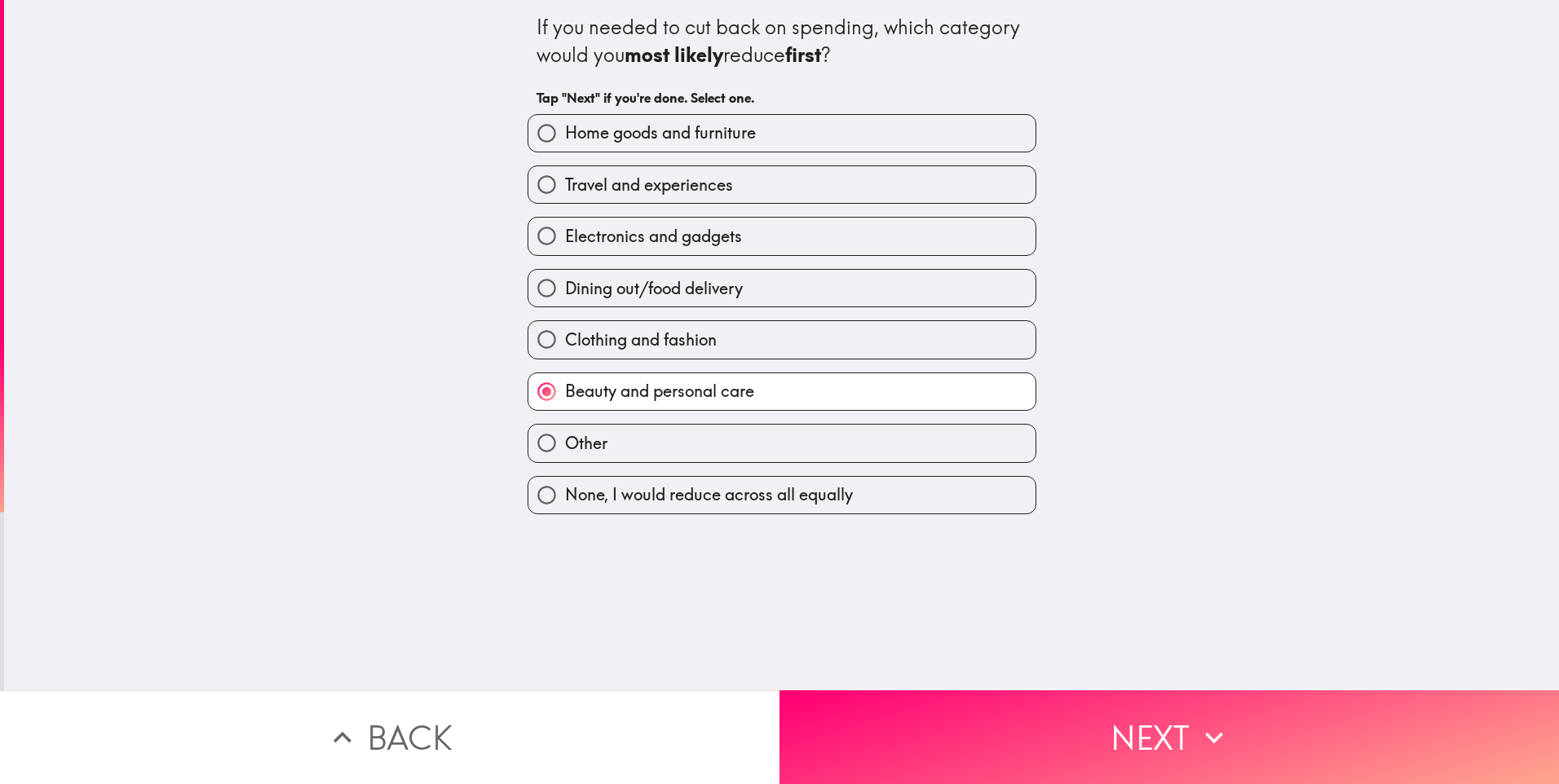
click at [619, 339] on span "Clothing and fashion" at bounding box center [641, 340] width 152 height 23
click at [565, 339] on input "Clothing and fashion" at bounding box center [546, 339] width 37 height 37
radio input "true"
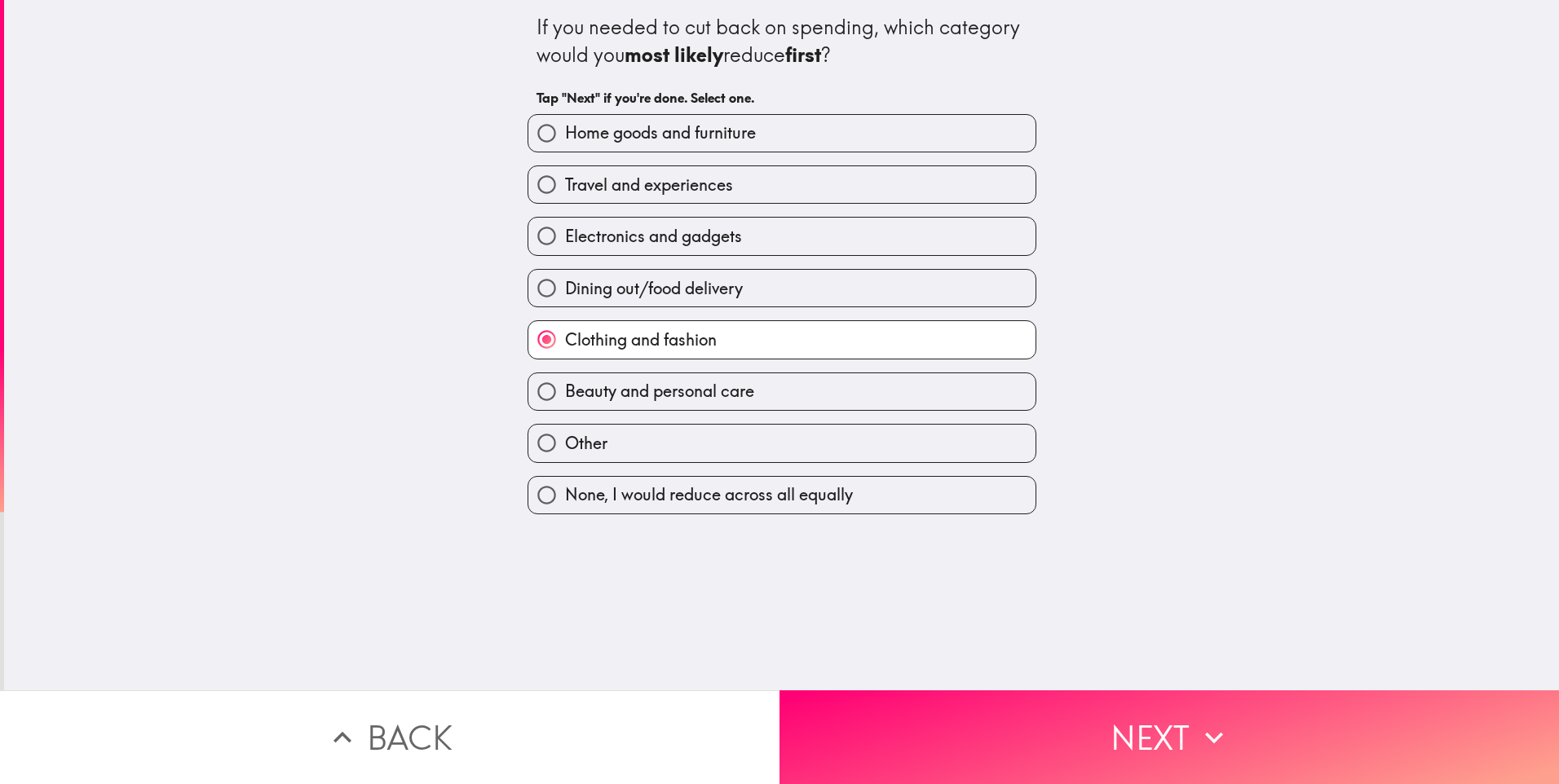
click at [1057, 665] on div "If you needed to cut back on spending, which category would you most likely red…" at bounding box center [782, 345] width 1555 height 690
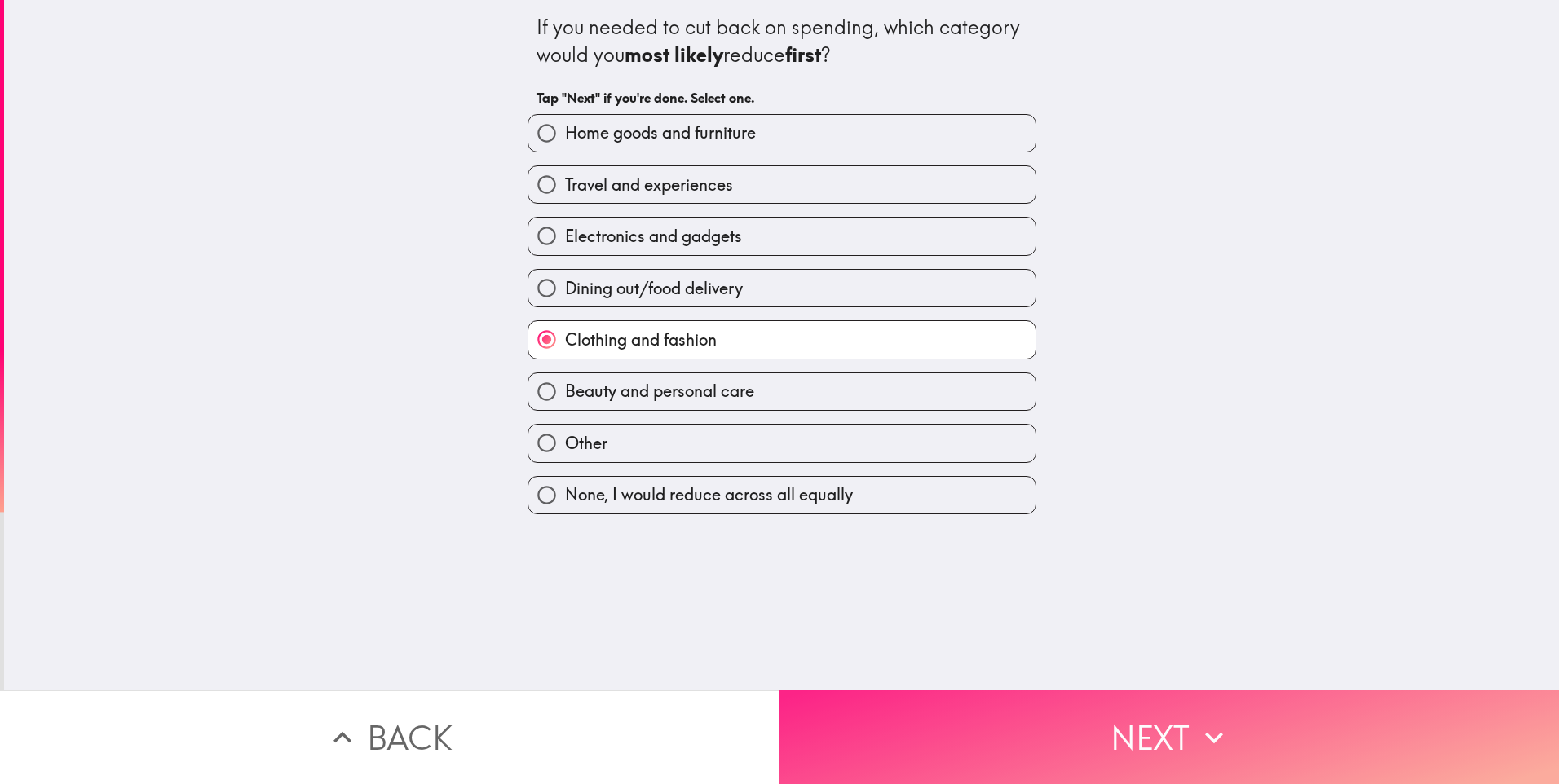
click at [1105, 706] on button "Next" at bounding box center [1169, 737] width 779 height 94
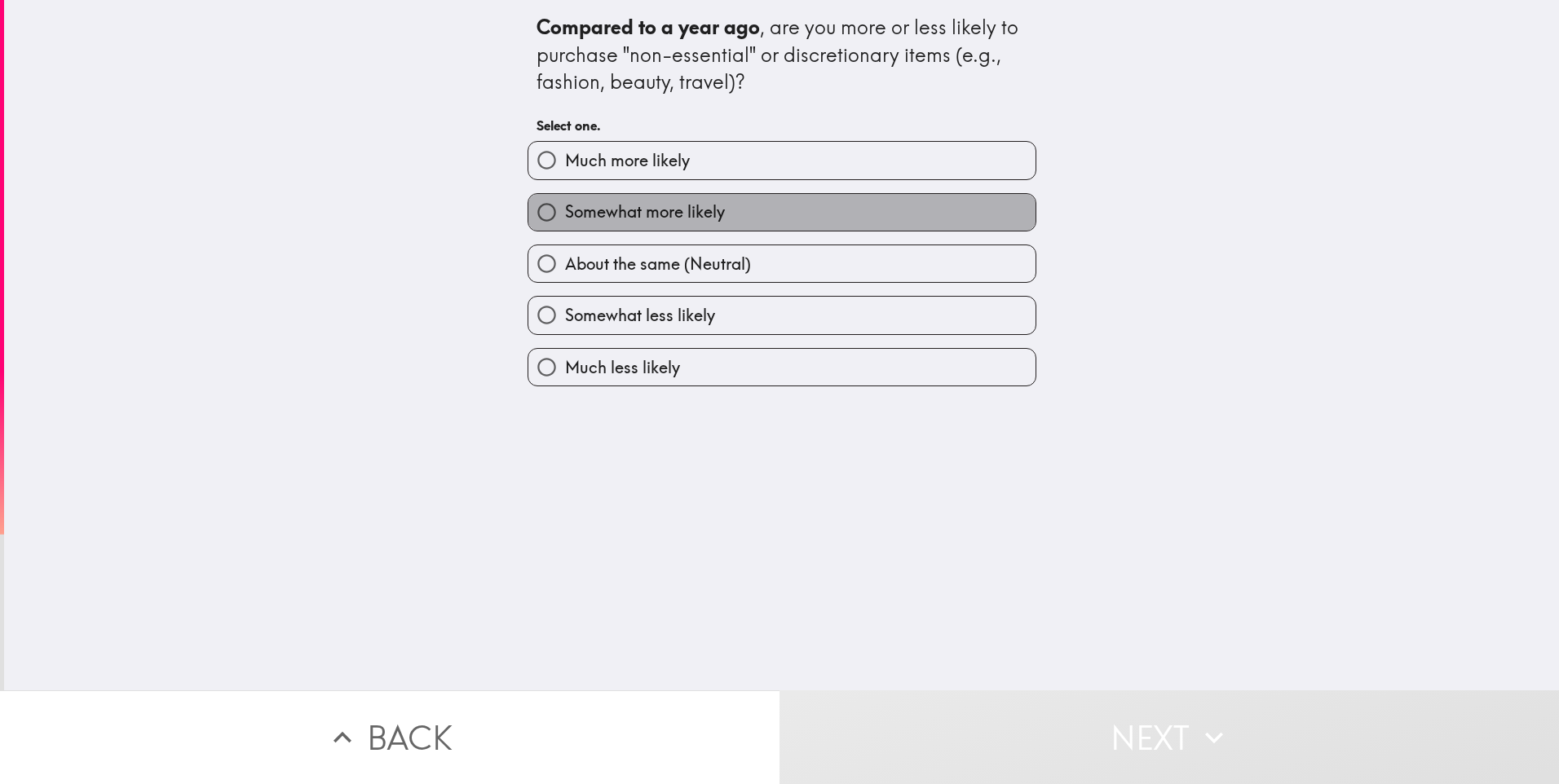
click at [708, 201] on span "Somewhat more likely" at bounding box center [645, 212] width 160 height 23
click at [565, 201] on input "Somewhat more likely" at bounding box center [546, 212] width 37 height 37
radio input "true"
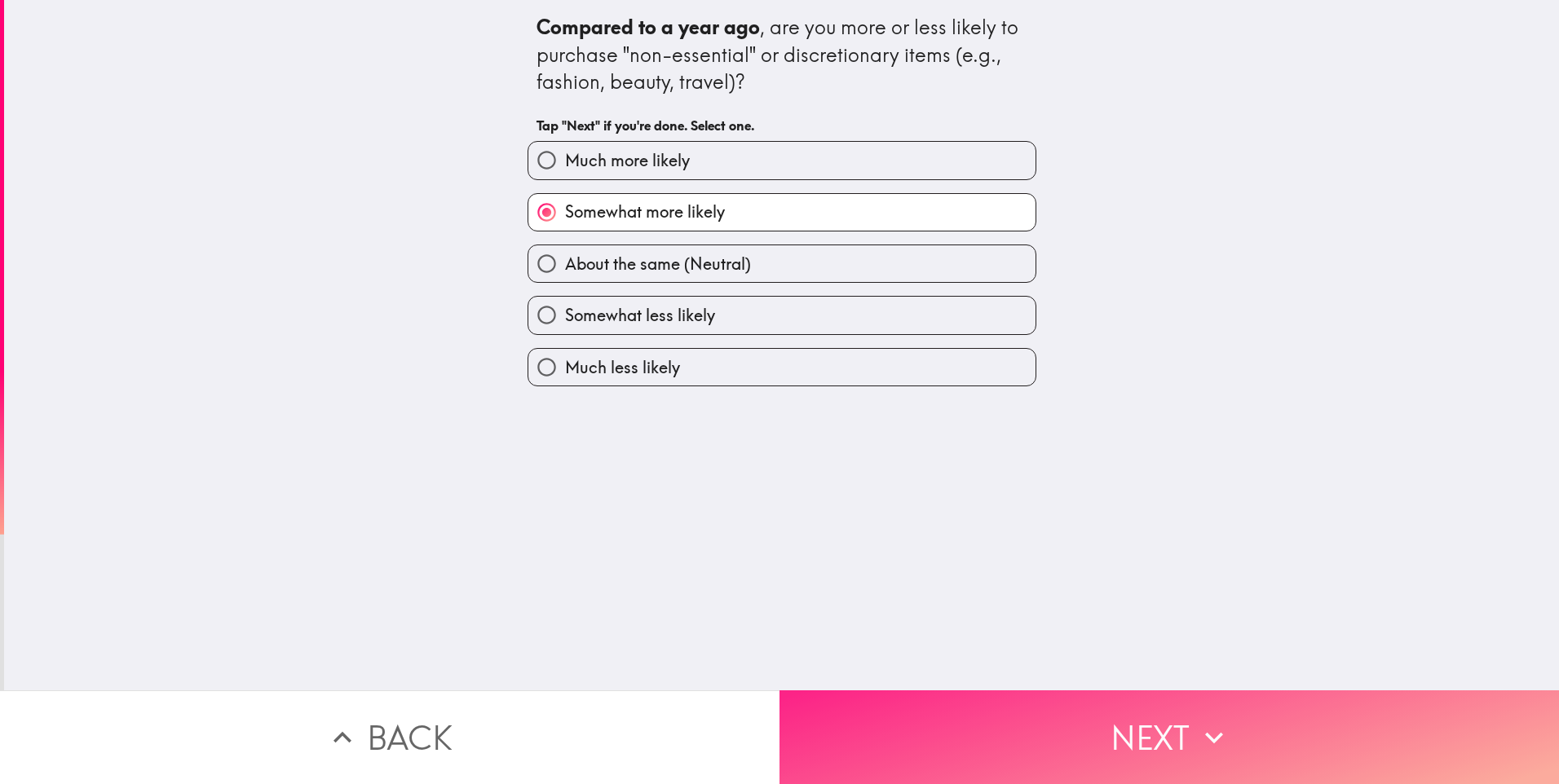
click at [1174, 722] on button "Next" at bounding box center [1169, 737] width 779 height 94
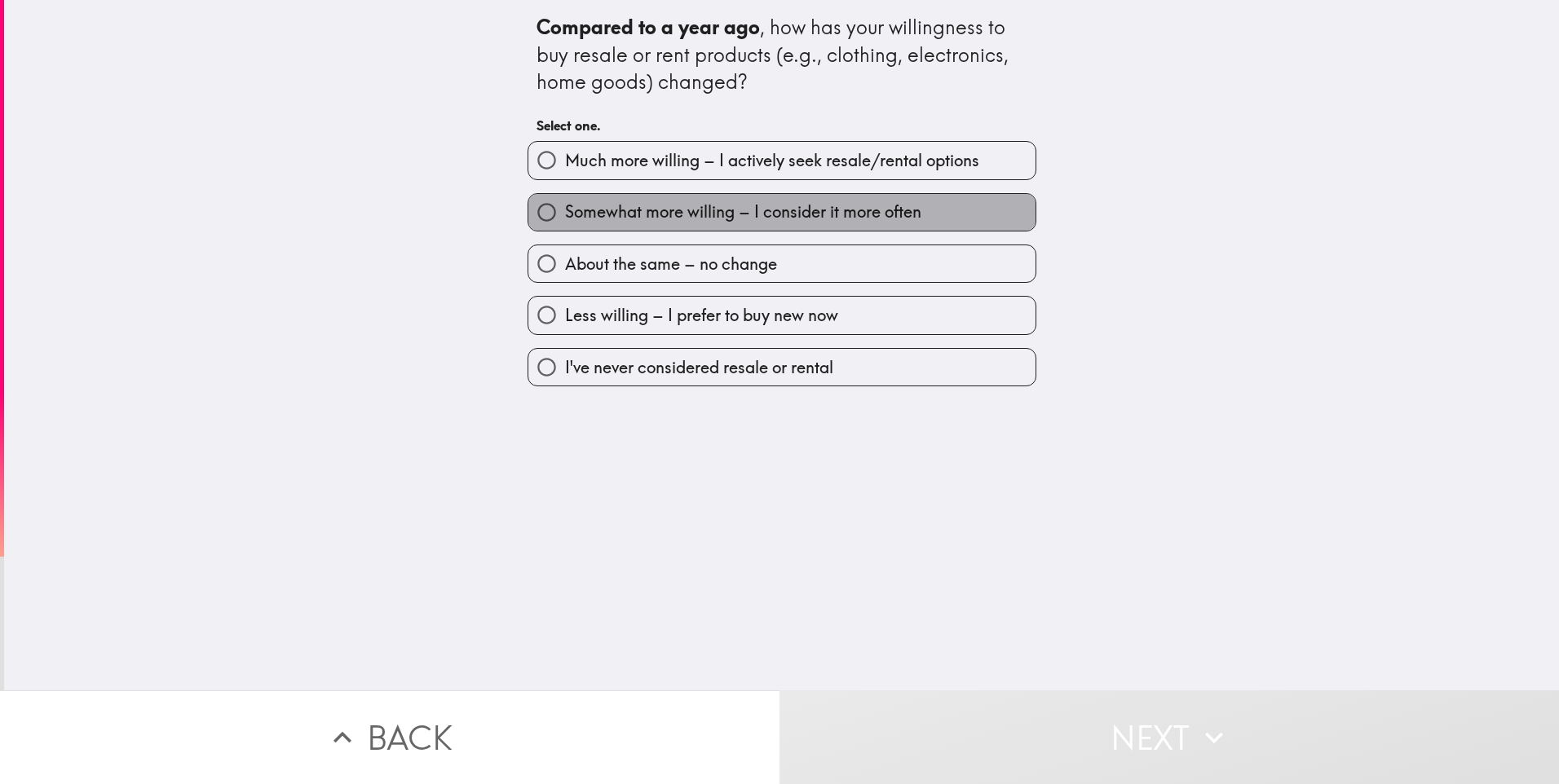
click at [693, 223] on span "Somewhat more willing – I consider it more often" at bounding box center [743, 212] width 357 height 23
click at [565, 223] on input "Somewhat more willing – I consider it more often" at bounding box center [546, 212] width 37 height 37
radio input "true"
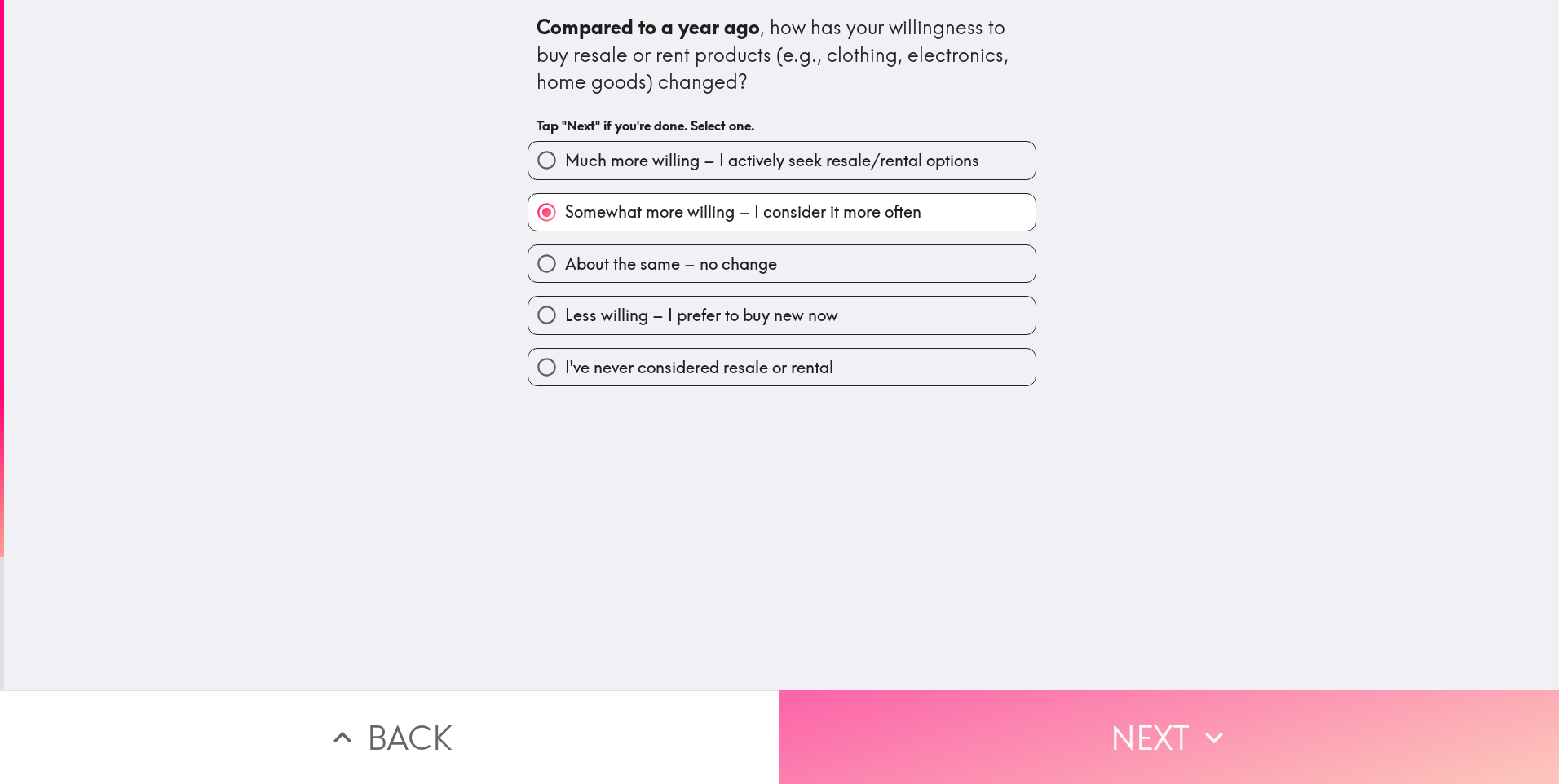
drag, startPoint x: 979, startPoint y: 724, endPoint x: 875, endPoint y: 724, distance: 104.0
click at [980, 724] on button "Next" at bounding box center [1169, 737] width 779 height 94
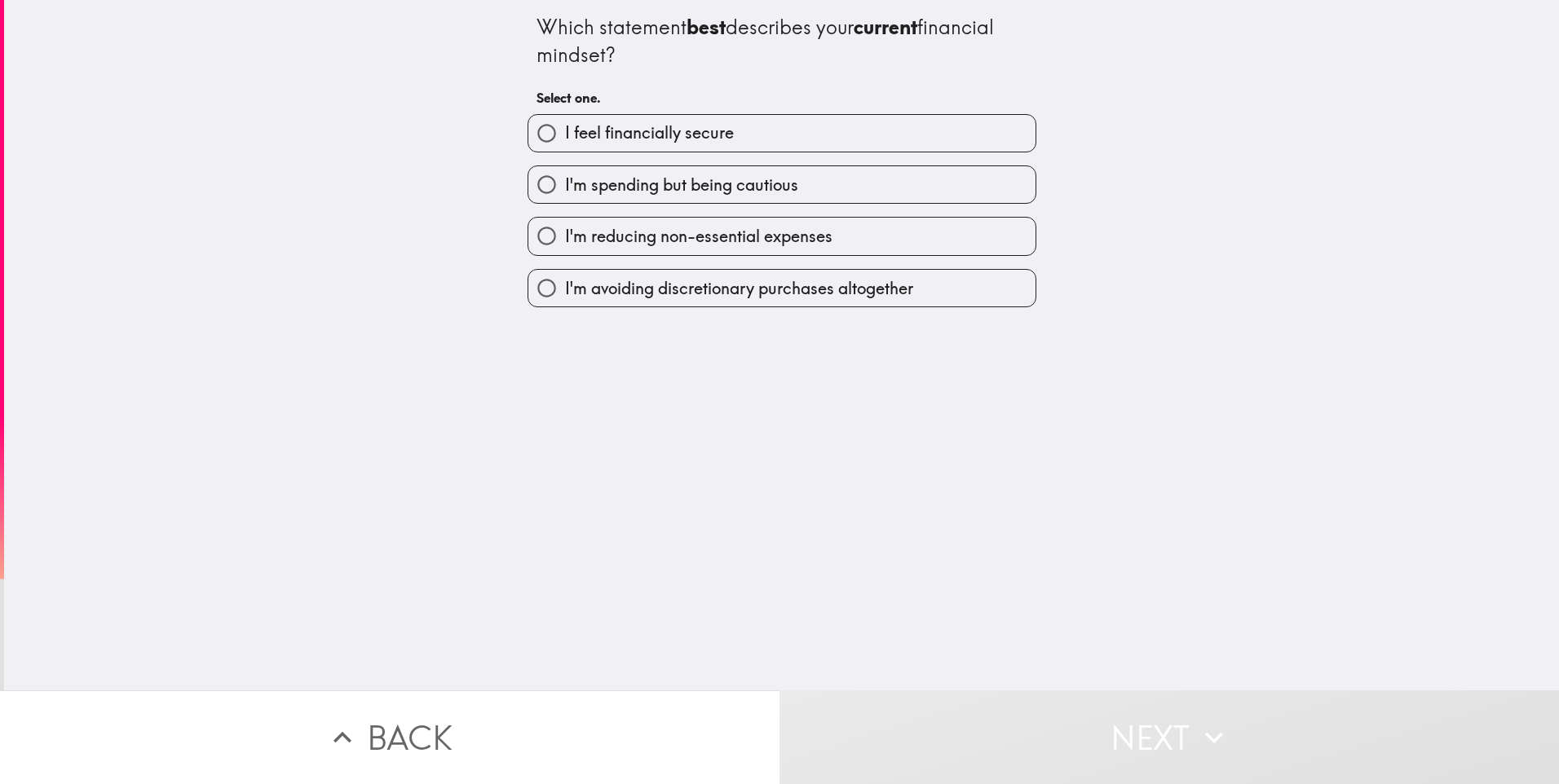
click at [820, 185] on label "I'm spending but being cautious" at bounding box center [782, 184] width 507 height 37
click at [565, 185] on input "I'm spending but being cautious" at bounding box center [546, 184] width 37 height 37
radio input "true"
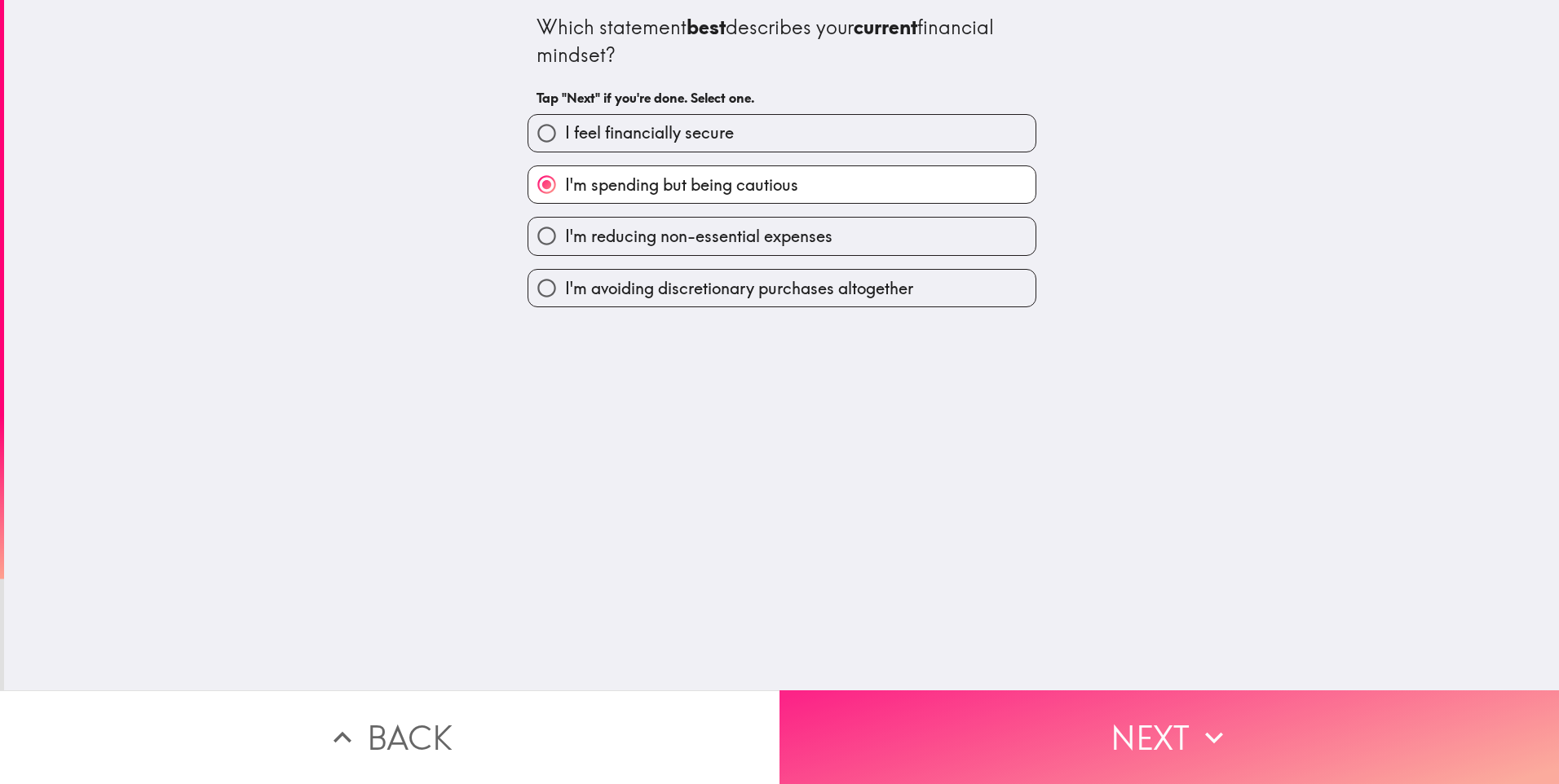
click at [1043, 716] on button "Next" at bounding box center [1169, 737] width 779 height 94
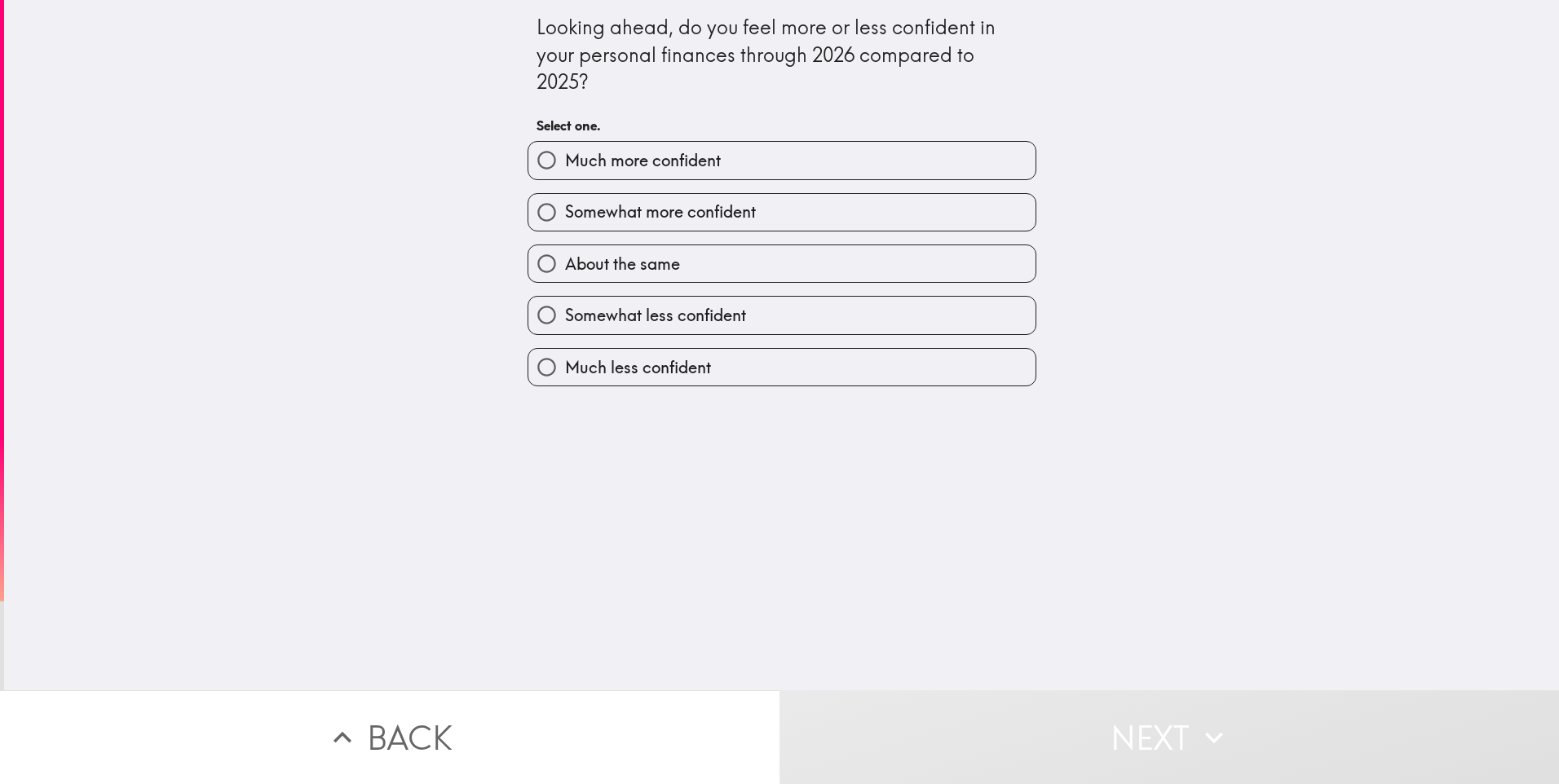
click at [760, 225] on label "Somewhat more confident" at bounding box center [782, 212] width 507 height 37
click at [565, 225] on input "Somewhat more confident" at bounding box center [546, 212] width 37 height 37
radio input "true"
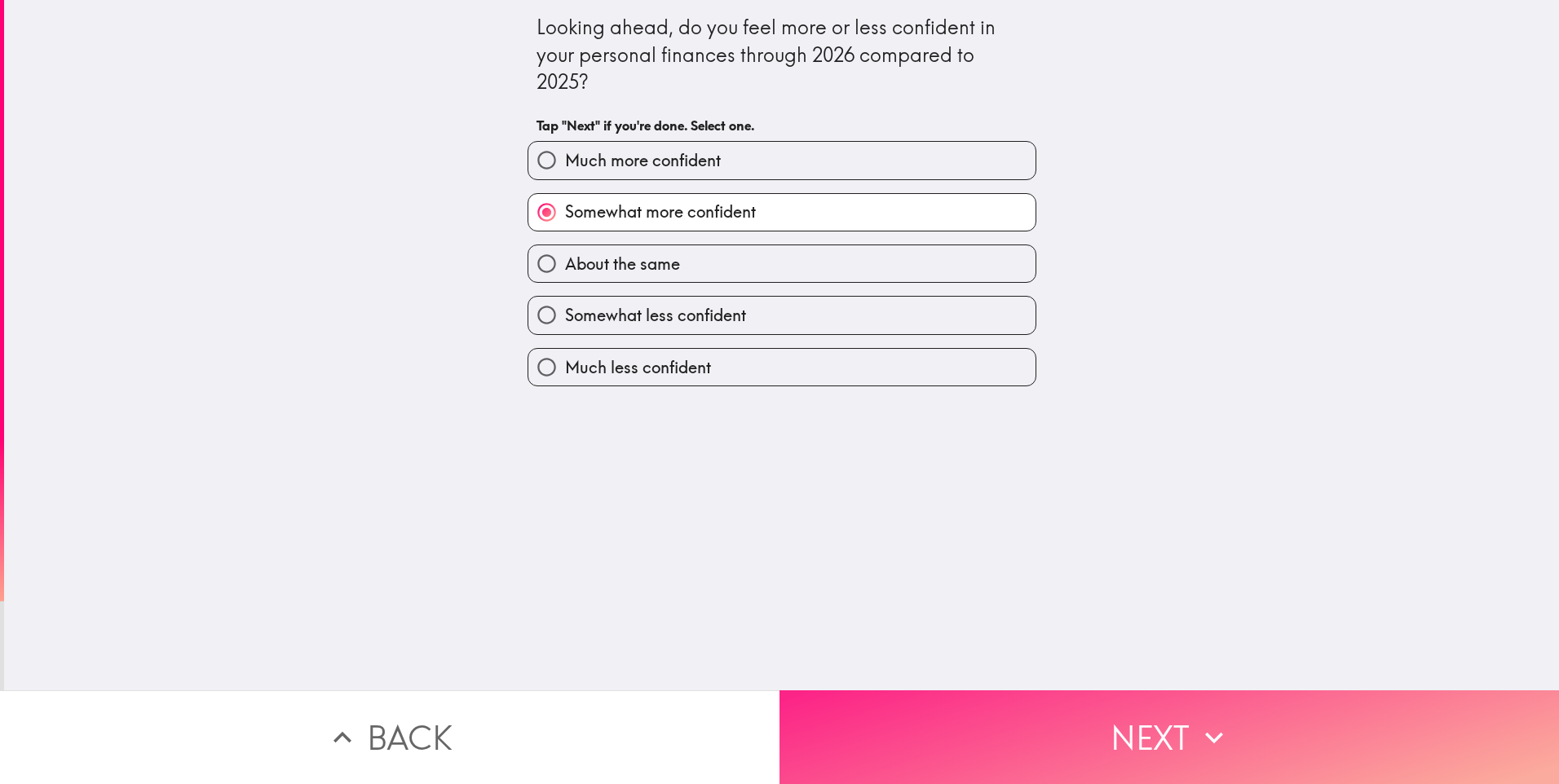
click at [995, 707] on button "Next" at bounding box center [1169, 737] width 779 height 94
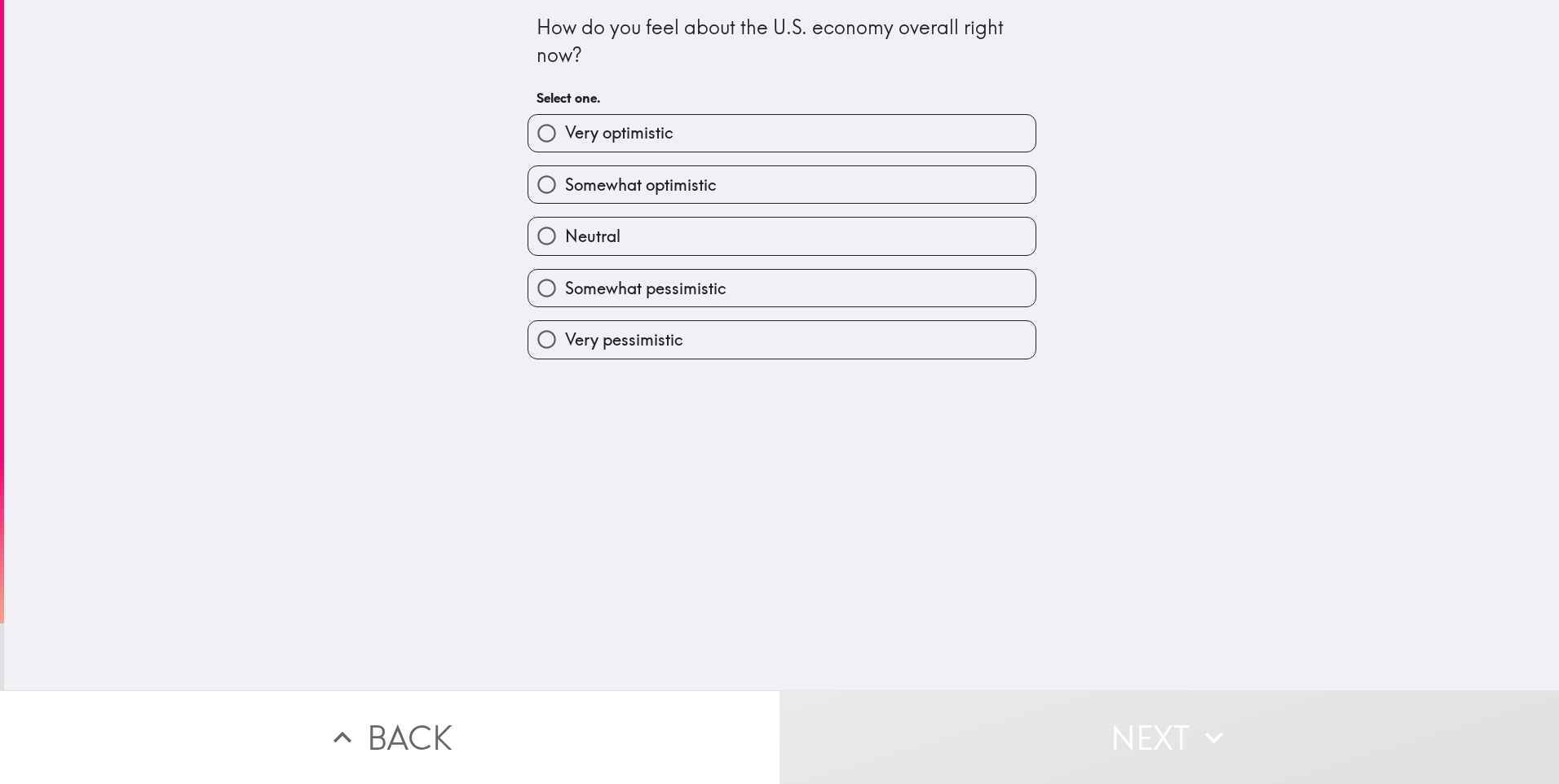
click at [710, 193] on label "Somewhat optimistic" at bounding box center [782, 184] width 507 height 37
click at [565, 193] on input "Somewhat optimistic" at bounding box center [546, 184] width 37 height 37
radio input "true"
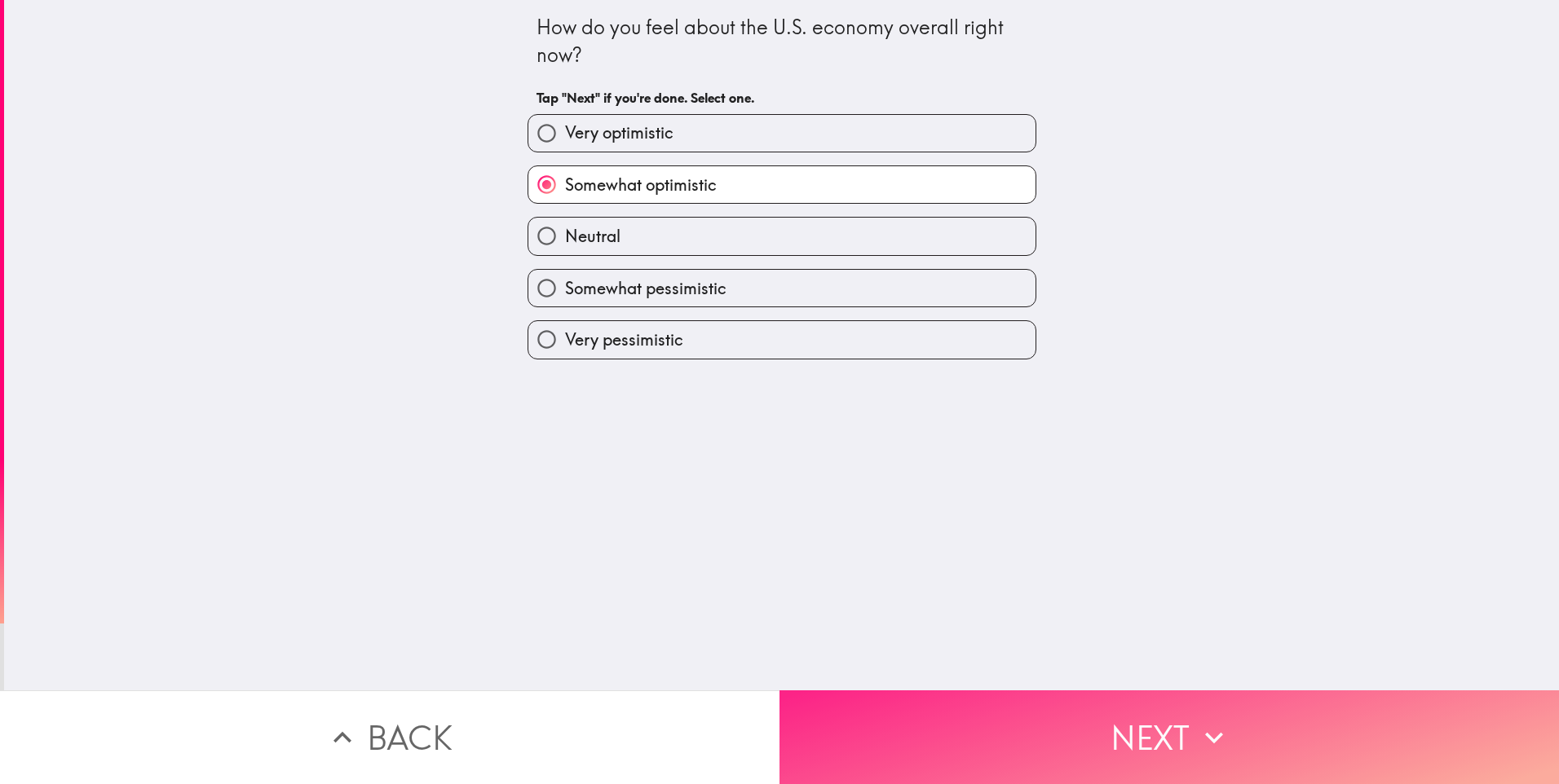
click at [1029, 724] on button "Next" at bounding box center [1169, 737] width 779 height 94
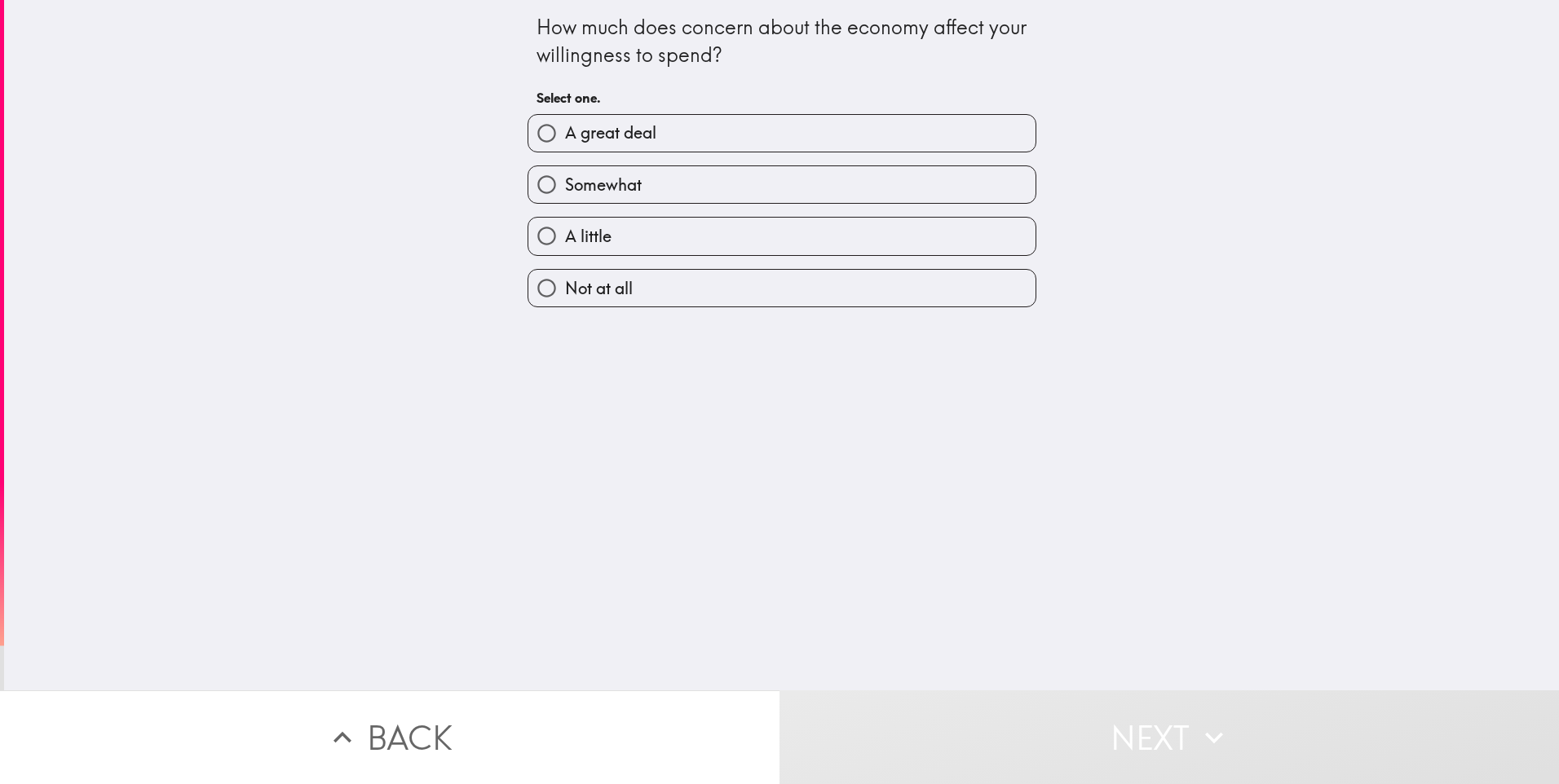
click at [698, 197] on label "Somewhat" at bounding box center [782, 184] width 507 height 37
click at [565, 197] on input "Somewhat" at bounding box center [546, 184] width 37 height 37
radio input "true"
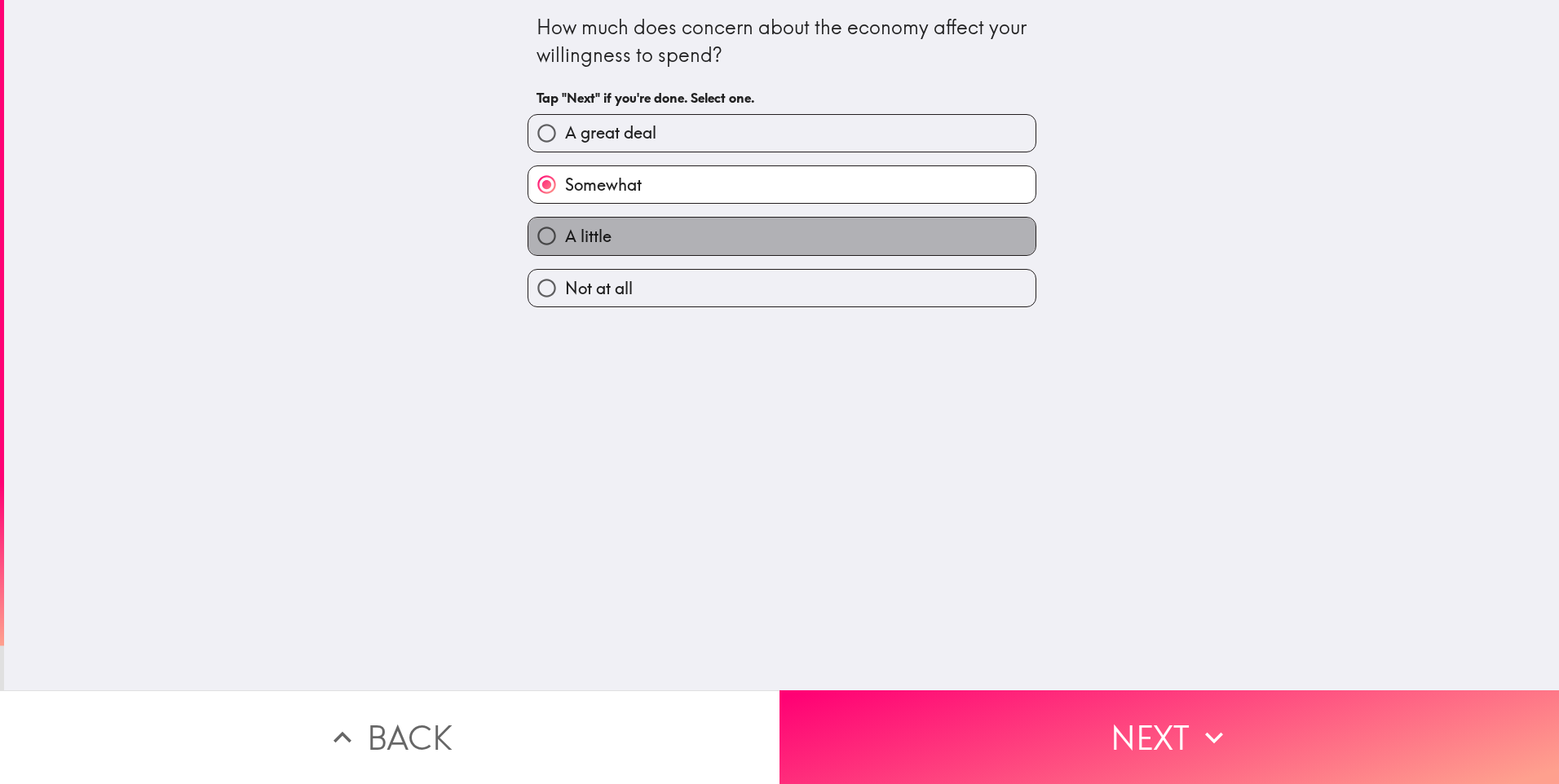
drag, startPoint x: 749, startPoint y: 242, endPoint x: 1140, endPoint y: 726, distance: 622.2
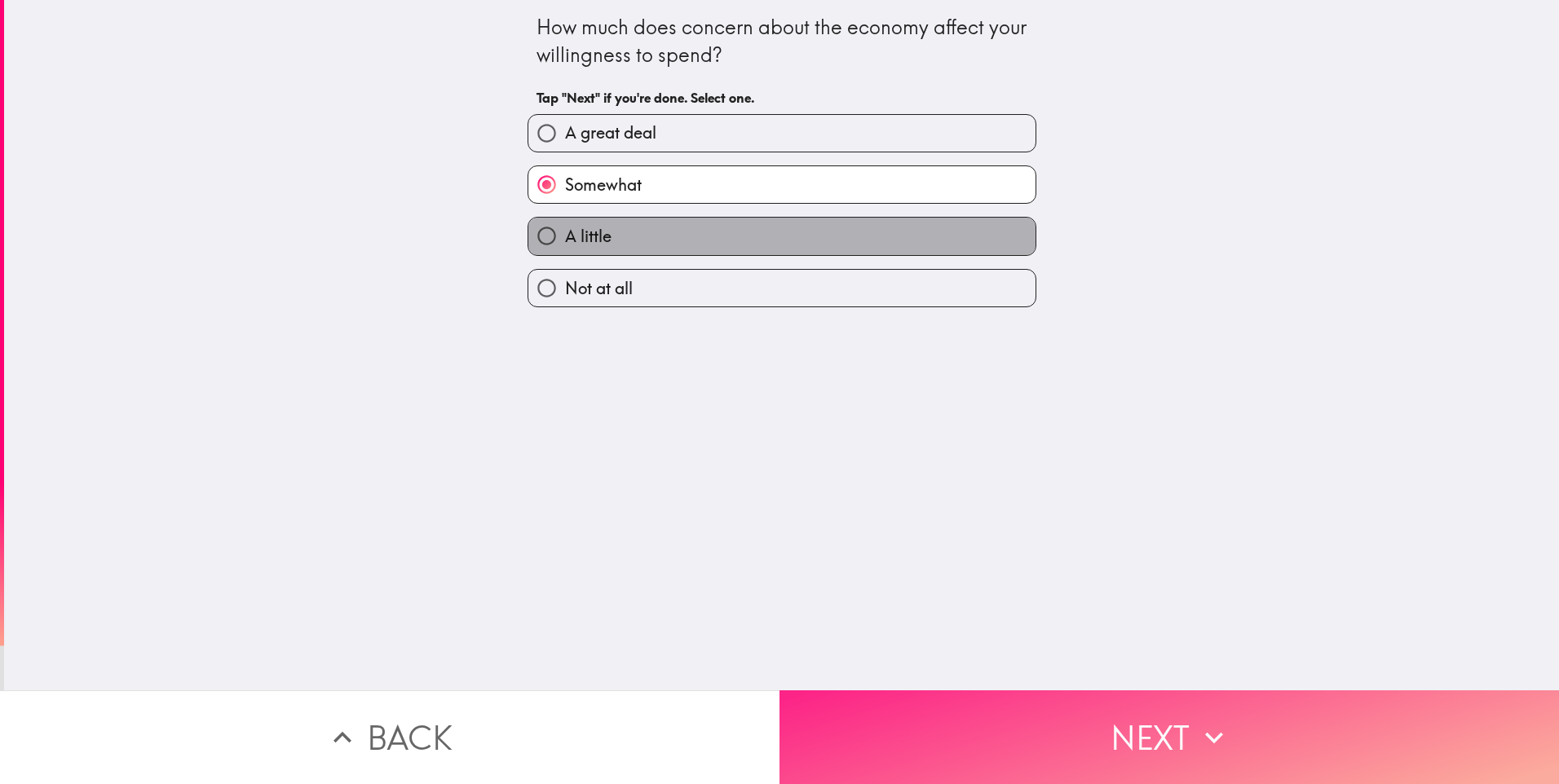
click at [749, 243] on label "A little" at bounding box center [782, 236] width 507 height 37
click at [565, 243] on input "A little" at bounding box center [546, 236] width 37 height 37
radio input "true"
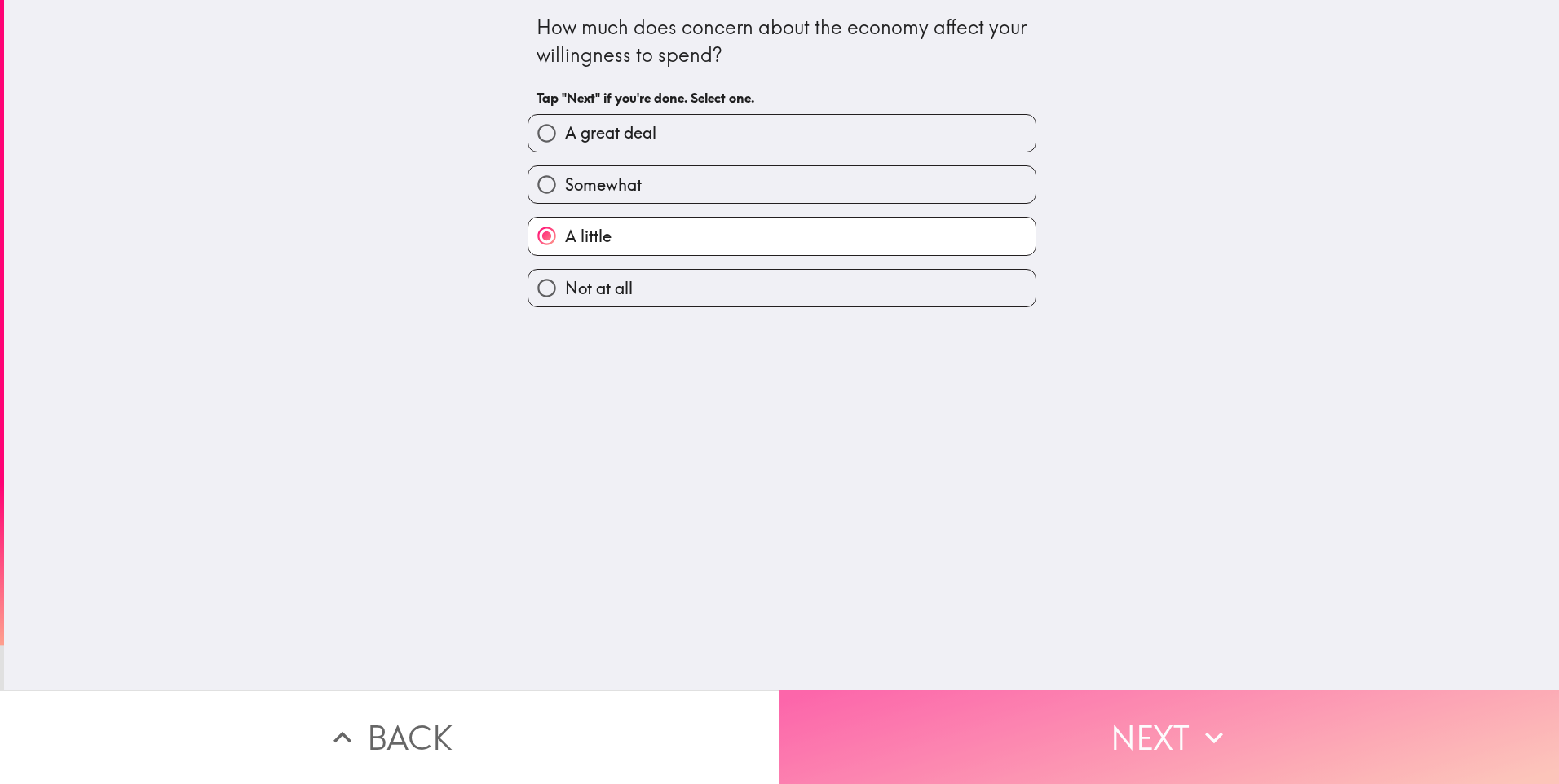
click at [1134, 723] on button "Next" at bounding box center [1169, 737] width 779 height 94
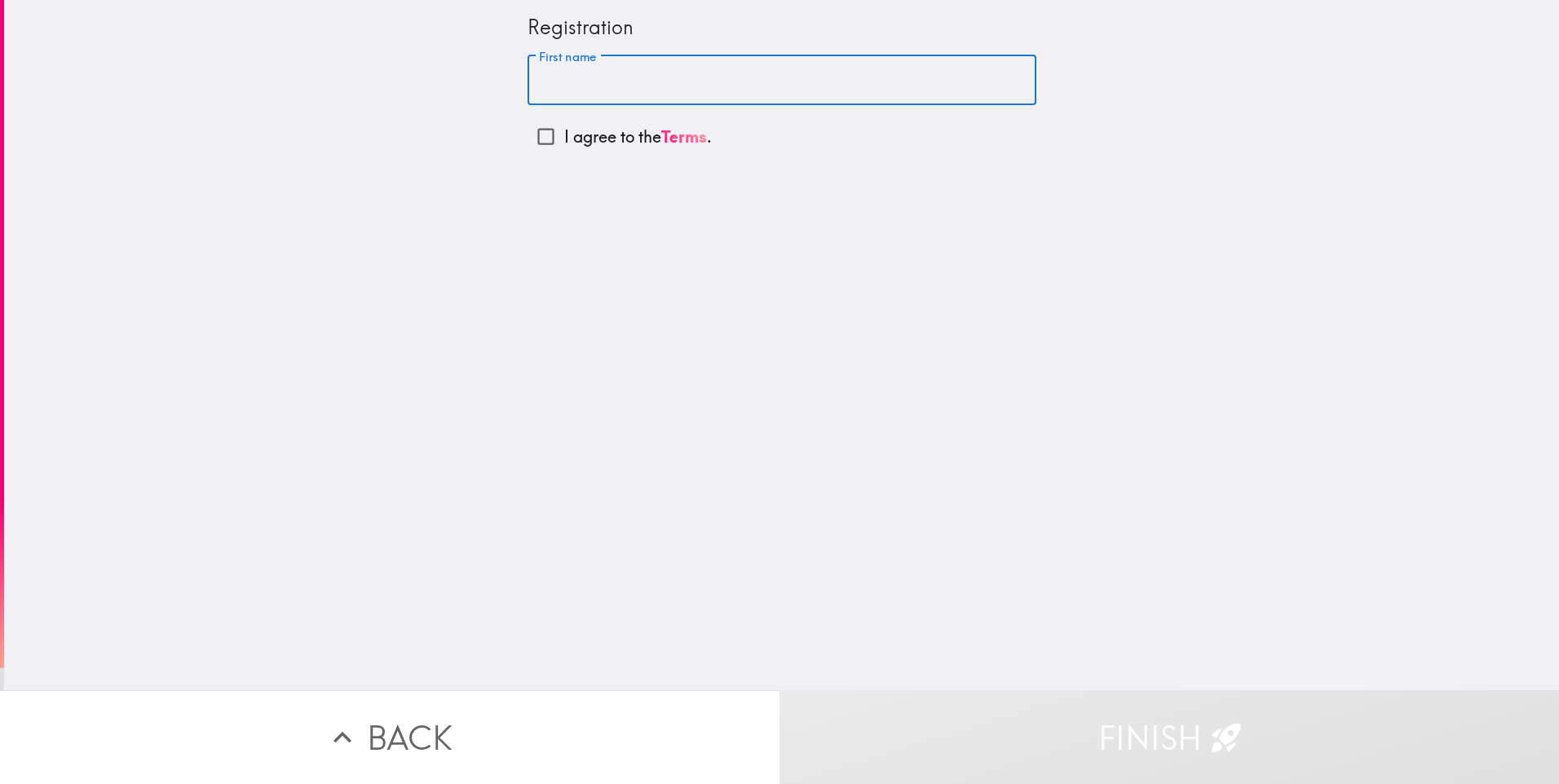
click at [605, 78] on input "First name" at bounding box center [782, 80] width 509 height 50
click at [600, 86] on input "First name" at bounding box center [782, 80] width 509 height 50
click at [628, 72] on input "First name" at bounding box center [782, 80] width 509 height 50
type input "carts"
click at [579, 142] on p "I agree to the Terms ." at bounding box center [637, 137] width 147 height 23
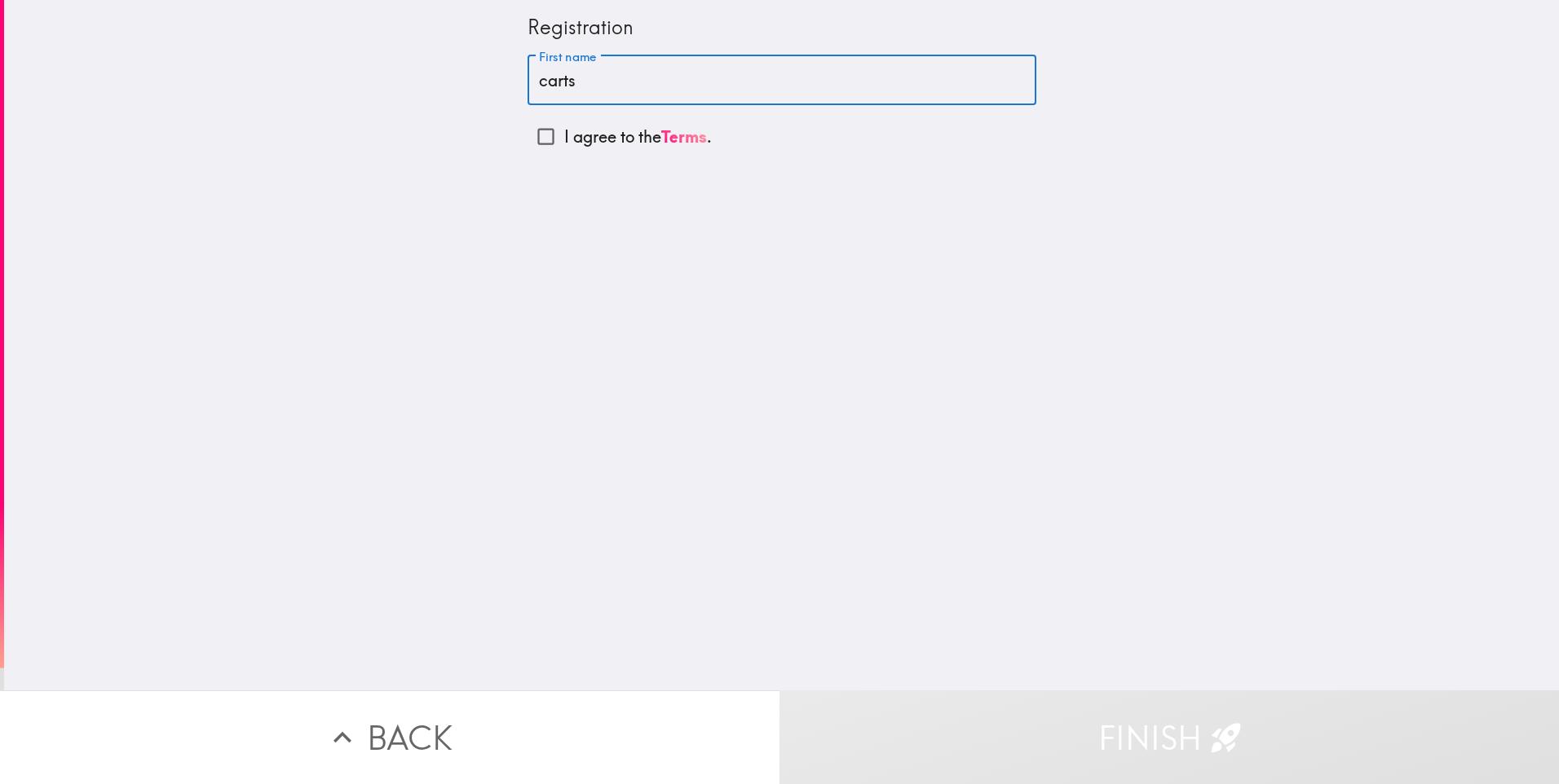
click at [564, 142] on input "I agree to the Terms ." at bounding box center [545, 137] width 37 height 37
checkbox input "true"
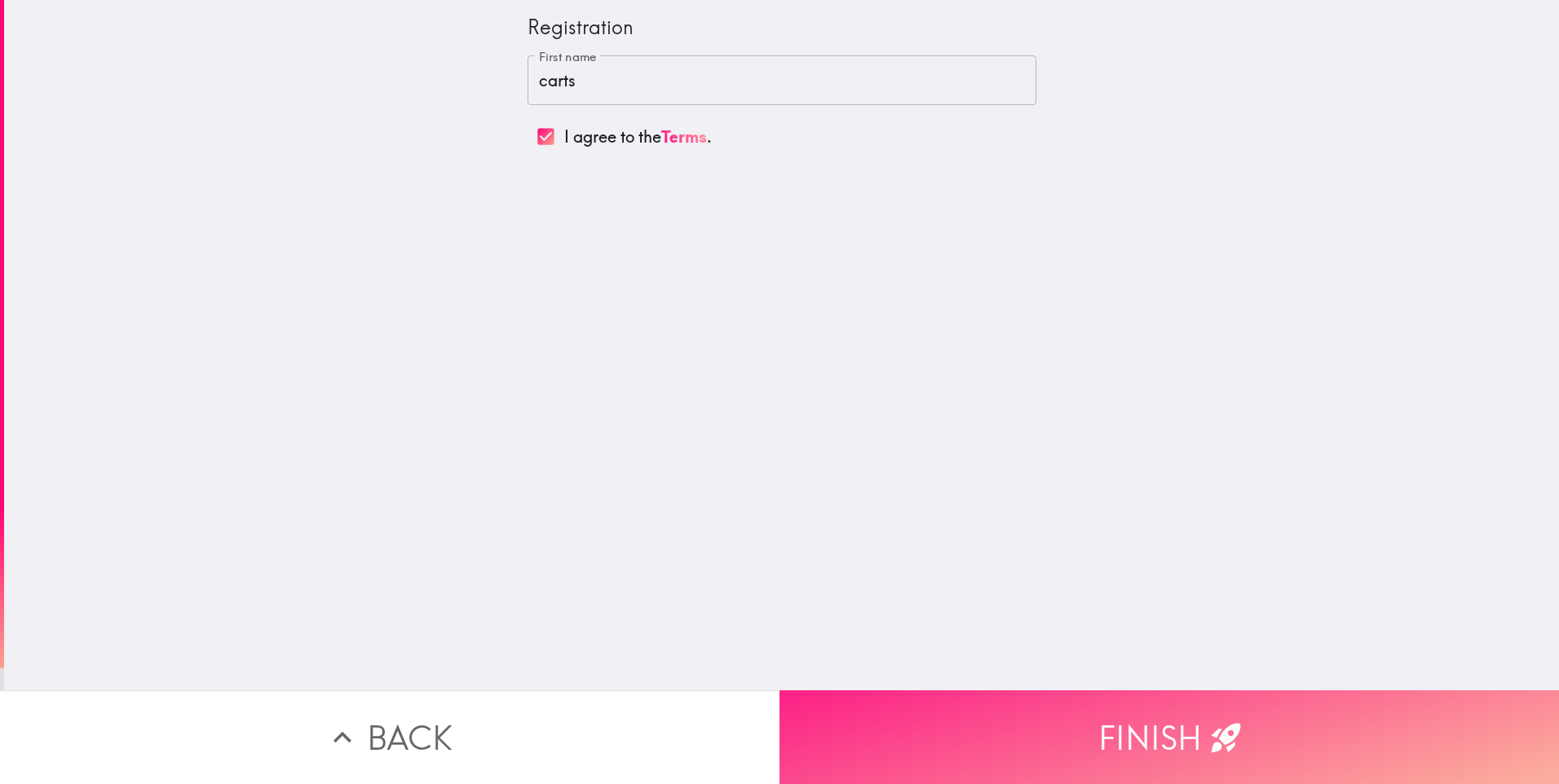
click at [1097, 700] on button "Finish" at bounding box center [1169, 737] width 779 height 94
